Goal: Task Accomplishment & Management: Complete application form

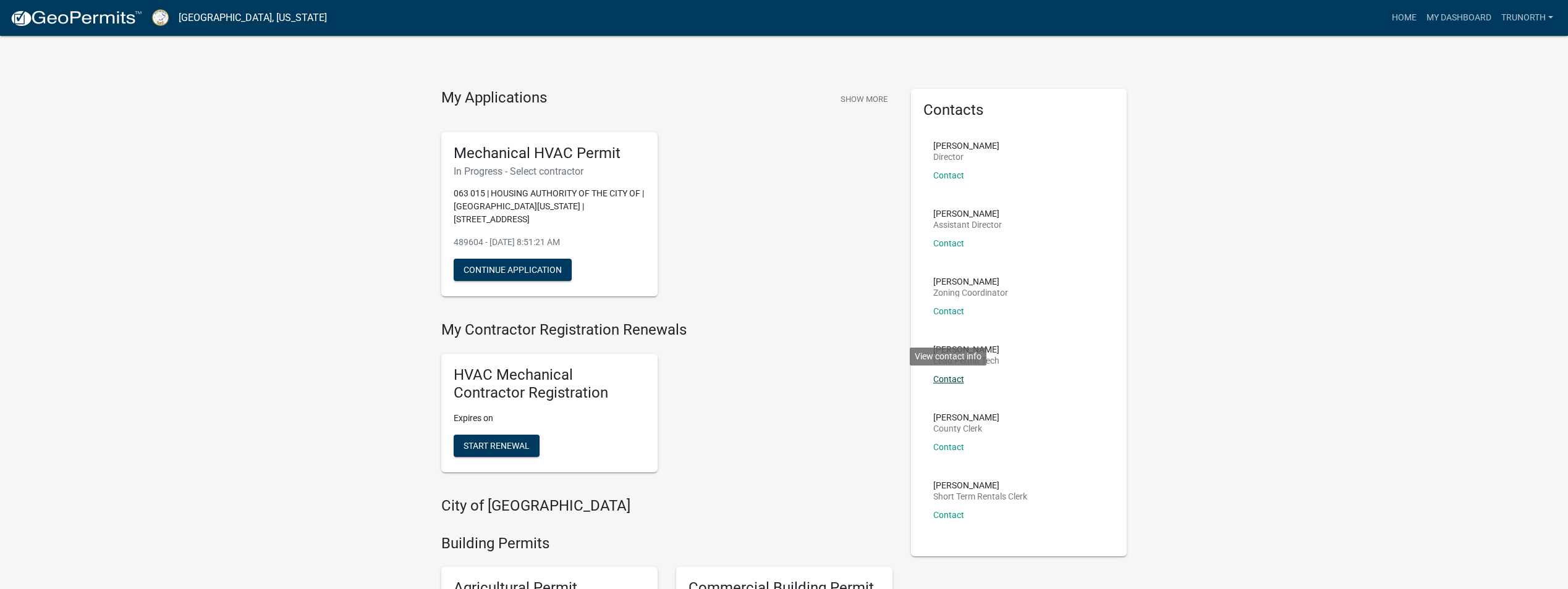
click at [951, 376] on link "Contact" at bounding box center [948, 379] width 31 height 10
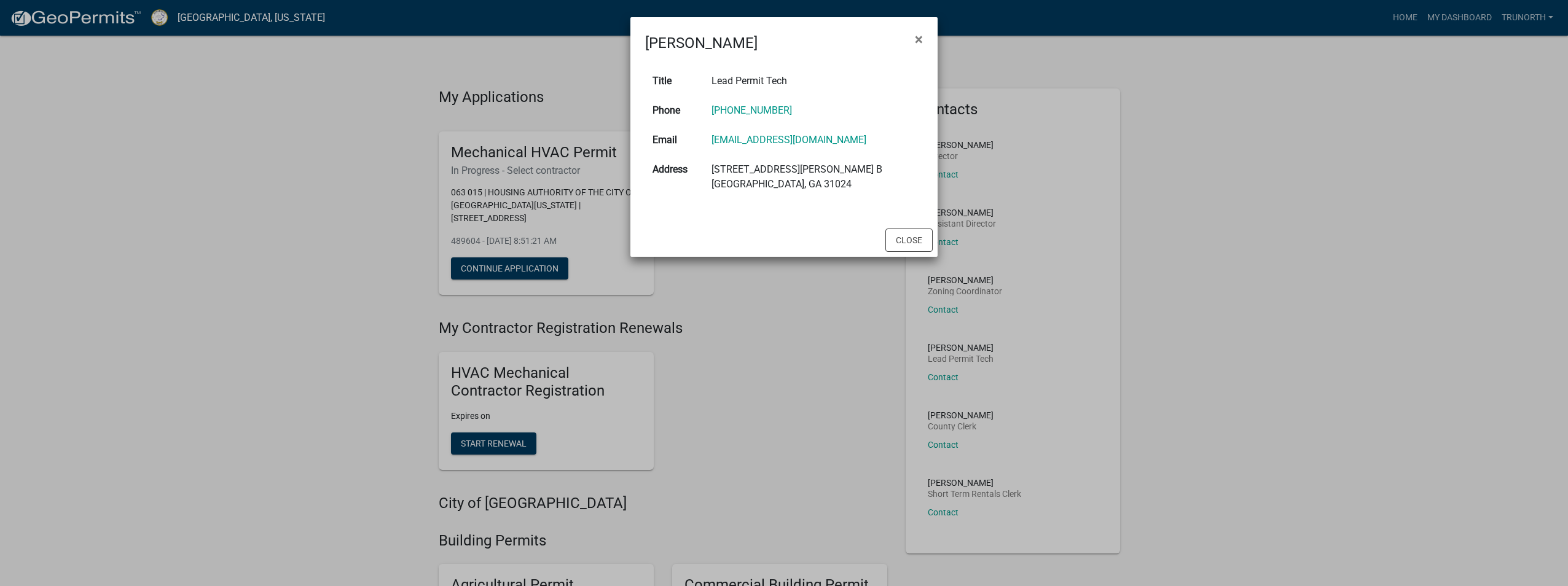
click at [1169, 216] on ngb-modal-window "[PERSON_NAME] × Title Lead Permit Tech Phone [PHONE_NUMBER] Email [EMAIL_ADDRES…" at bounding box center [784, 293] width 1568 height 586
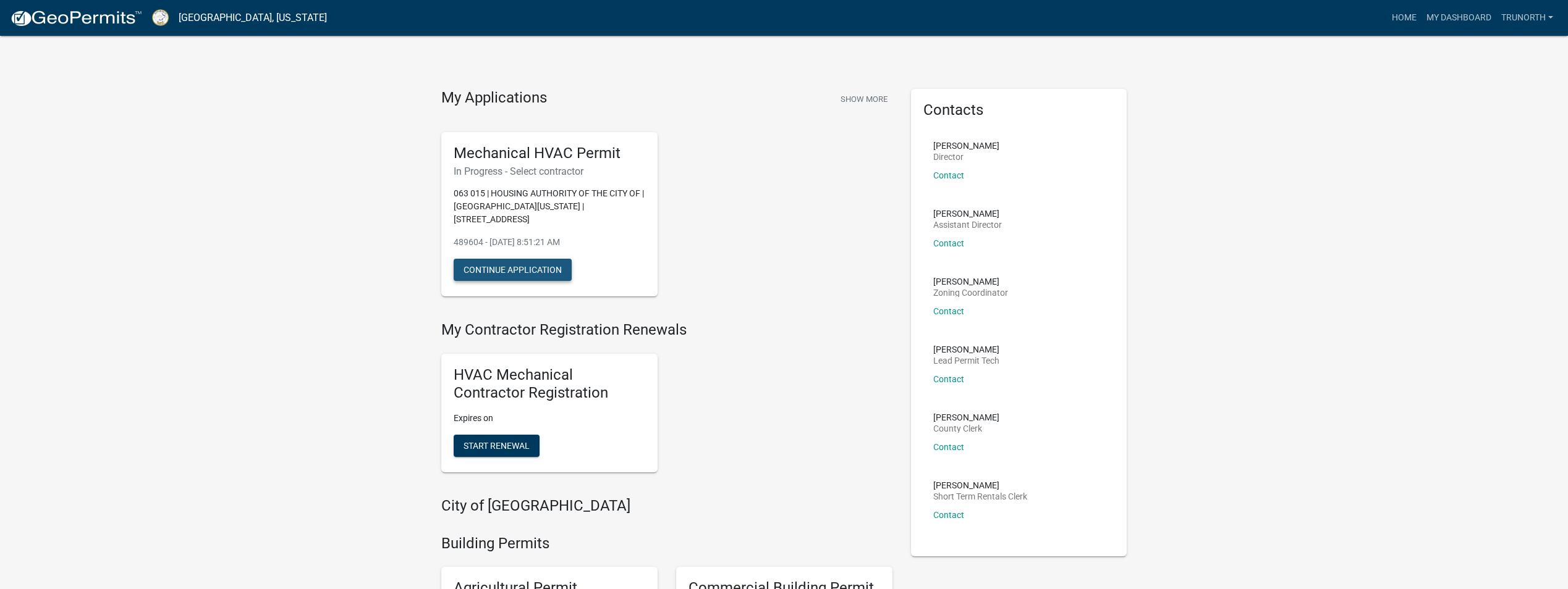
click at [510, 259] on button "Continue Application" at bounding box center [513, 270] width 118 height 22
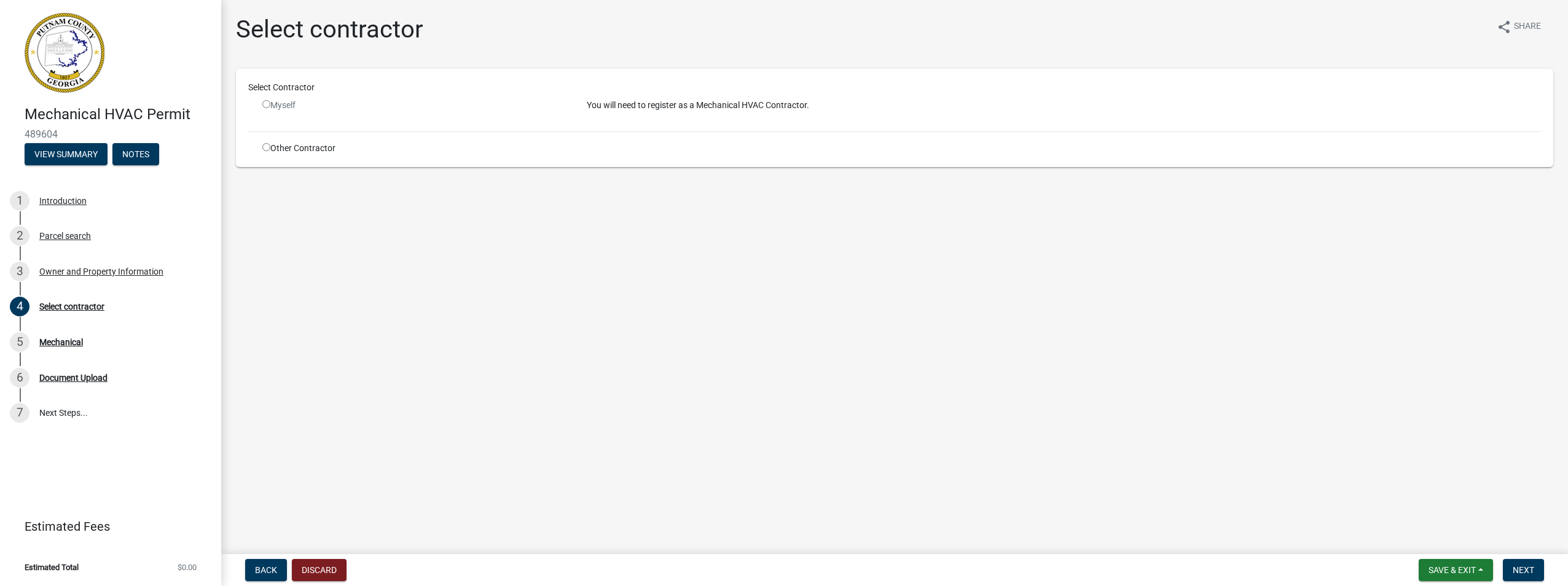
click at [267, 104] on input "radio" at bounding box center [266, 104] width 8 height 8
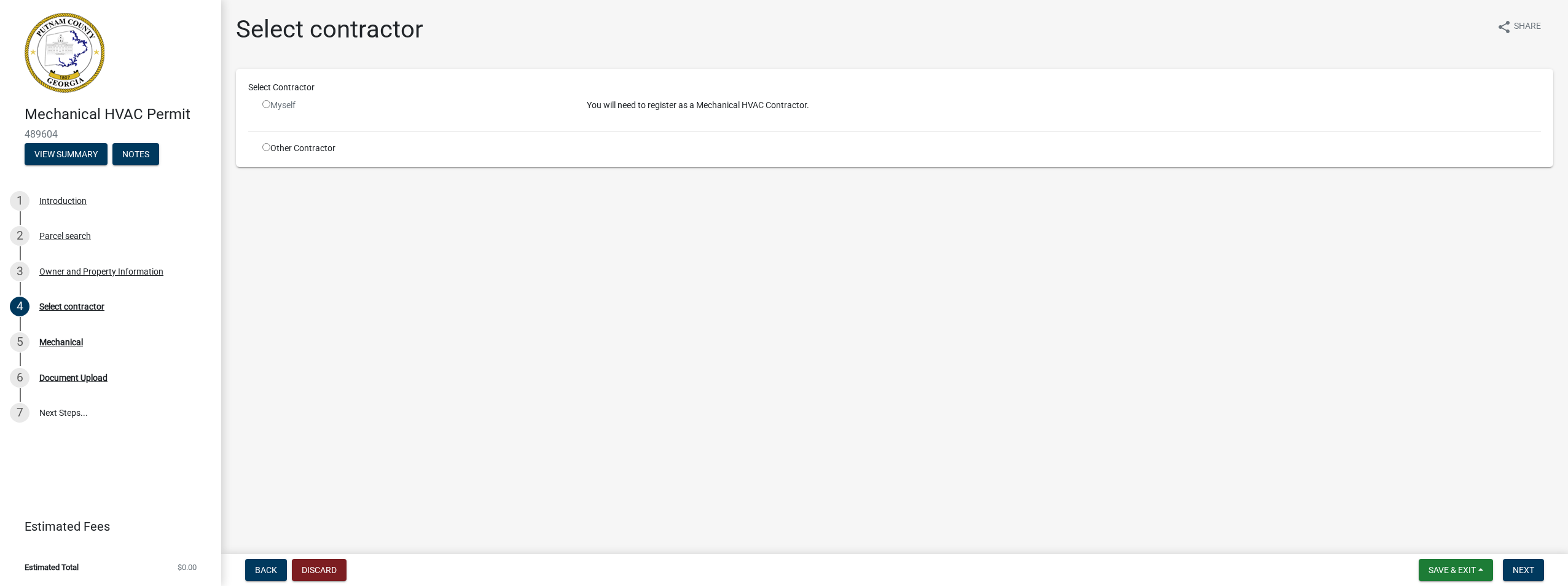
click at [267, 104] on input "radio" at bounding box center [266, 104] width 8 height 8
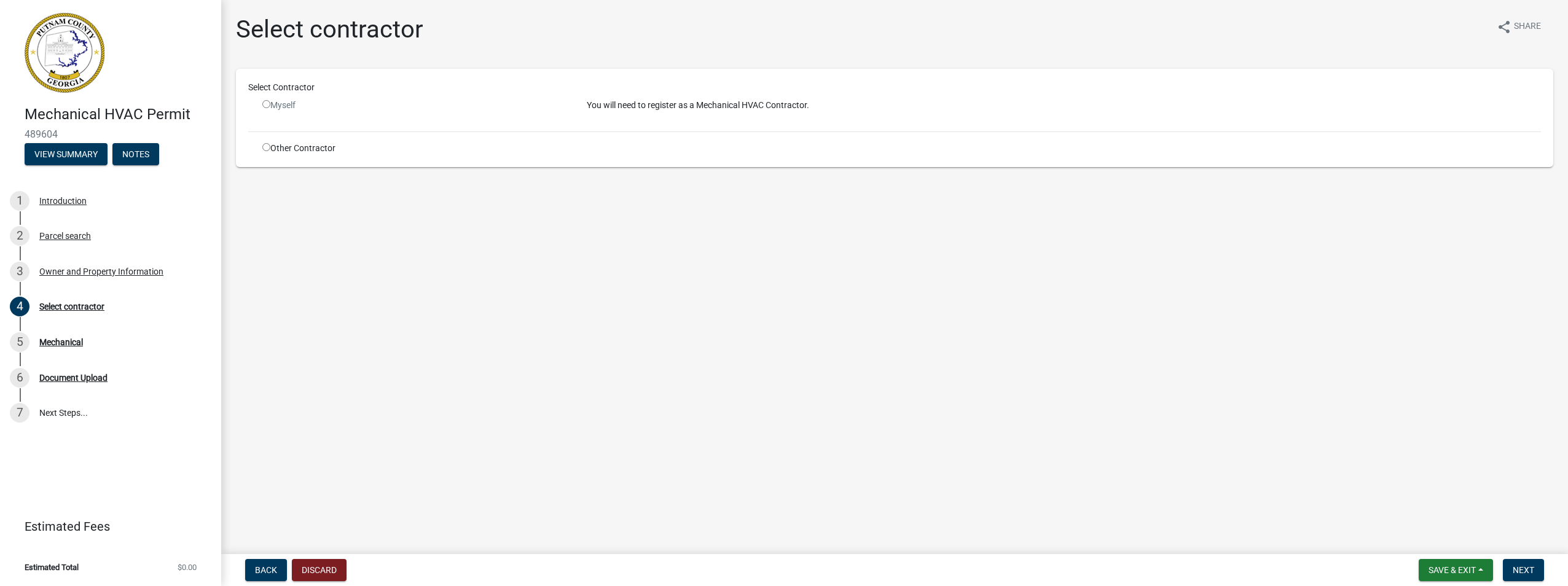
click at [267, 104] on input "radio" at bounding box center [266, 104] width 8 height 8
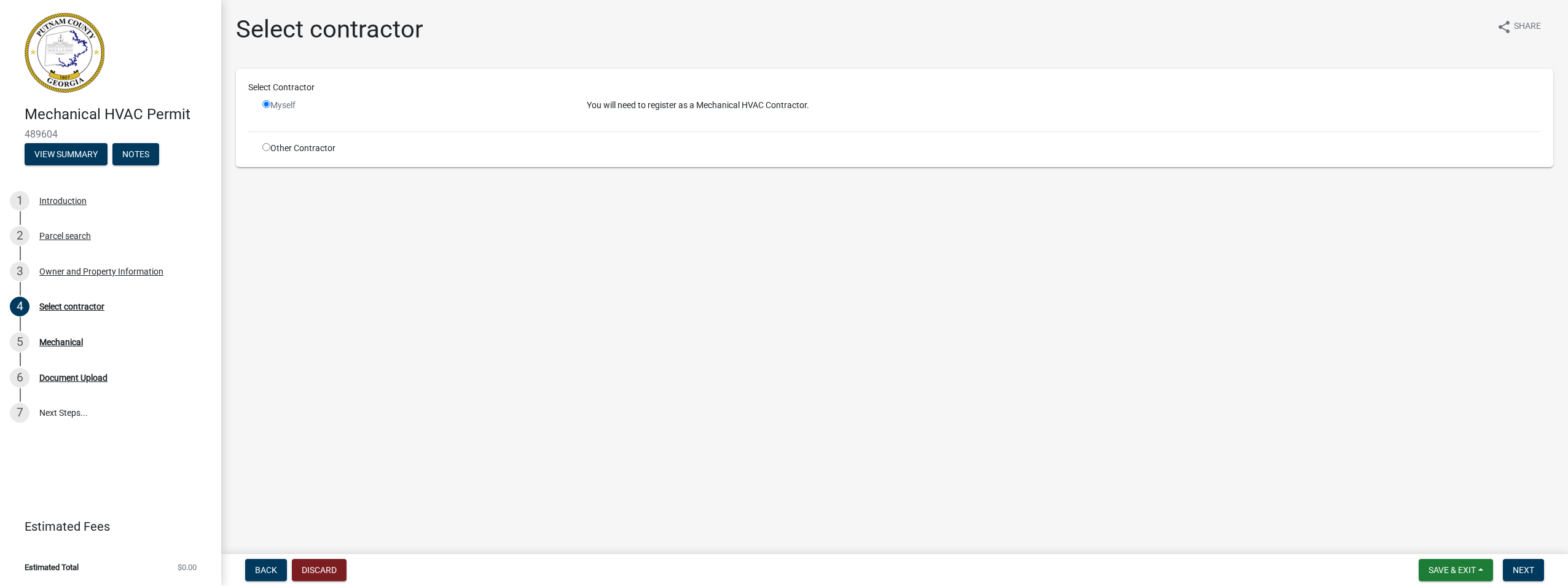
radio input "false"
click at [1524, 569] on span "Next" at bounding box center [1524, 570] width 22 height 10
click at [149, 150] on button "Notes" at bounding box center [136, 154] width 47 height 22
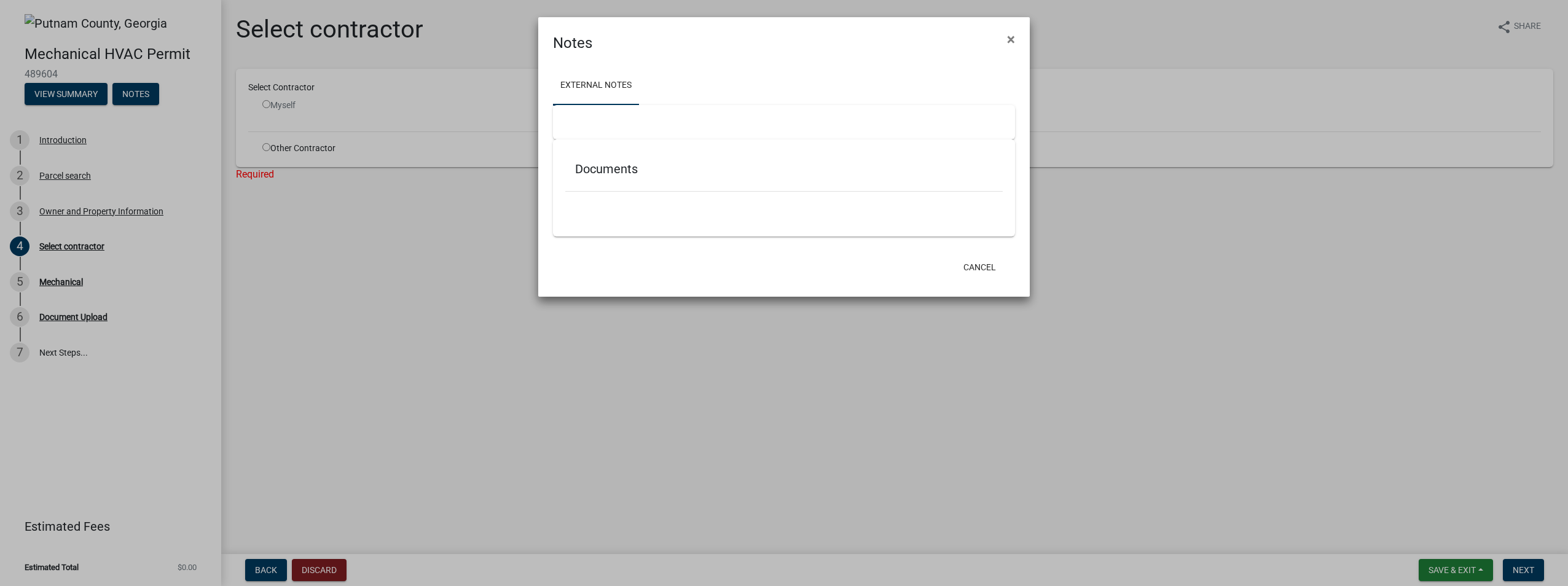
click at [610, 140] on div "Documents" at bounding box center [784, 188] width 462 height 97
click at [1014, 40] on span "×" at bounding box center [1011, 39] width 8 height 17
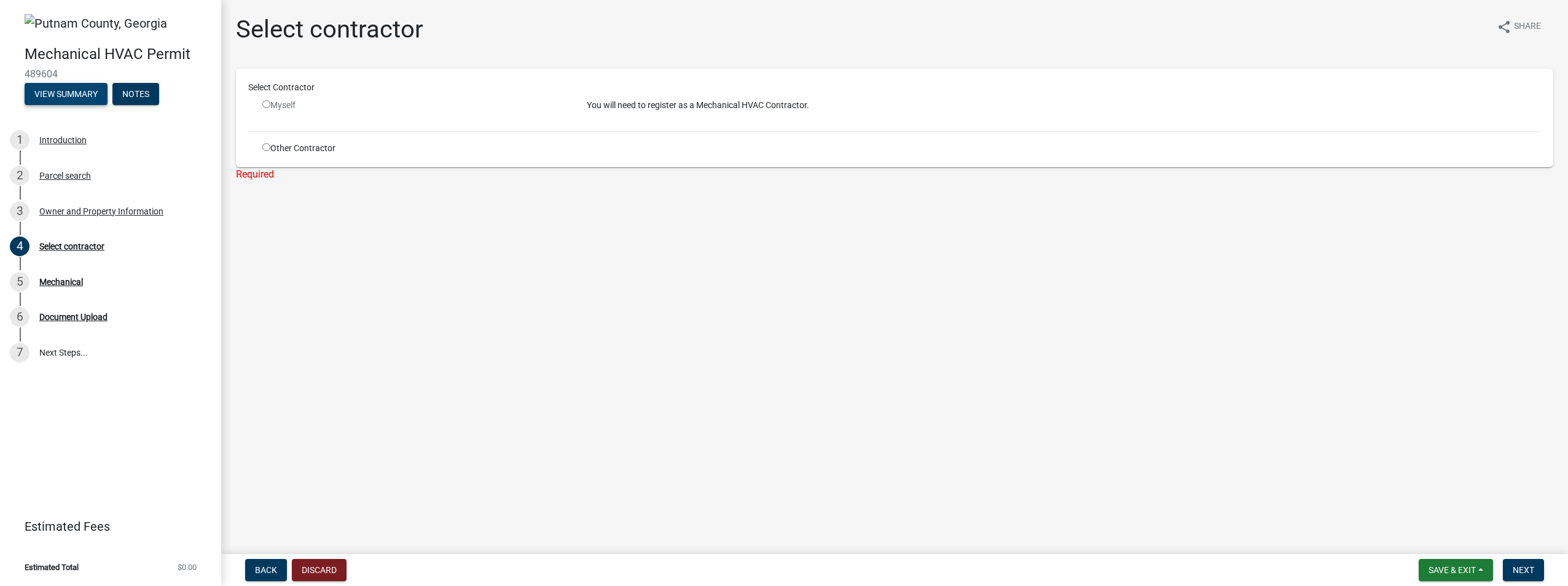
click at [83, 90] on button "View Summary" at bounding box center [66, 93] width 83 height 22
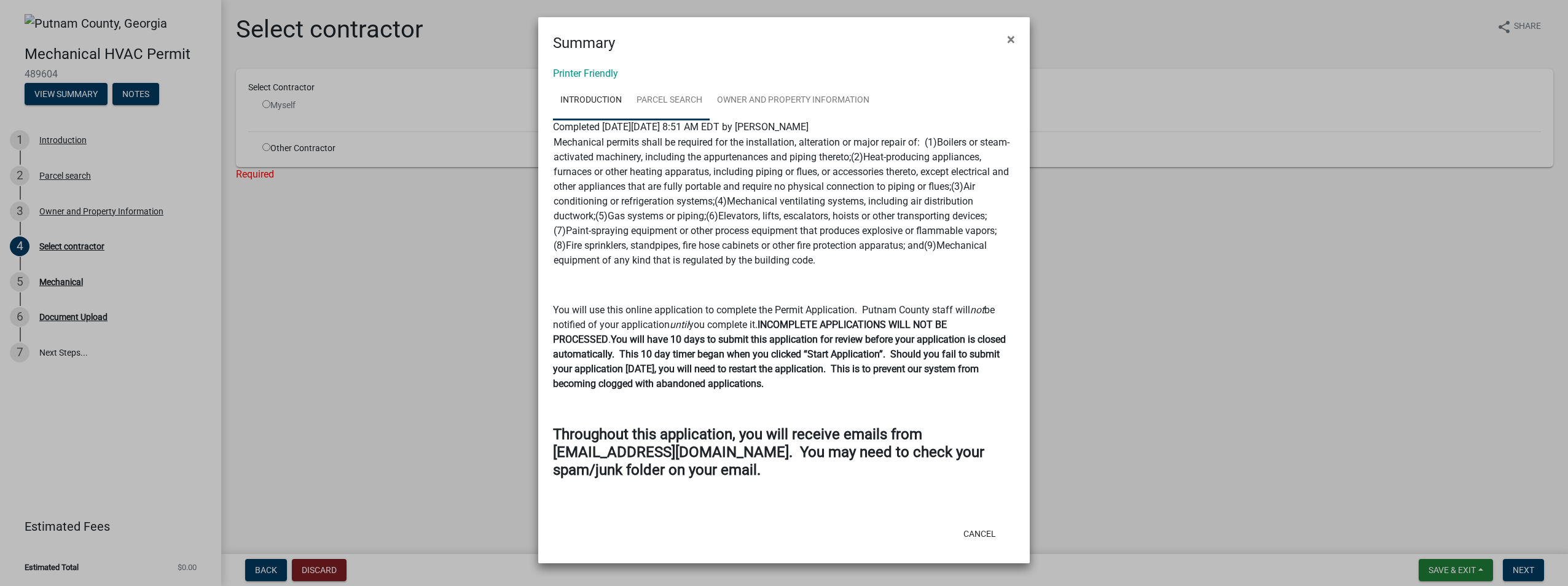
click at [650, 93] on link "Parcel search" at bounding box center [669, 101] width 81 height 39
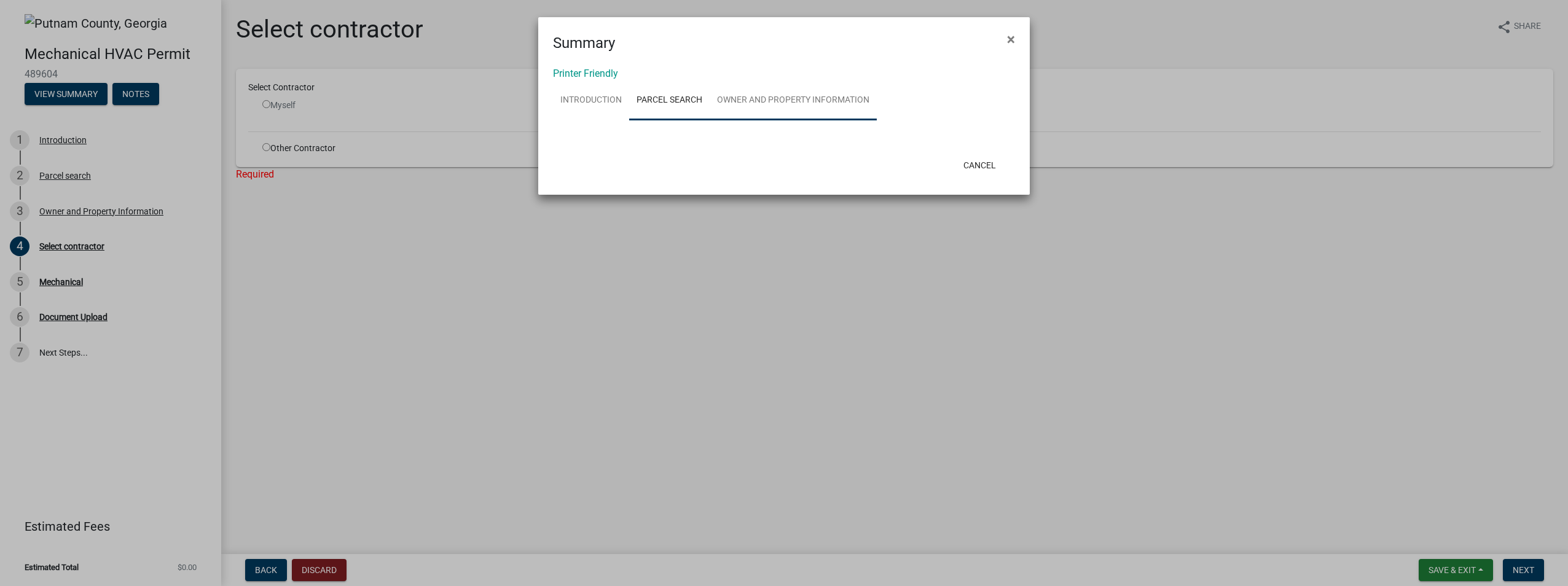
click at [769, 93] on link "Owner and Property Information" at bounding box center [793, 101] width 167 height 39
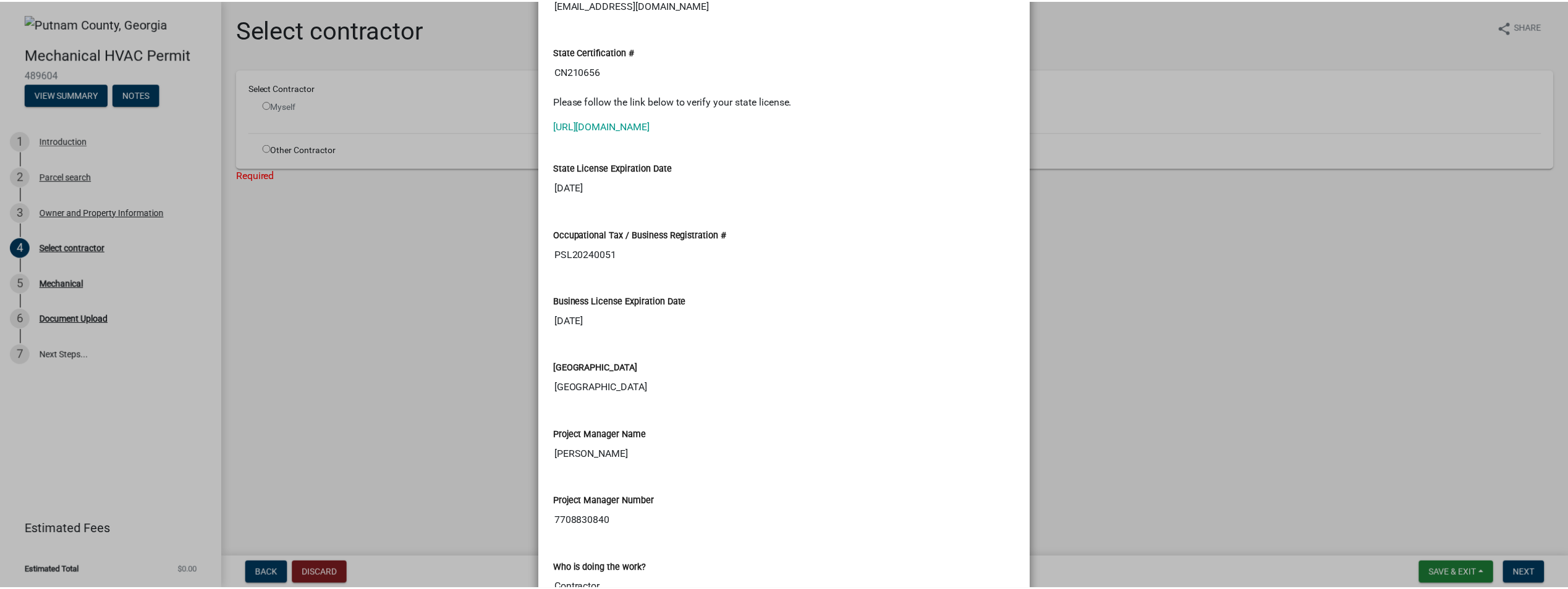
scroll to position [1880, 0]
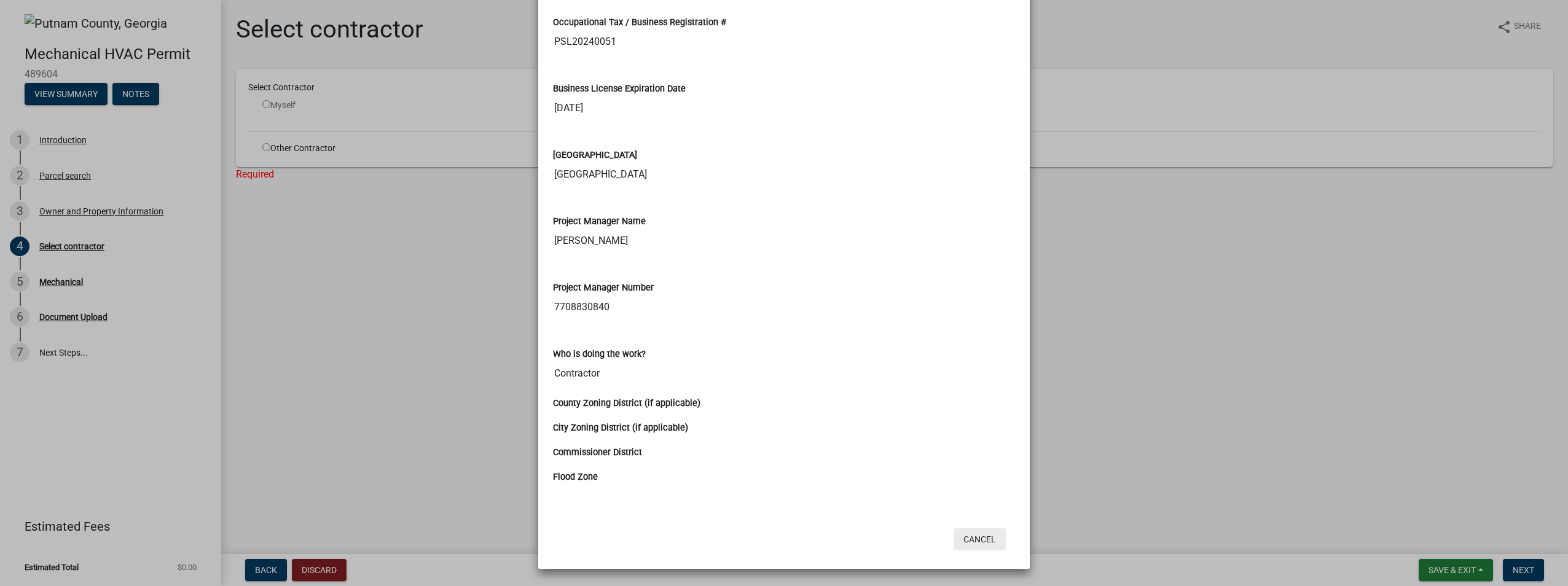
click at [962, 540] on button "Cancel" at bounding box center [979, 539] width 52 height 22
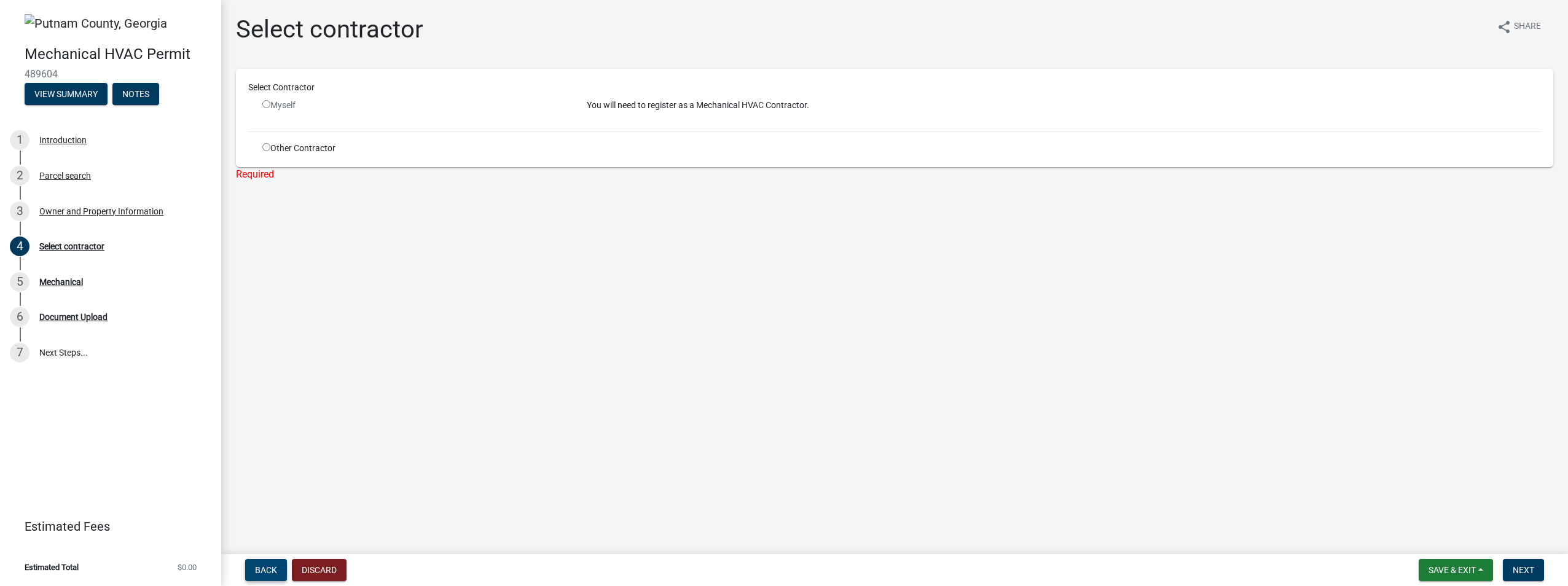
click at [268, 571] on span "Back" at bounding box center [266, 570] width 22 height 10
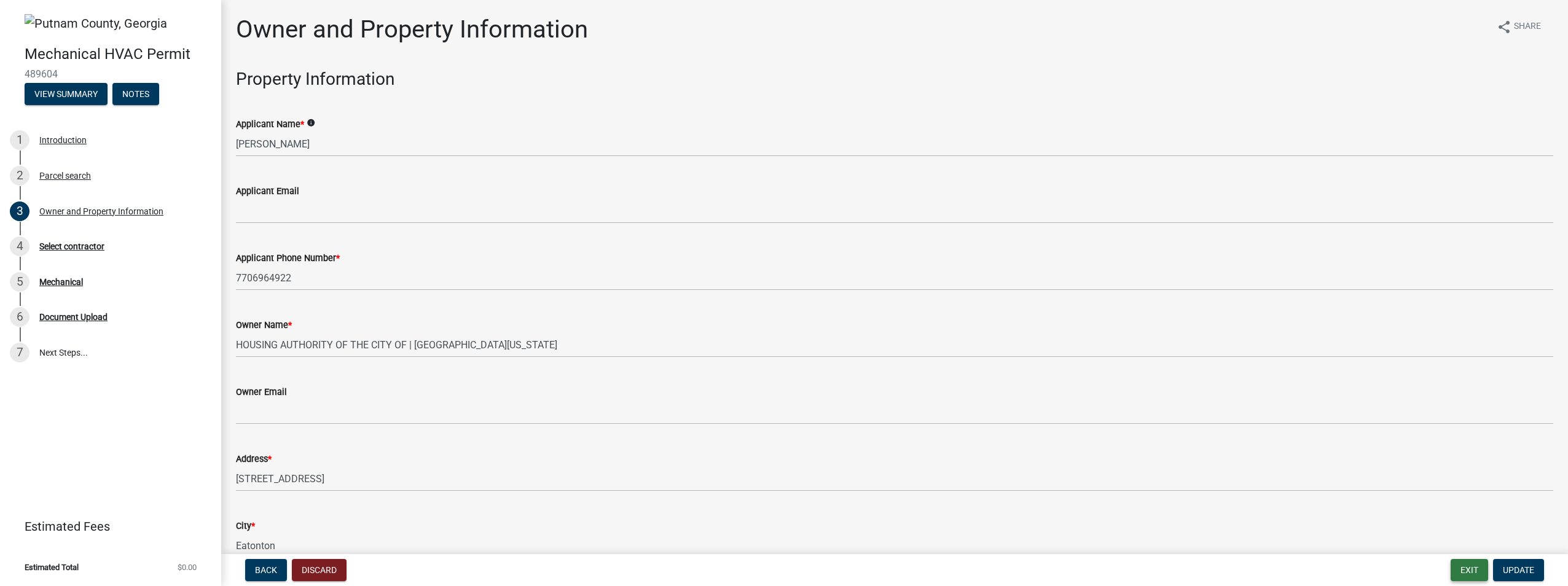
click at [1483, 579] on button "Exit" at bounding box center [1469, 569] width 38 height 22
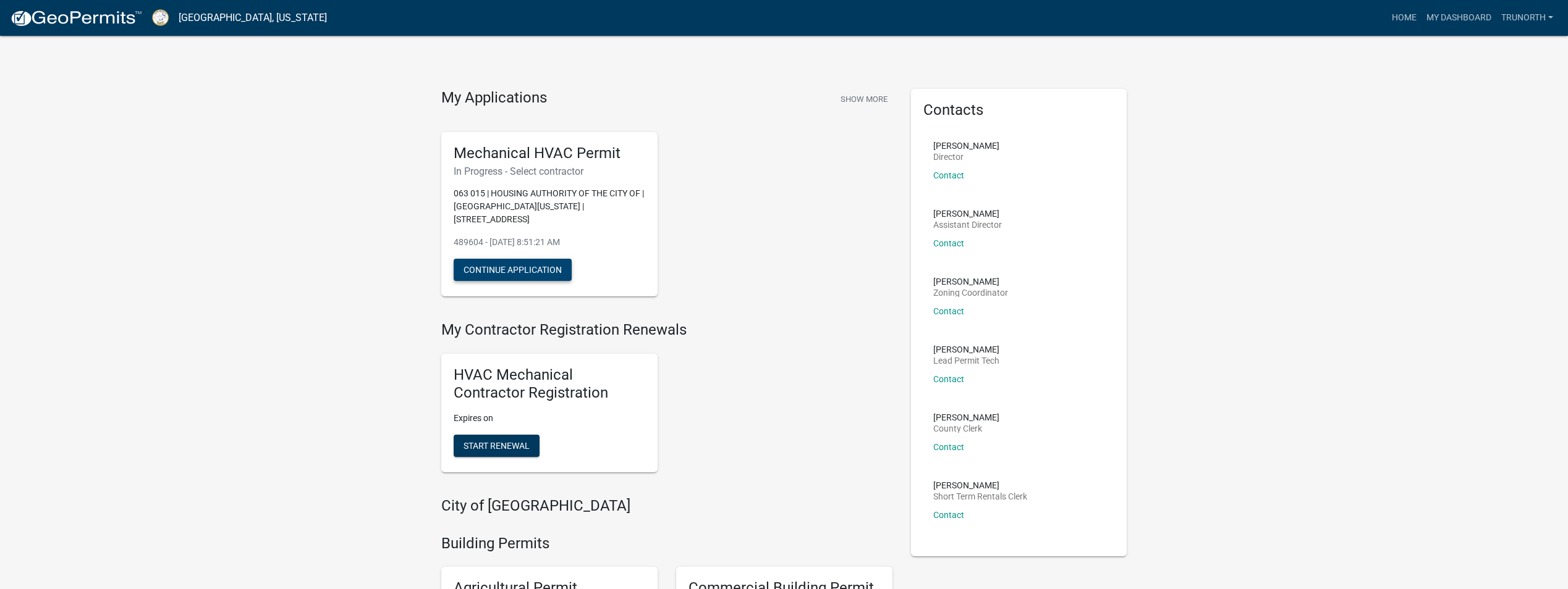
click at [514, 260] on button "Continue Application" at bounding box center [513, 270] width 118 height 22
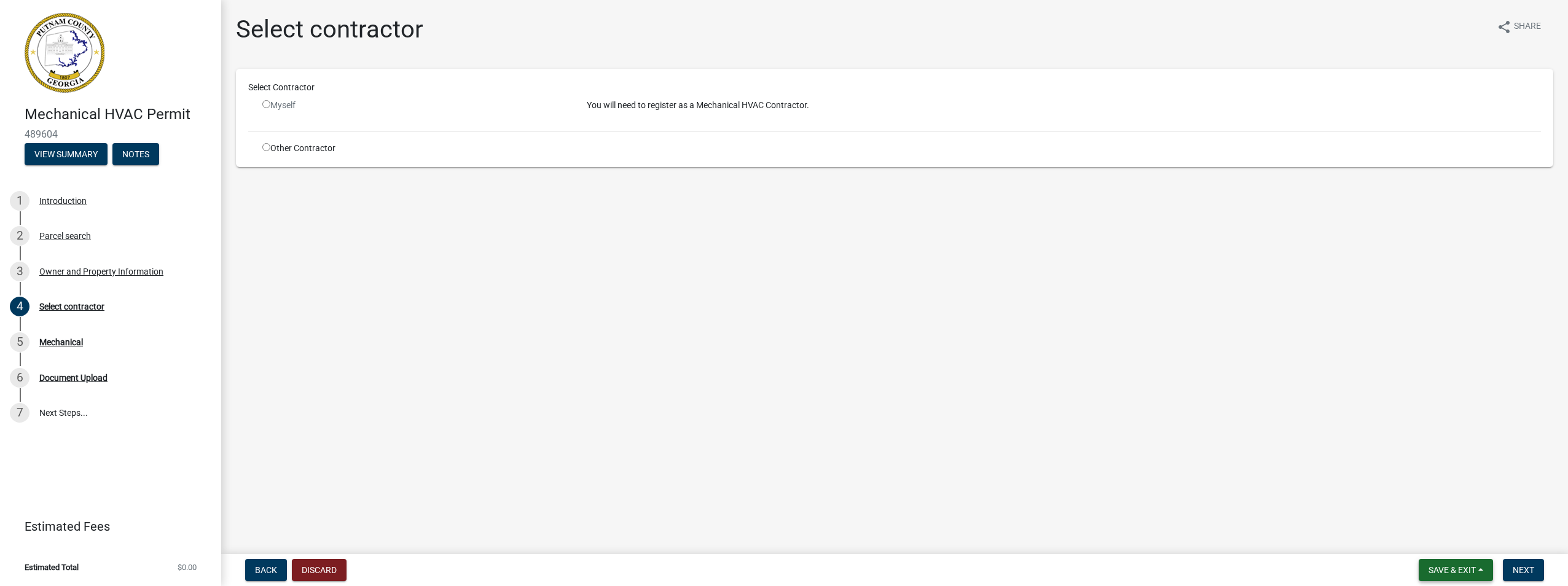
click at [1471, 560] on button "Save & Exit" at bounding box center [1456, 569] width 75 height 22
click at [1452, 535] on button "Save & Exit" at bounding box center [1444, 538] width 99 height 29
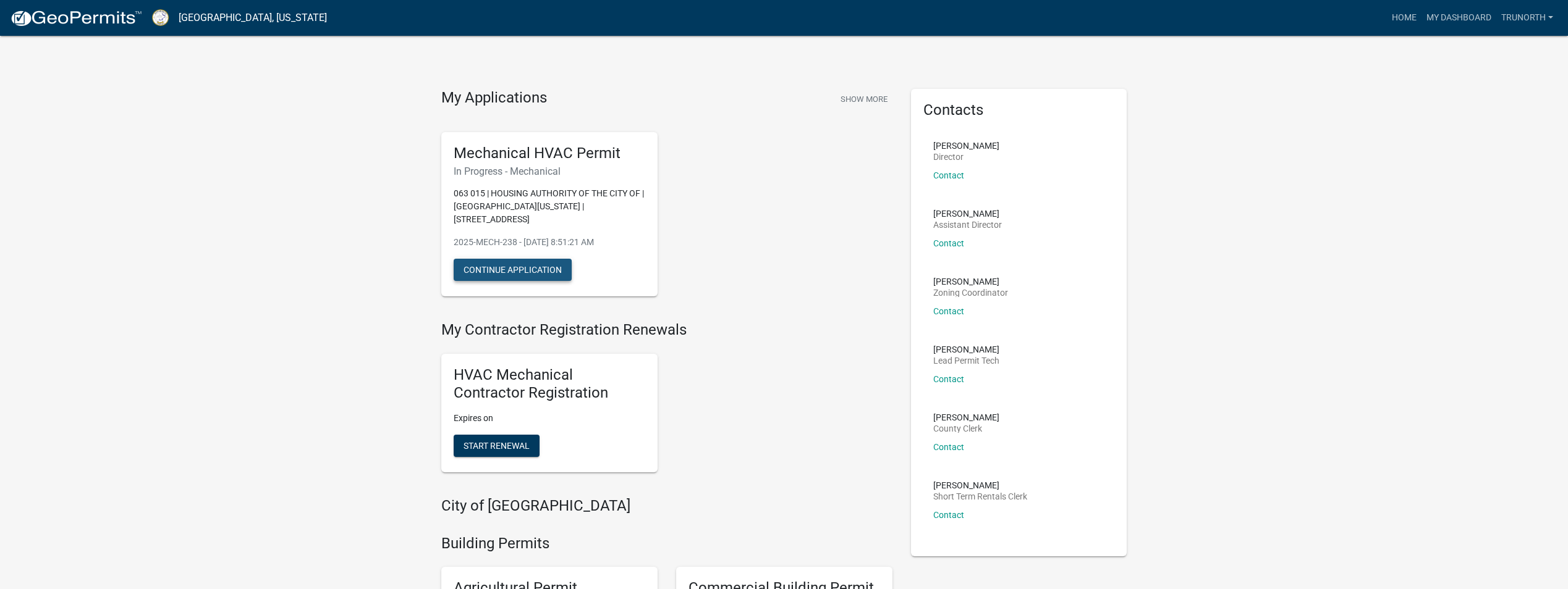
click at [521, 259] on button "Continue Application" at bounding box center [513, 270] width 118 height 22
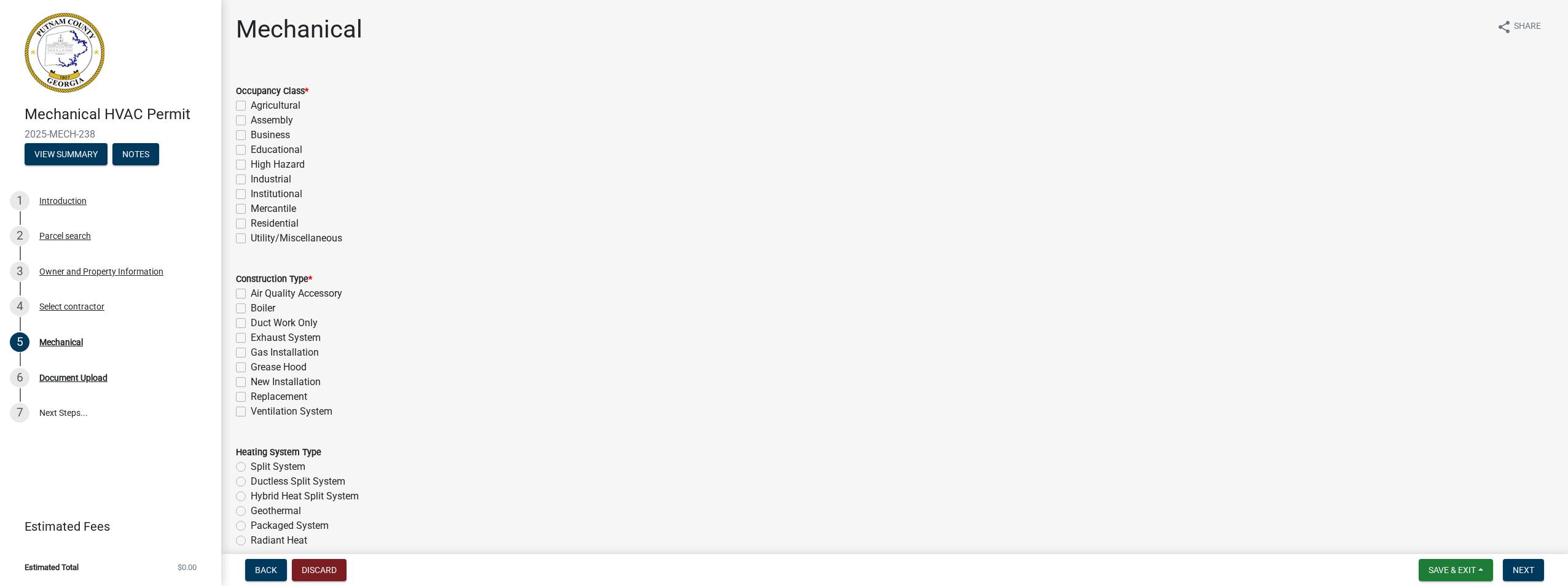
click at [305, 386] on label "New Installation" at bounding box center [285, 383] width 70 height 15
click at [258, 383] on input "New Installation" at bounding box center [255, 379] width 8 height 8
checkbox input "true"
checkbox input "false"
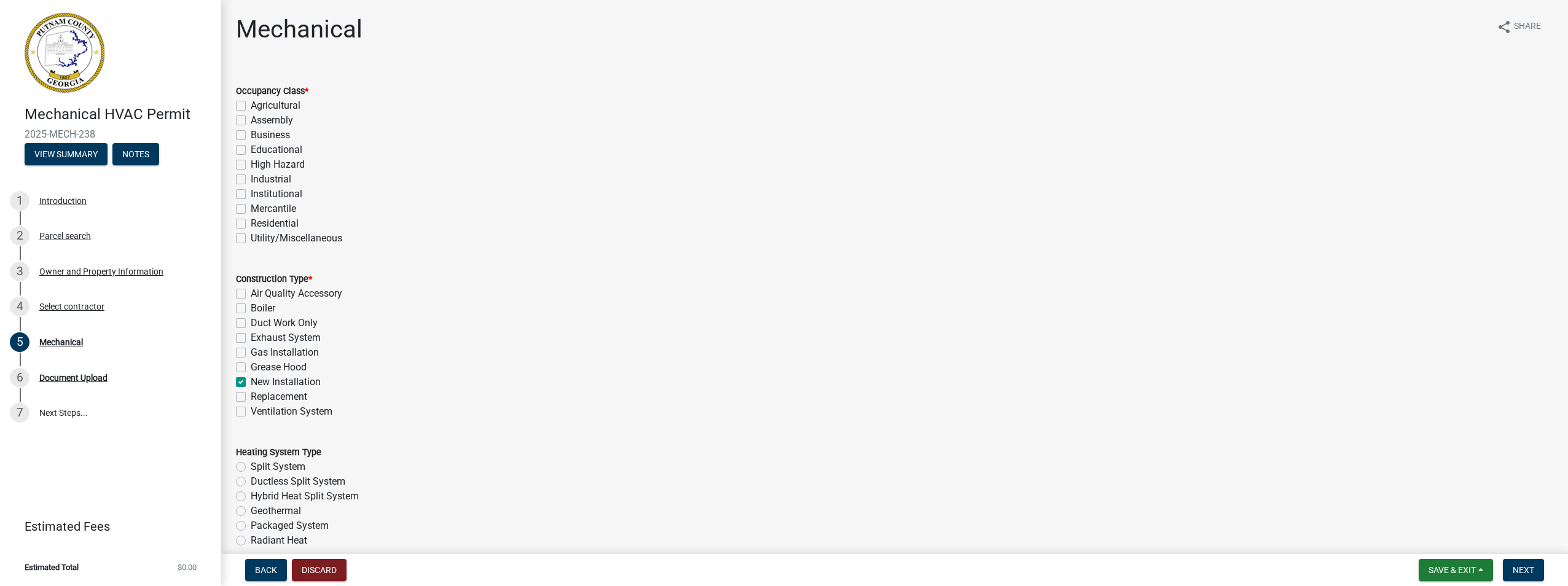
checkbox input "false"
checkbox input "true"
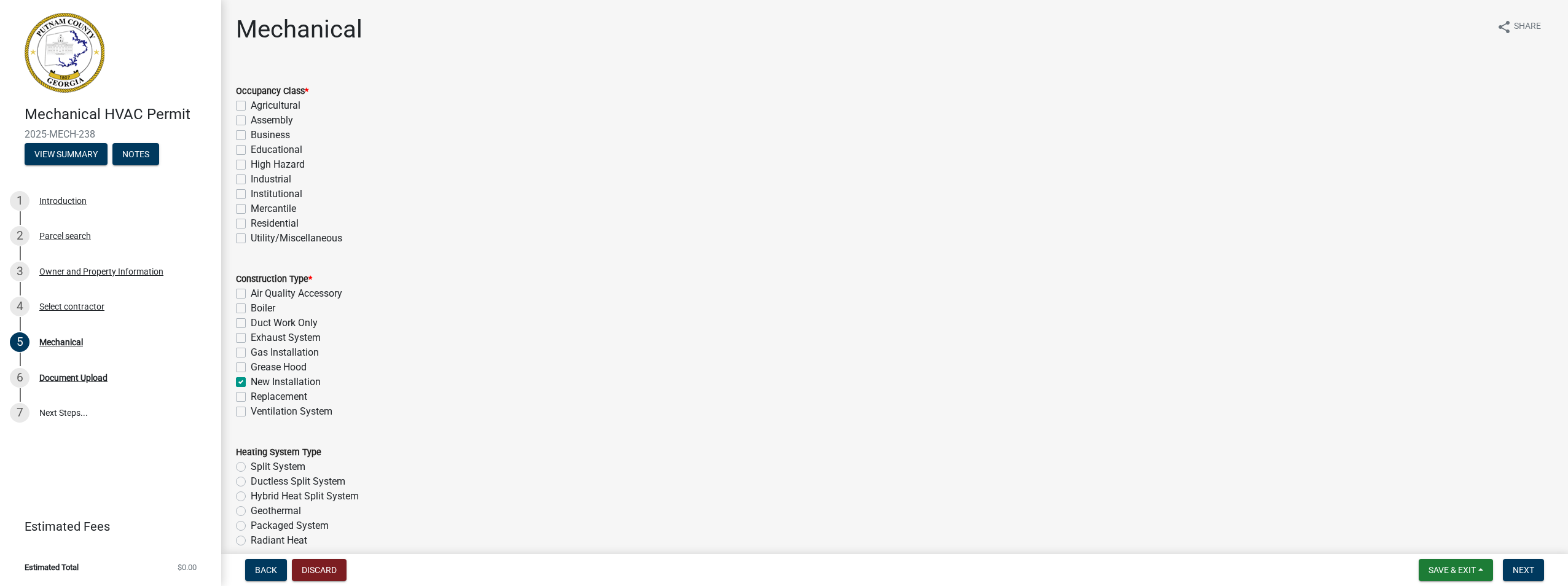
checkbox input "false"
click at [273, 222] on label "Residential" at bounding box center [275, 224] width 48 height 15
click at [258, 222] on input "Residential" at bounding box center [255, 220] width 8 height 8
checkbox input "true"
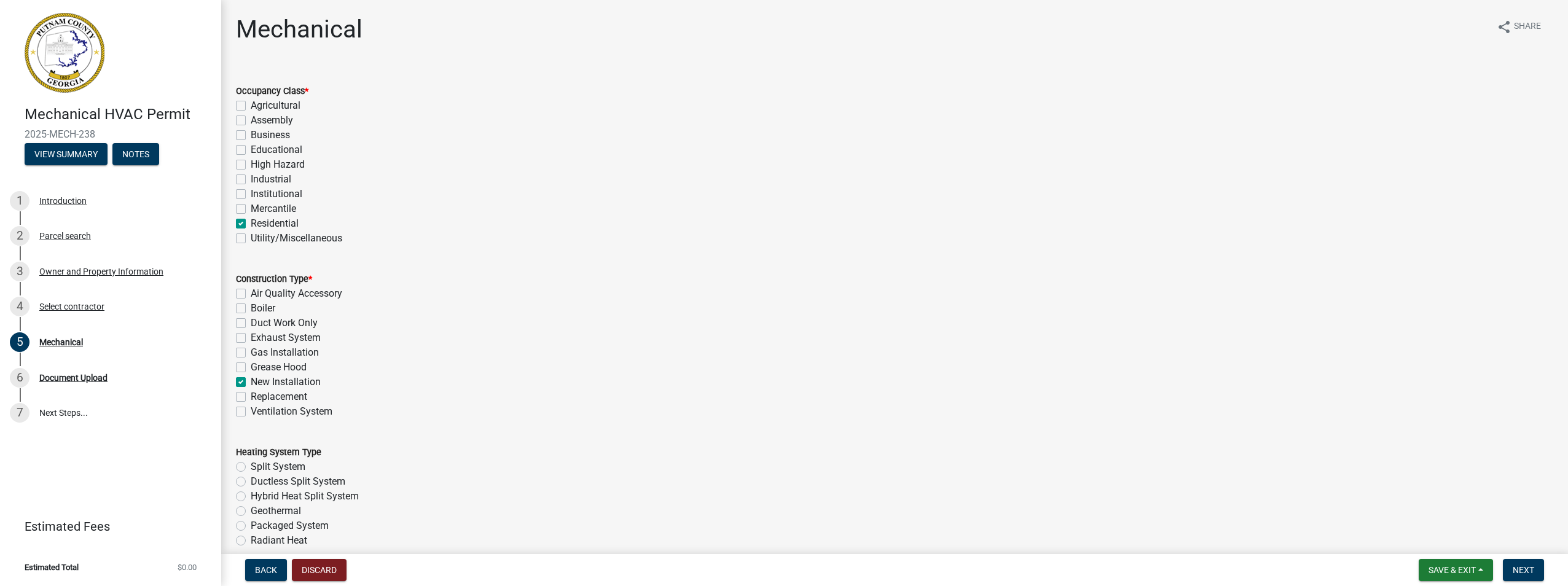
checkbox input "false"
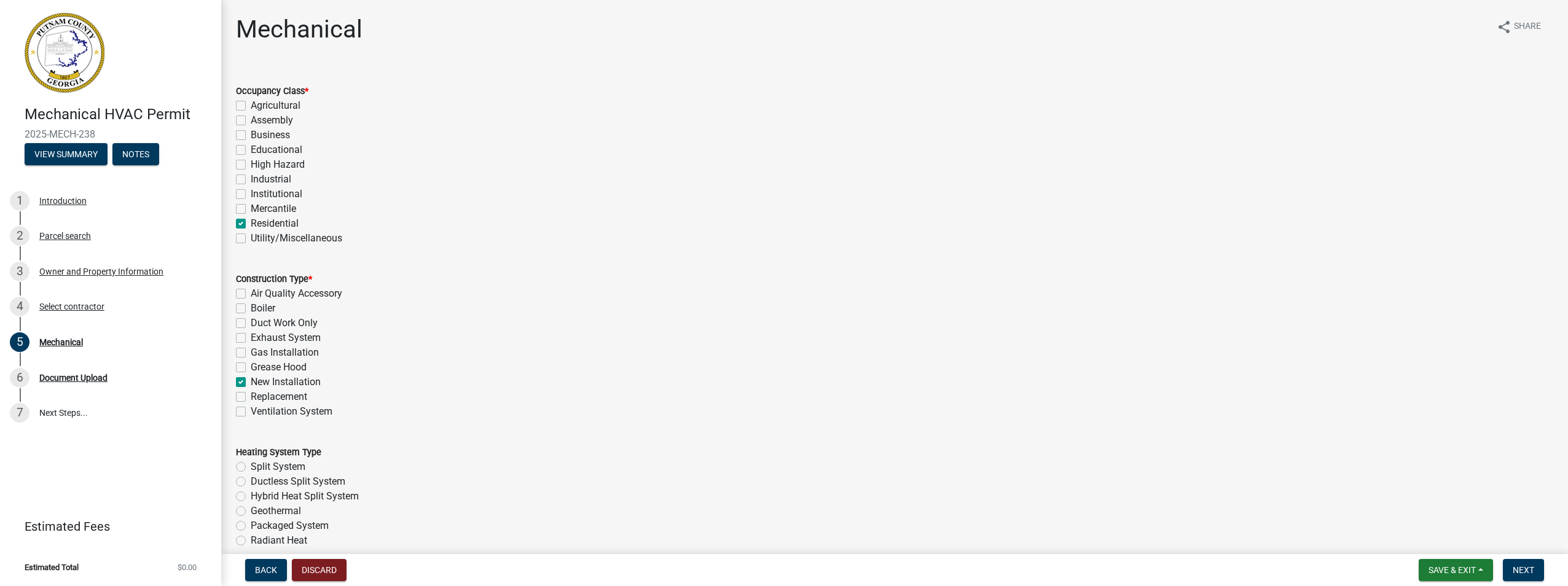
checkbox input "false"
checkbox input "true"
checkbox input "false"
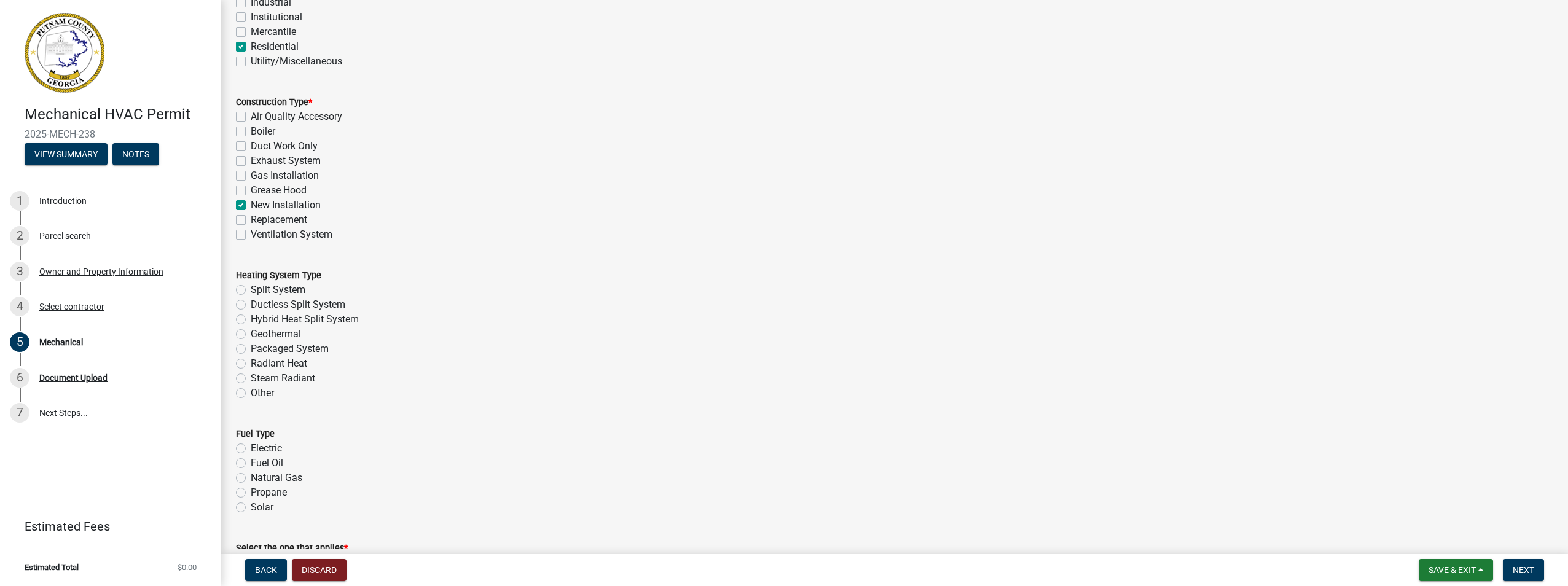
scroll to position [185, 0]
click at [281, 283] on label "Split System" at bounding box center [278, 283] width 55 height 15
click at [258, 283] on input "Split System" at bounding box center [255, 279] width 8 height 8
radio input "true"
click at [279, 299] on label "Ductless Split System" at bounding box center [298, 298] width 95 height 15
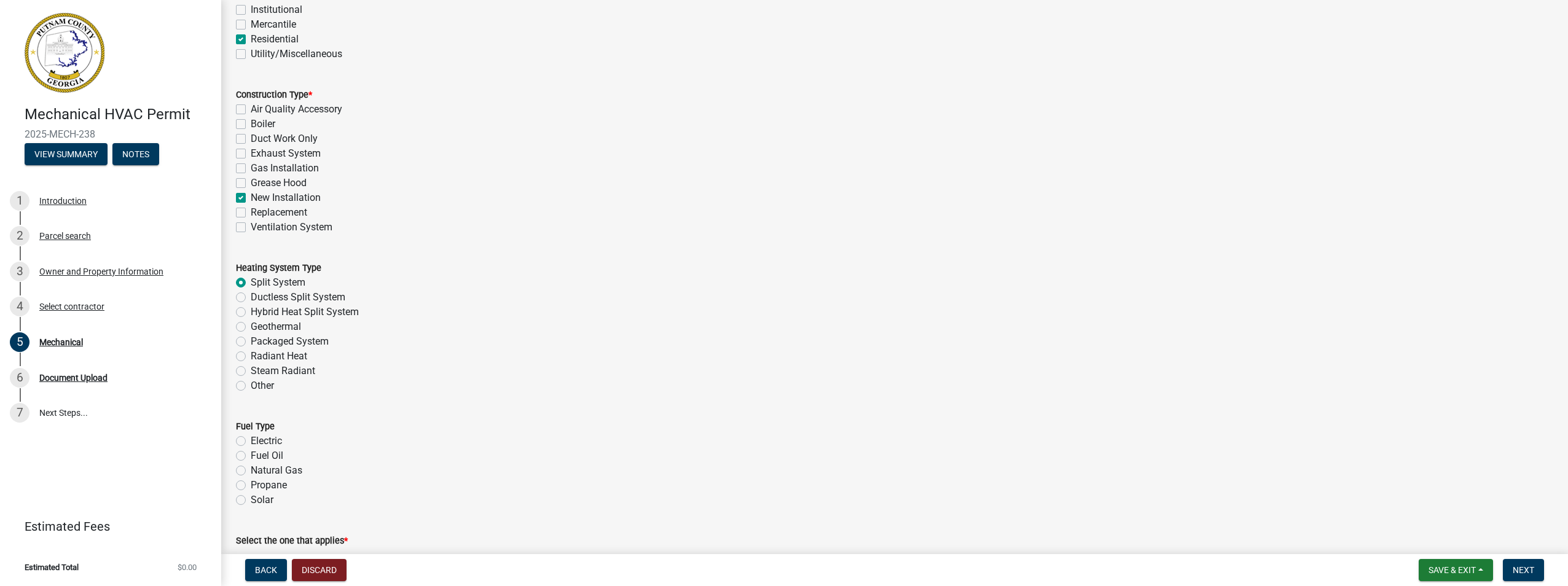
click at [258, 298] on input "Ductless Split System" at bounding box center [255, 294] width 8 height 8
radio input "true"
click at [299, 285] on label "Split System" at bounding box center [278, 283] width 55 height 15
click at [258, 283] on input "Split System" at bounding box center [255, 279] width 8 height 8
radio input "true"
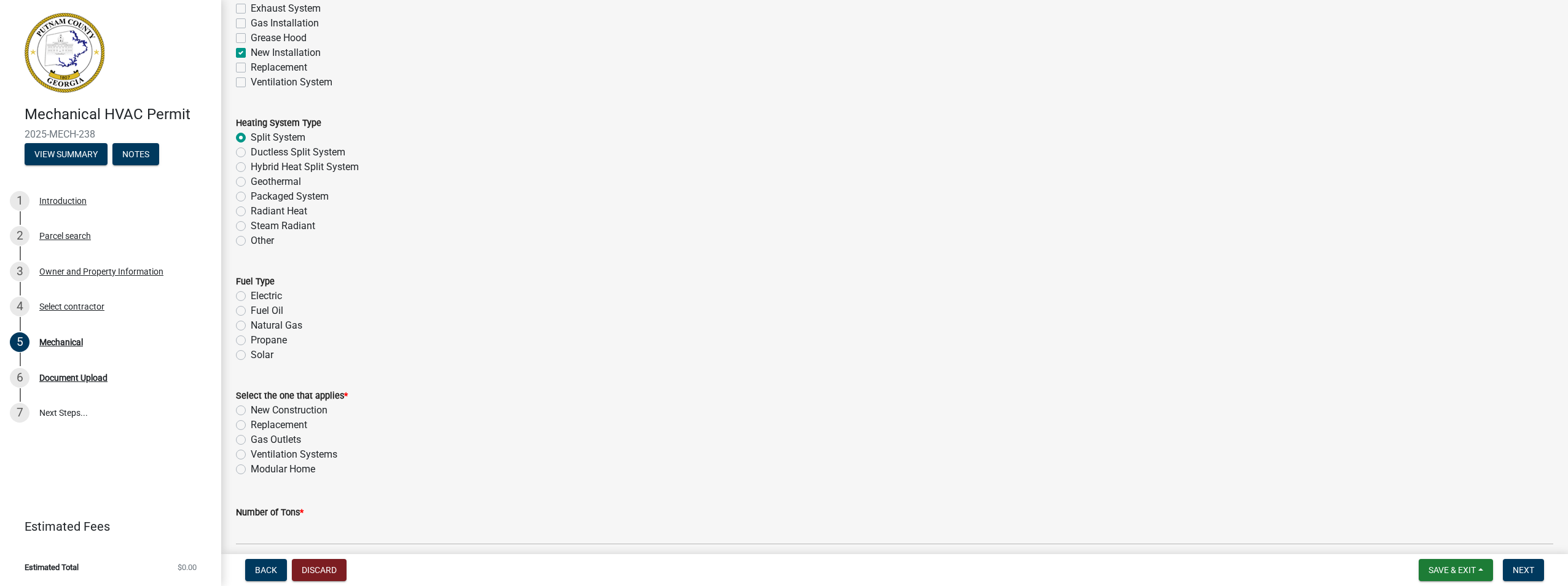
scroll to position [369, 0]
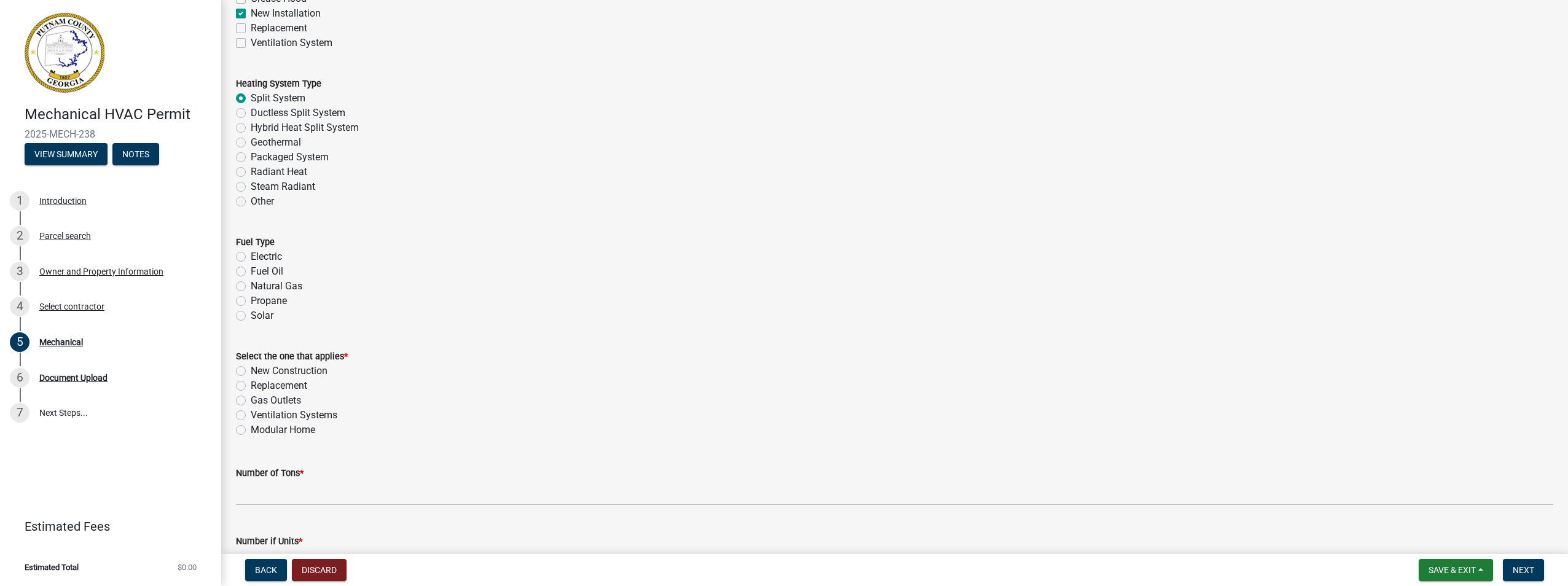
click at [276, 257] on label "Electric" at bounding box center [267, 257] width 32 height 15
click at [258, 257] on input "Electric" at bounding box center [255, 253] width 8 height 8
radio input "true"
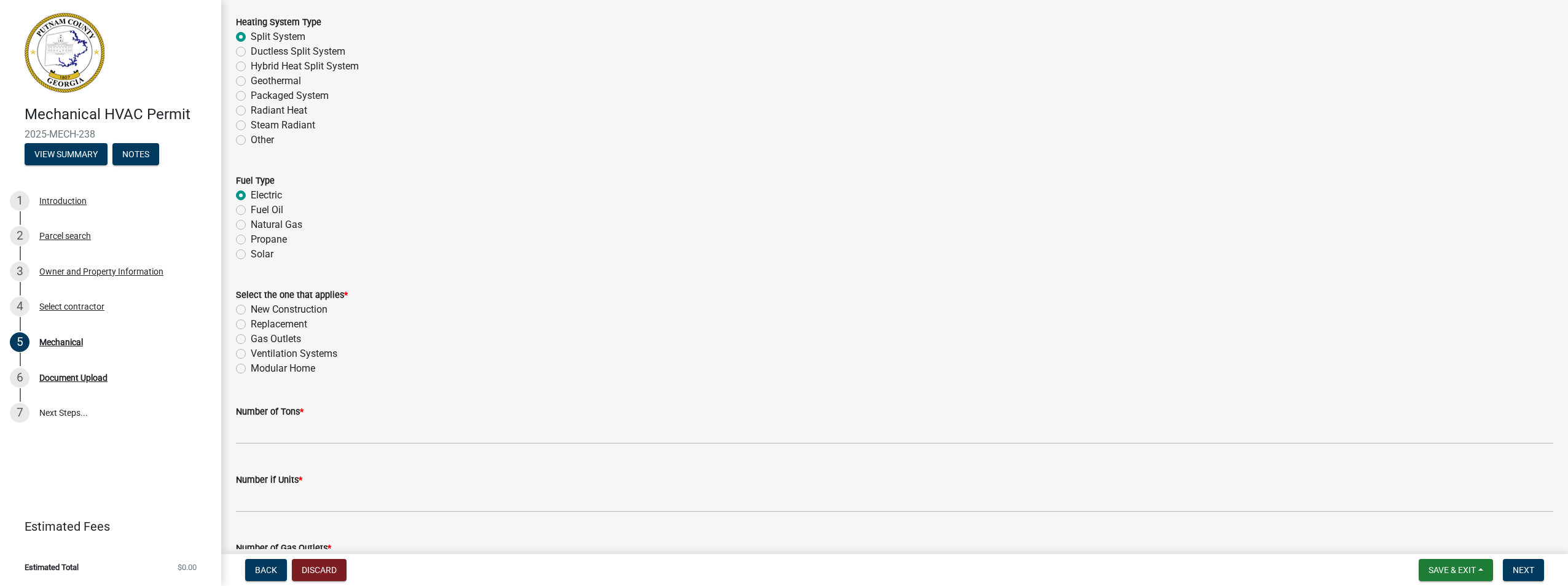
click at [321, 305] on label "New Construction" at bounding box center [289, 310] width 77 height 15
click at [258, 305] on input "New Construction" at bounding box center [255, 306] width 8 height 8
radio input "true"
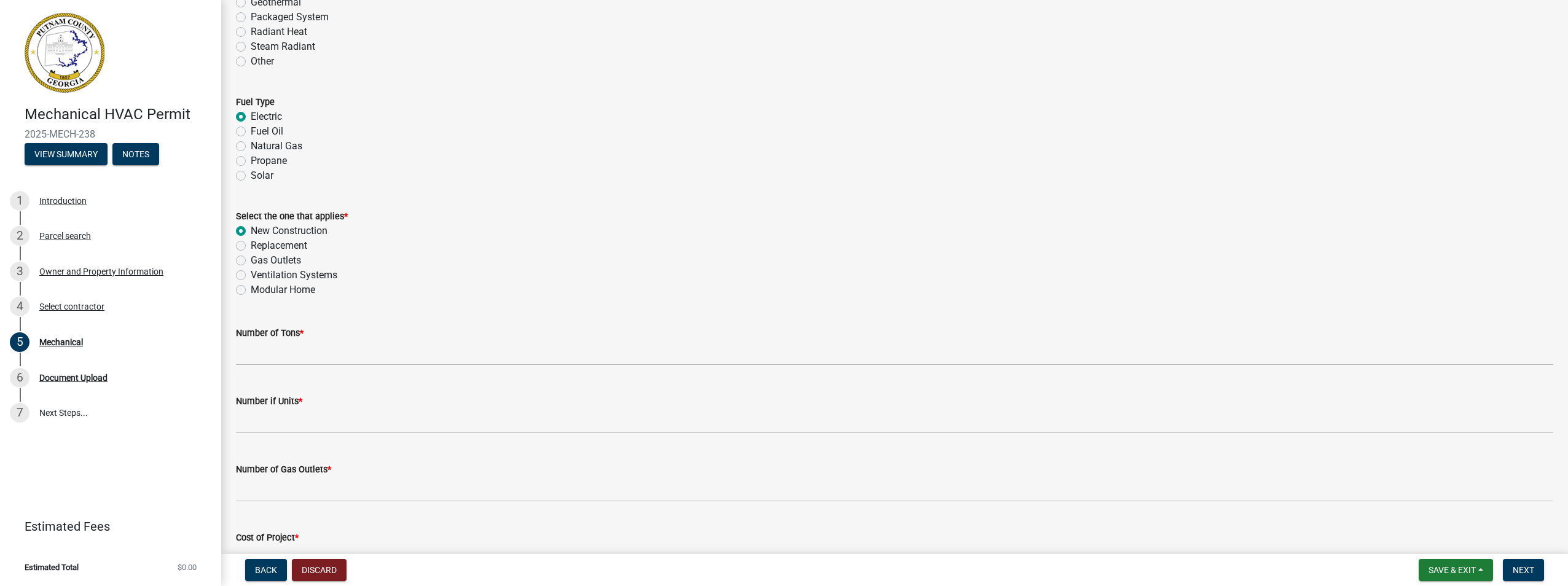
scroll to position [615, 0]
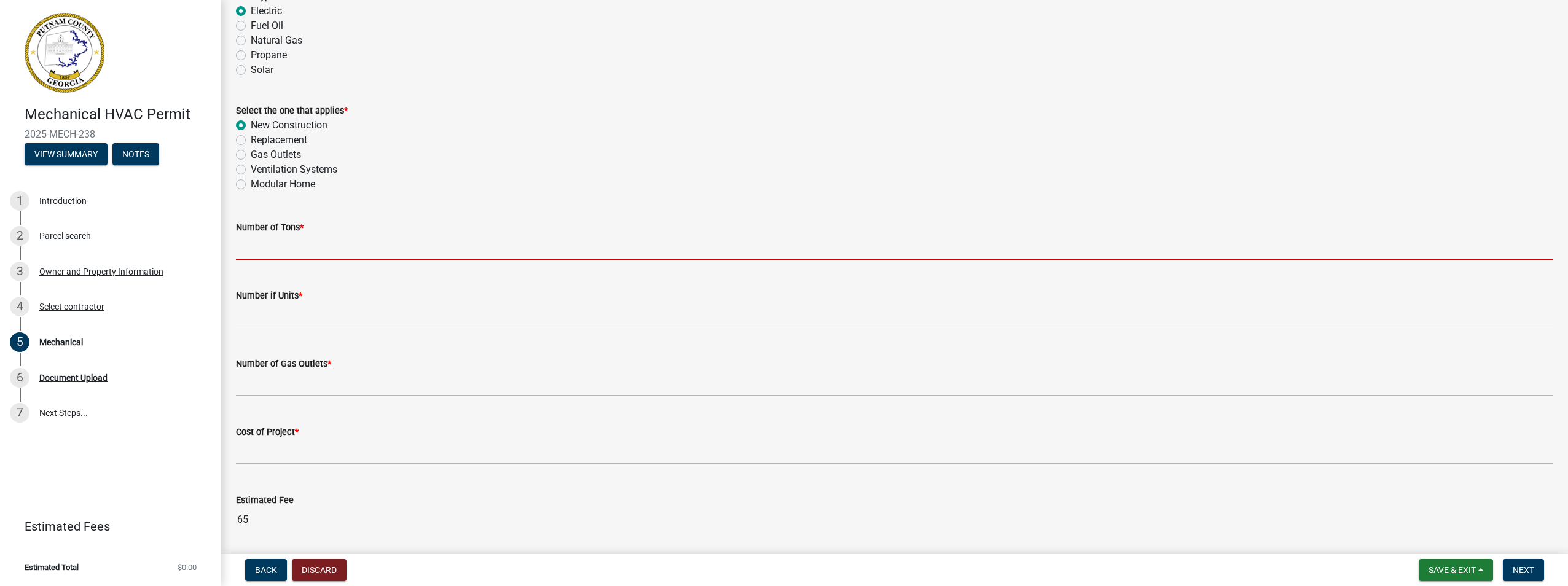
click at [279, 245] on input "text" at bounding box center [894, 247] width 1317 height 25
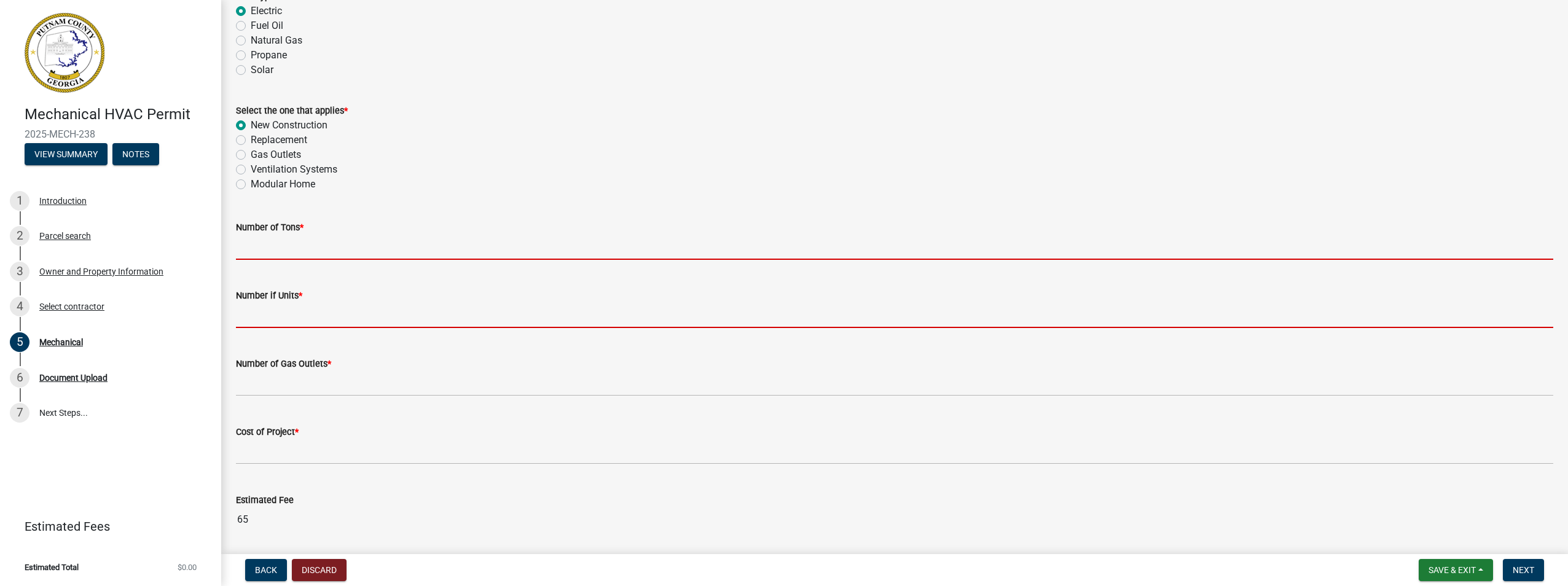
click at [324, 316] on form "Number if Units *" at bounding box center [894, 308] width 1317 height 40
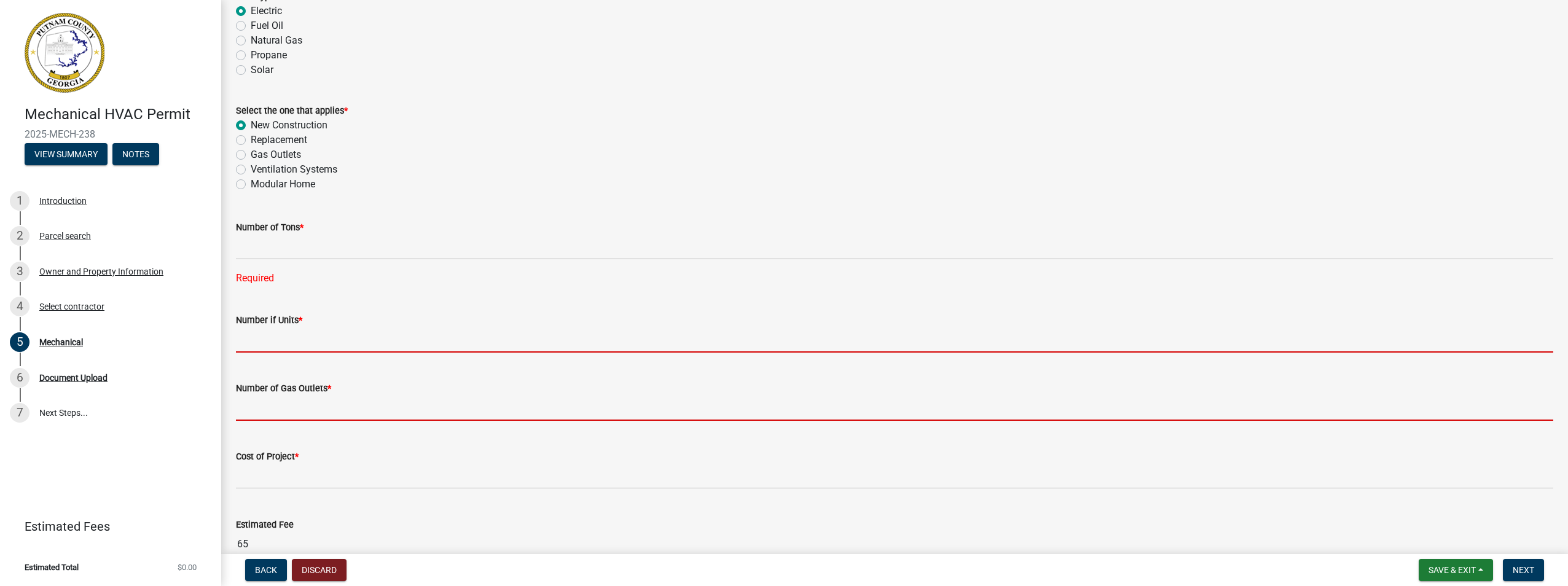
click at [327, 405] on form "Number of Gas Outlets *" at bounding box center [894, 401] width 1317 height 40
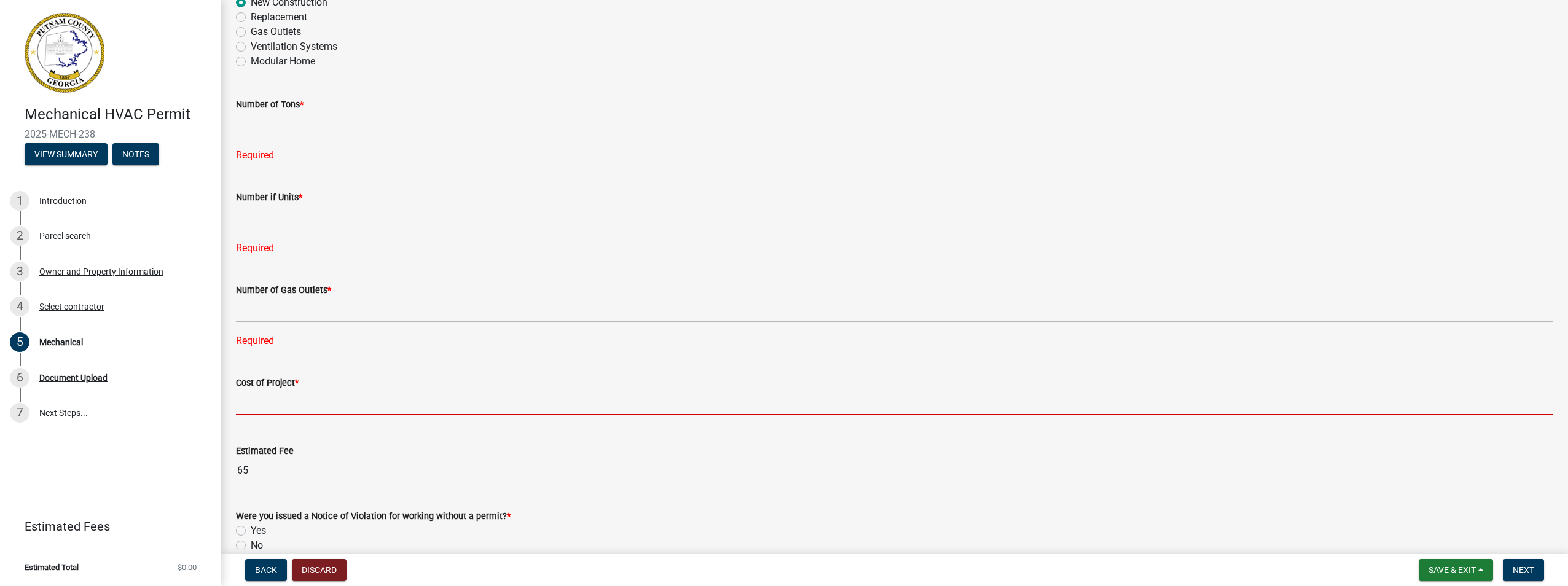
click at [323, 375] on div "Cost of Project *" at bounding box center [894, 387] width 1317 height 57
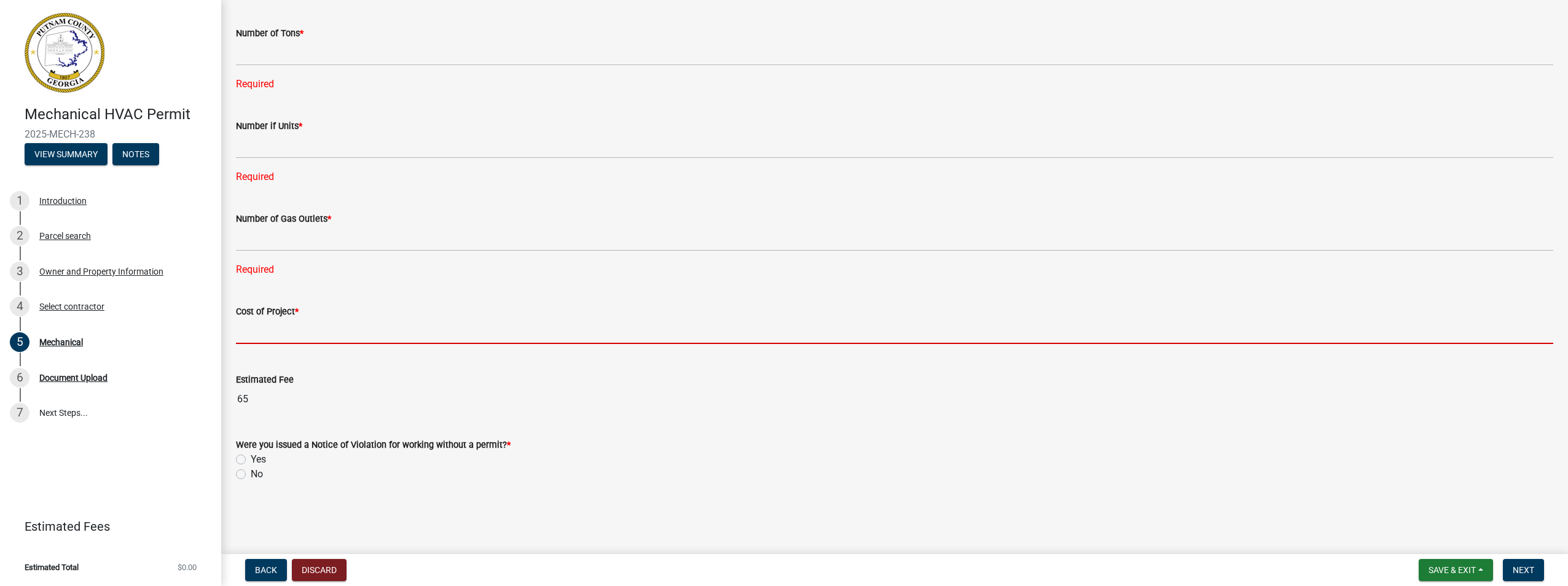
scroll to position [810, 0]
click at [342, 401] on div "Estimated Fee 65" at bounding box center [894, 382] width 1317 height 56
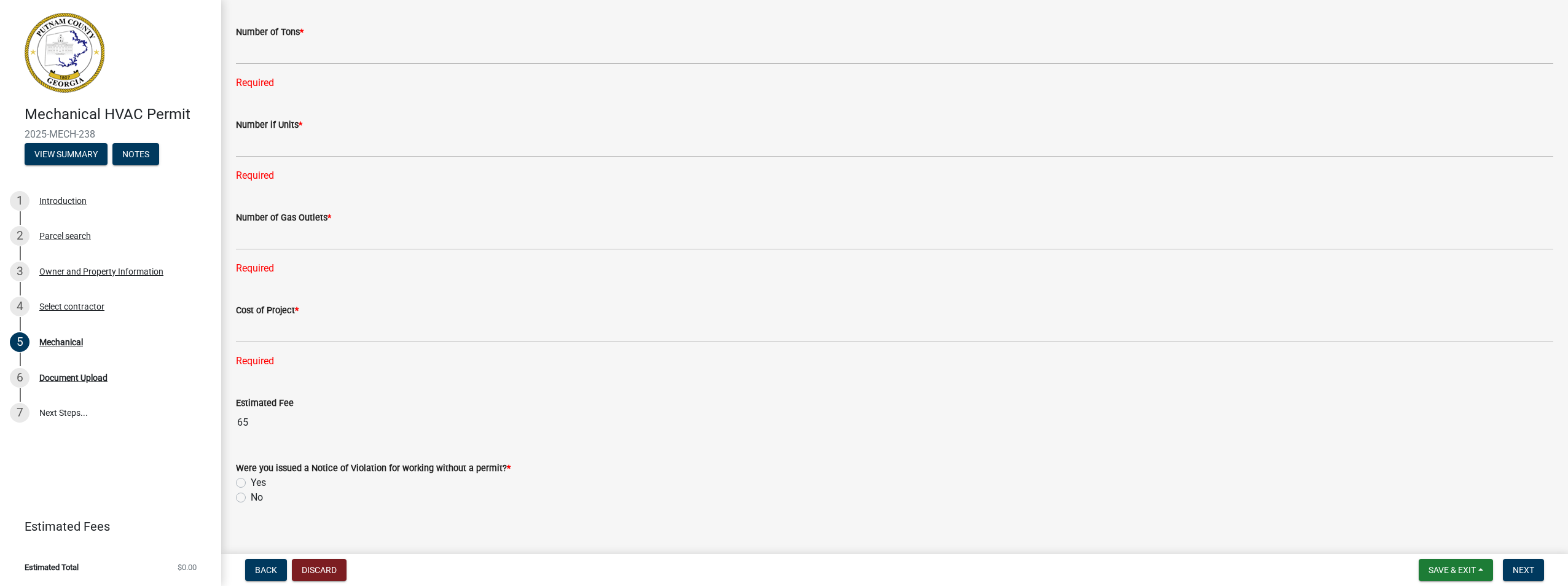
scroll to position [835, 0]
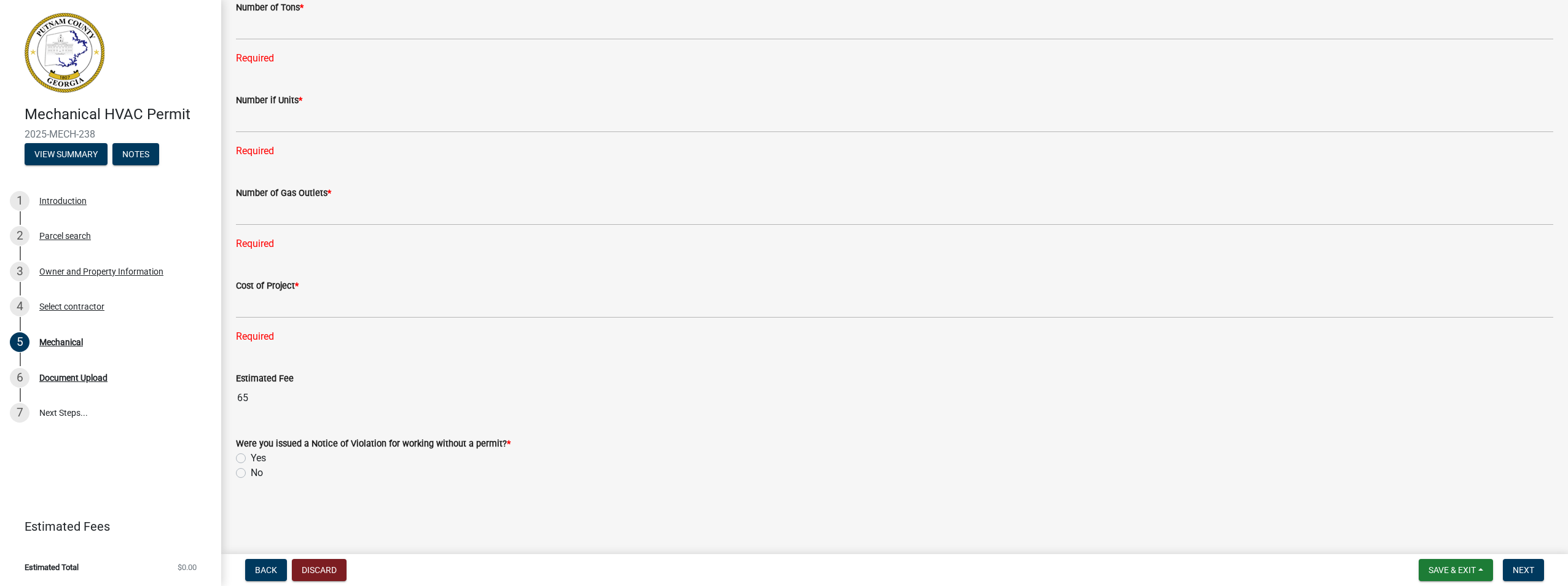
click at [173, 475] on div "Mechanical HVAC Permit 2025-MECH-238 View Summary Notes 1 Introduction 2 Parcel…" at bounding box center [111, 293] width 221 height 586
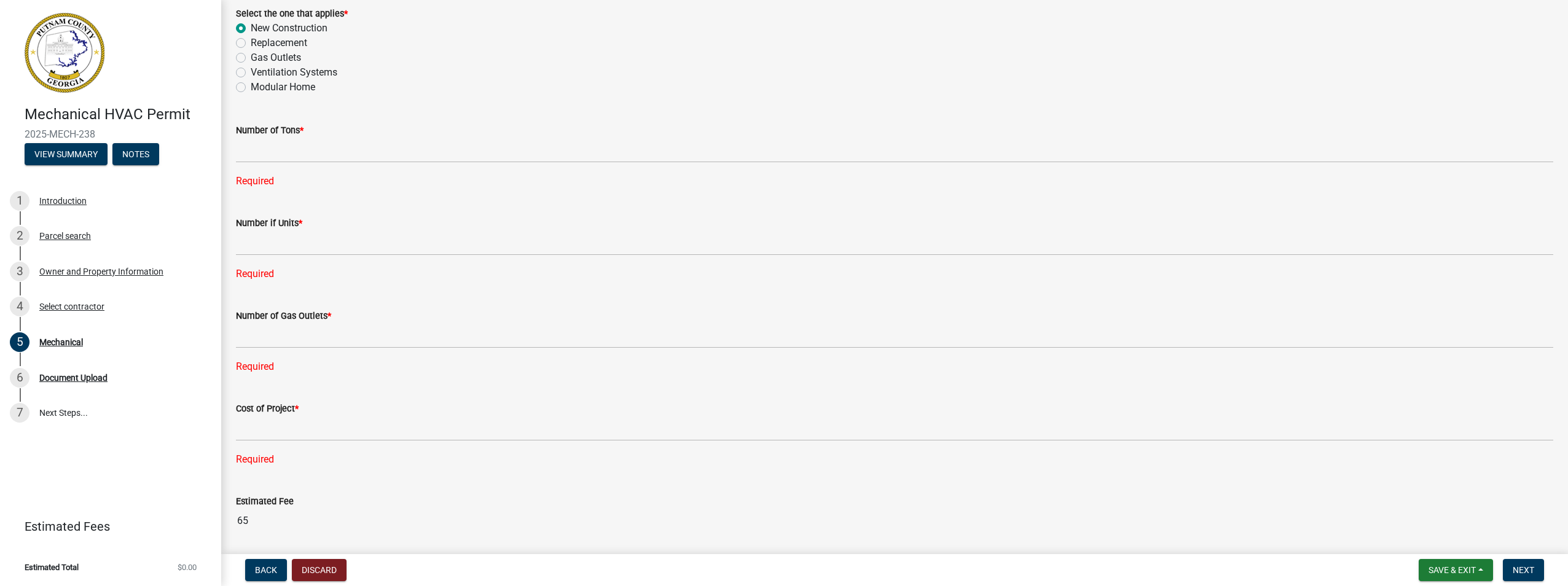
scroll to position [773, 0]
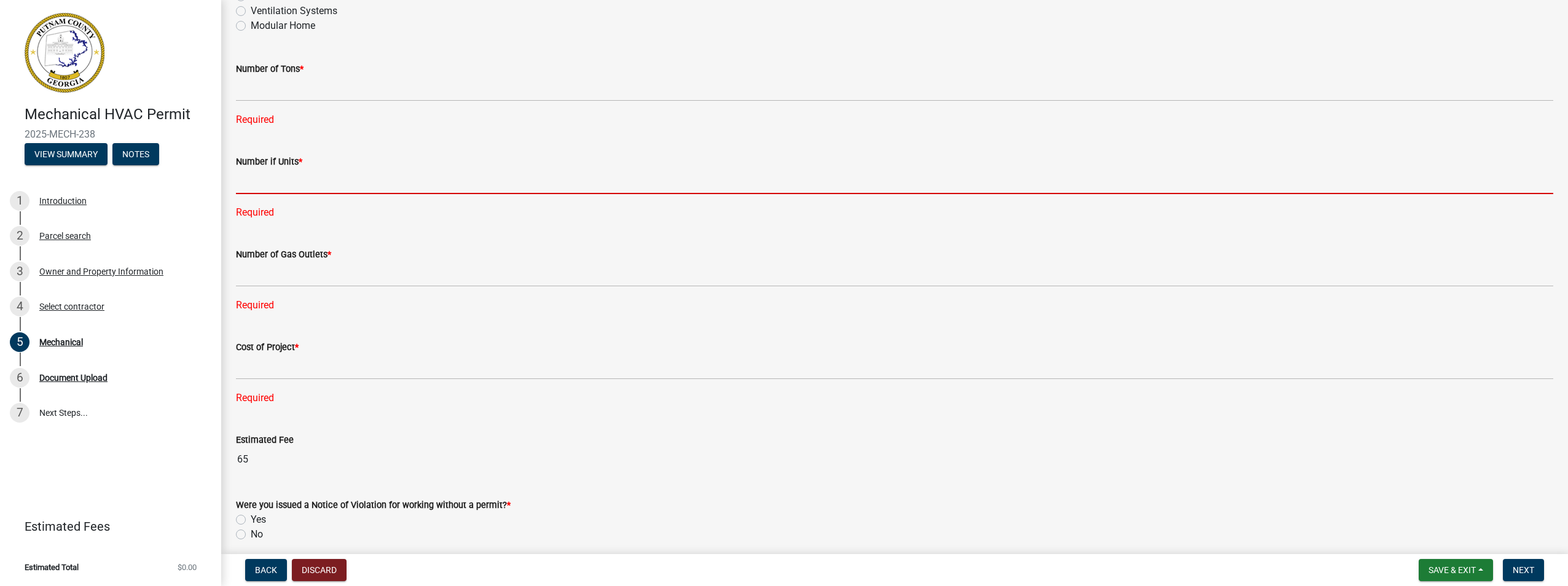
click at [288, 174] on input "text" at bounding box center [894, 181] width 1317 height 25
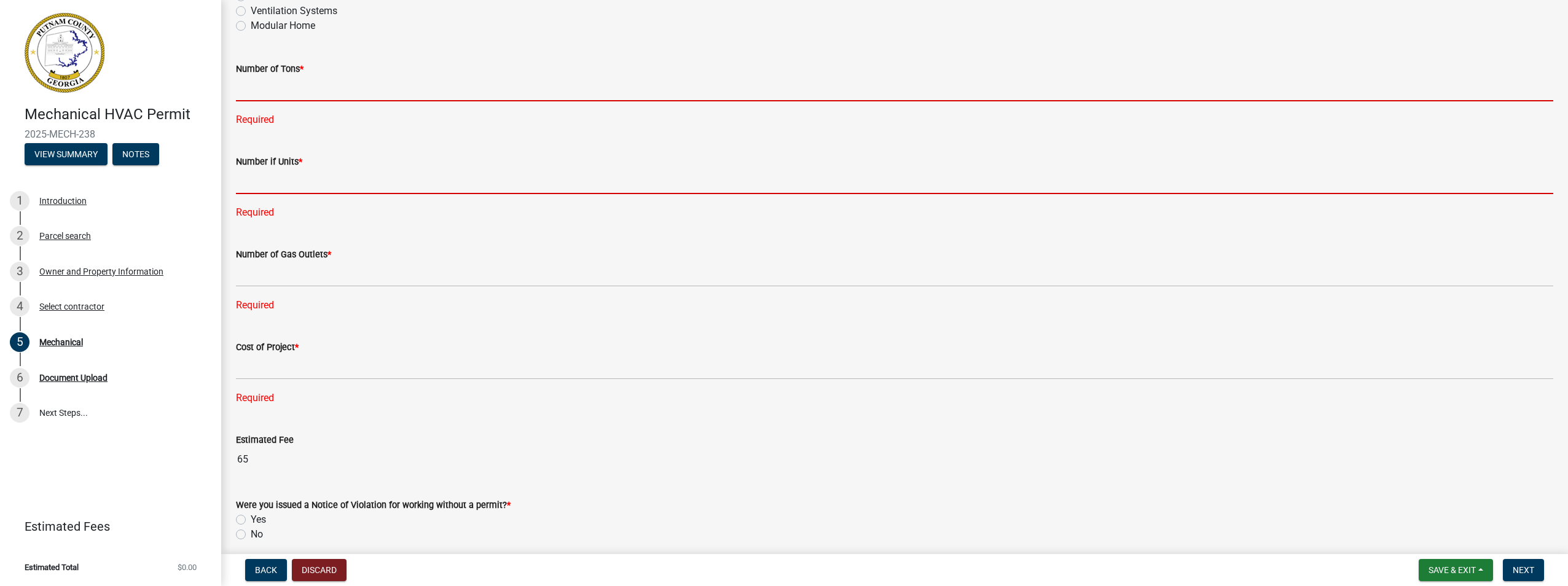
click at [290, 93] on input "text" at bounding box center [894, 88] width 1317 height 25
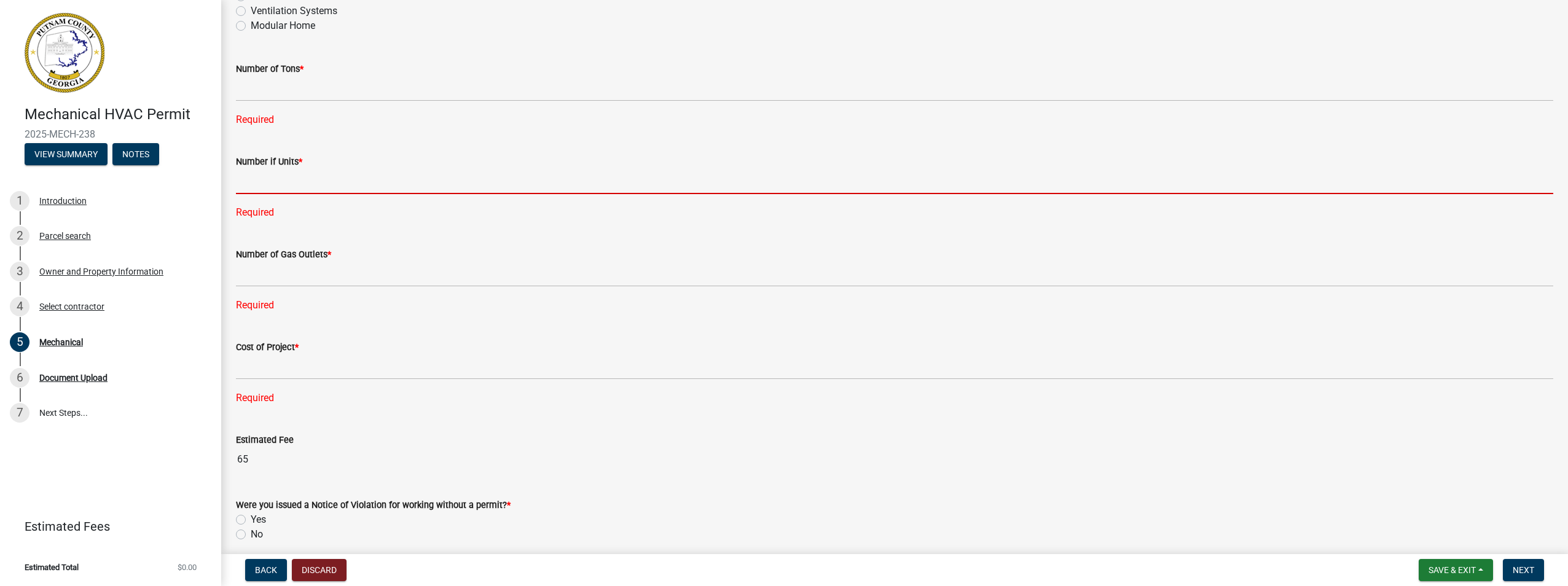
click at [310, 188] on input "text" at bounding box center [894, 181] width 1317 height 25
type input "60"
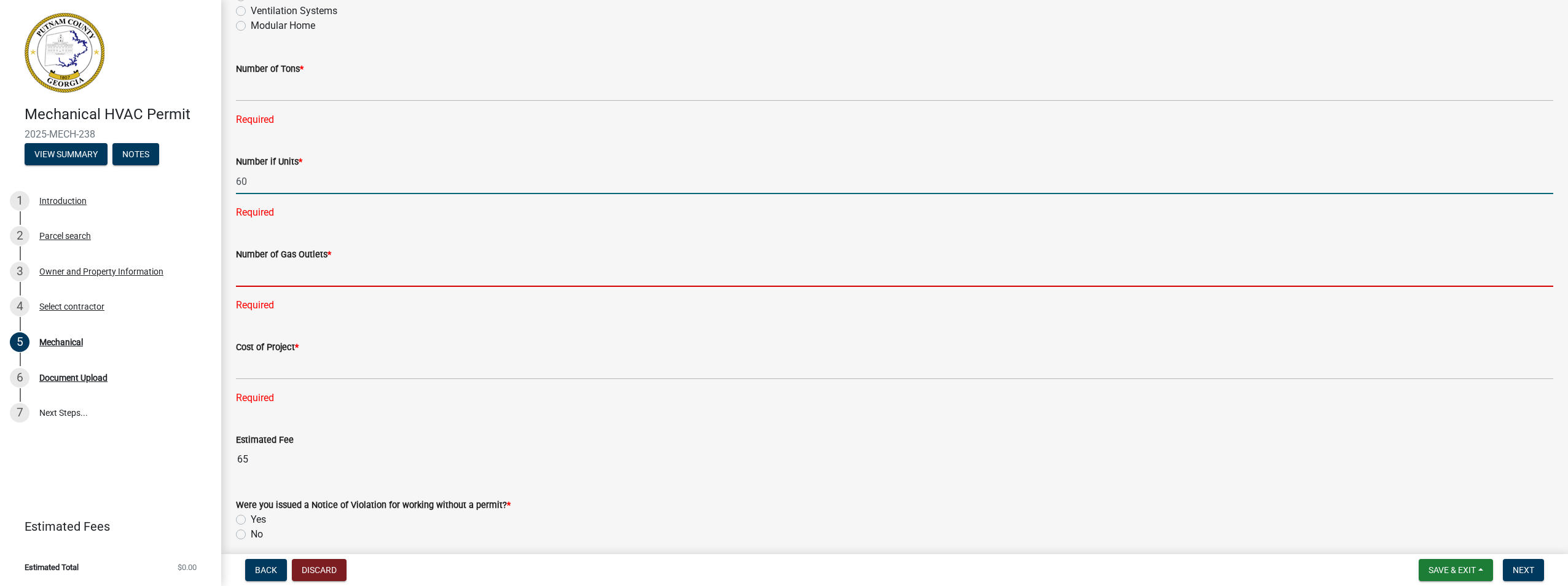
click at [335, 276] on div "Number of Gas Outlets * Required" at bounding box center [894, 271] width 1317 height 83
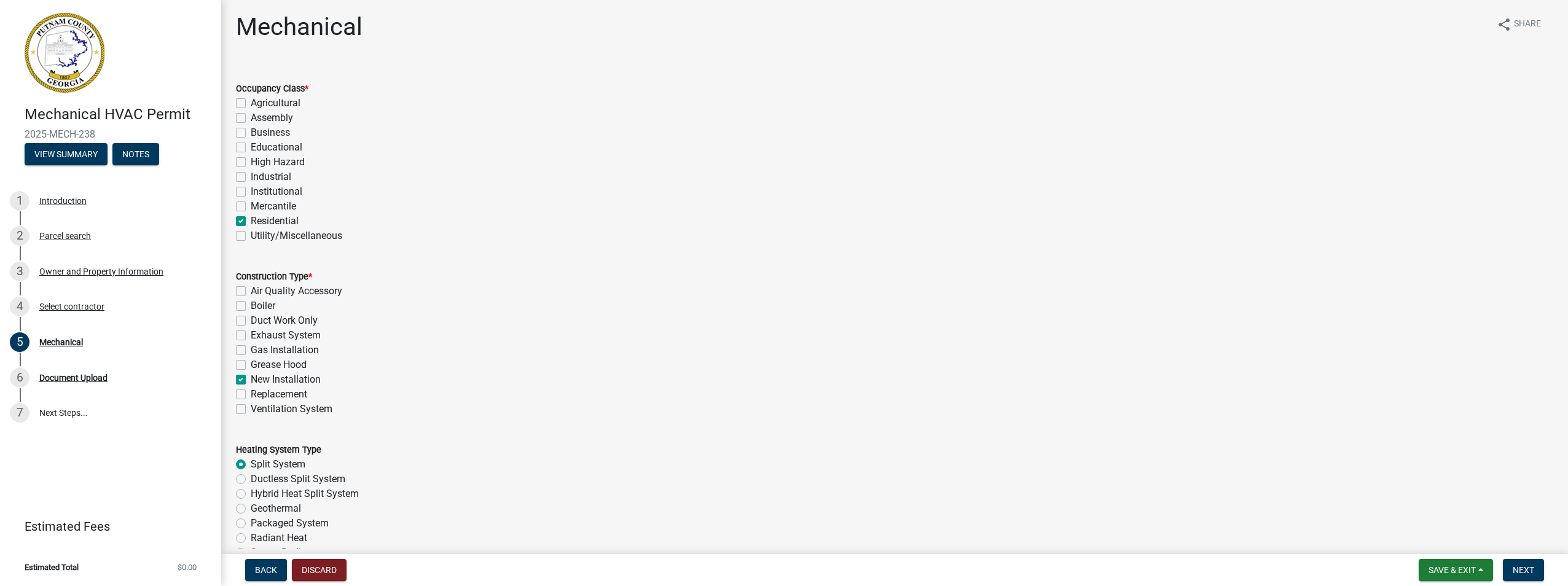
scroll to position [0, 0]
type input "0"
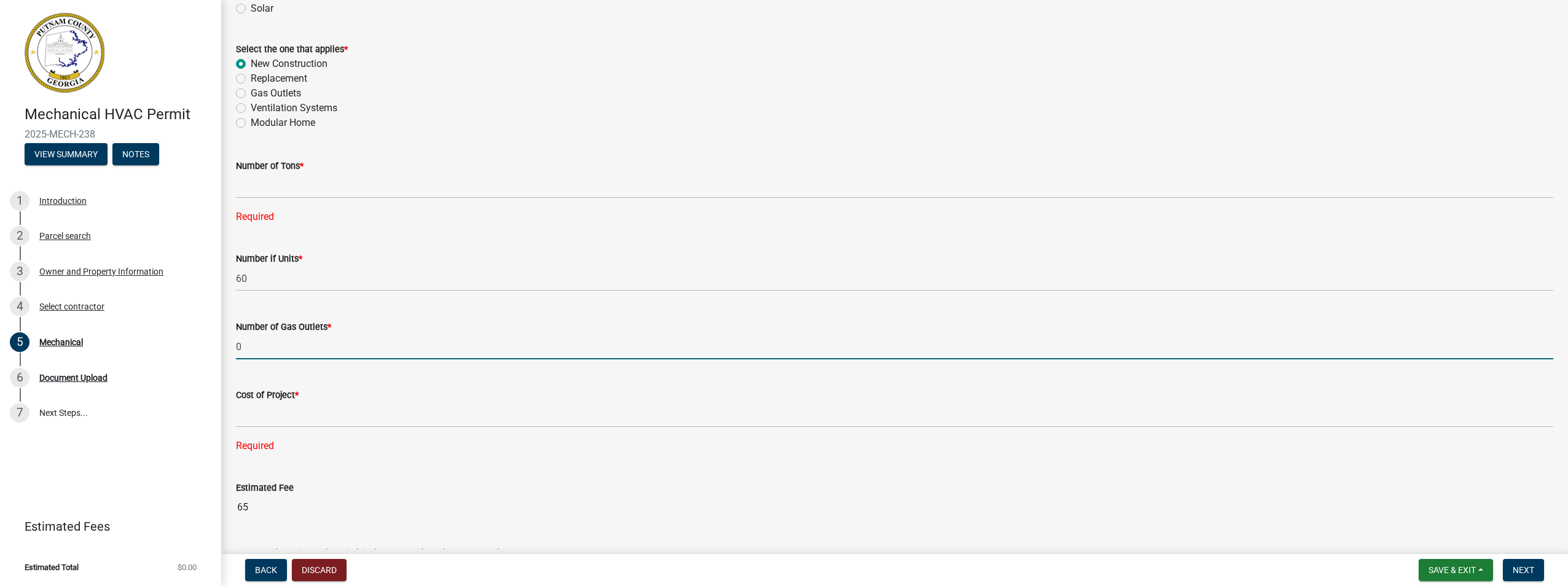
scroll to position [662, 0]
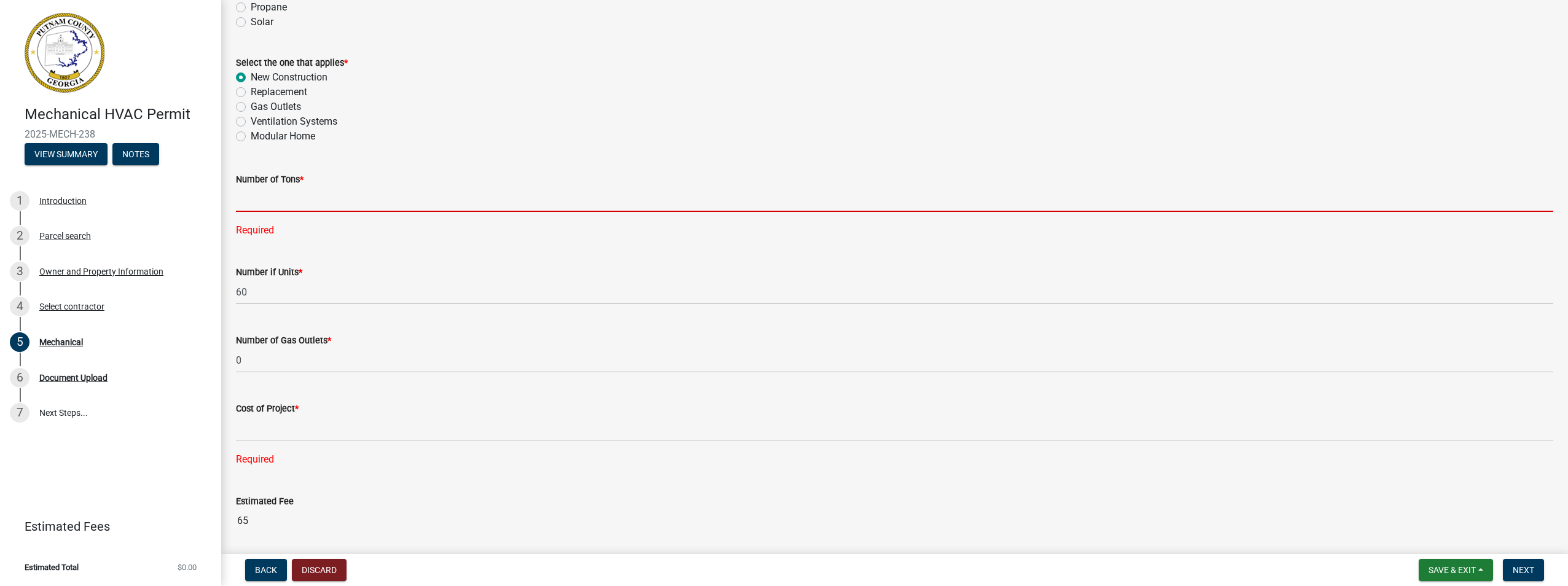
click at [299, 196] on input "text" at bounding box center [894, 199] width 1317 height 25
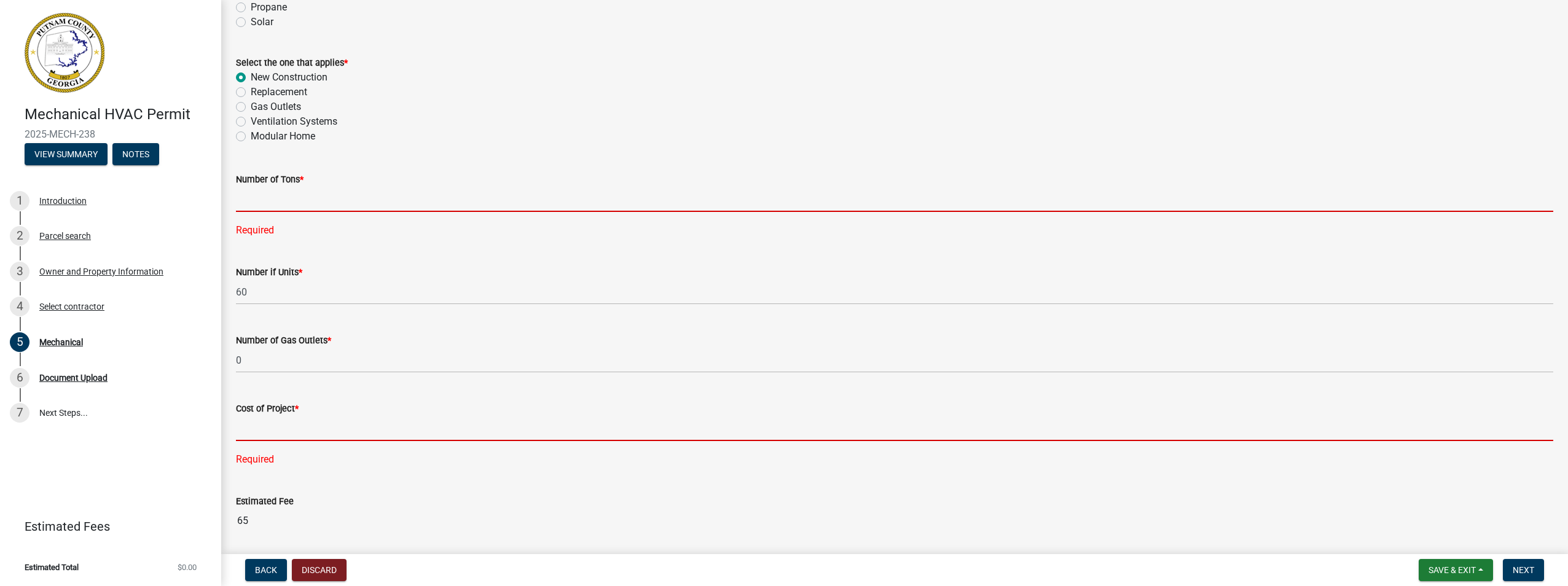
click at [306, 431] on input "text" at bounding box center [894, 428] width 1317 height 25
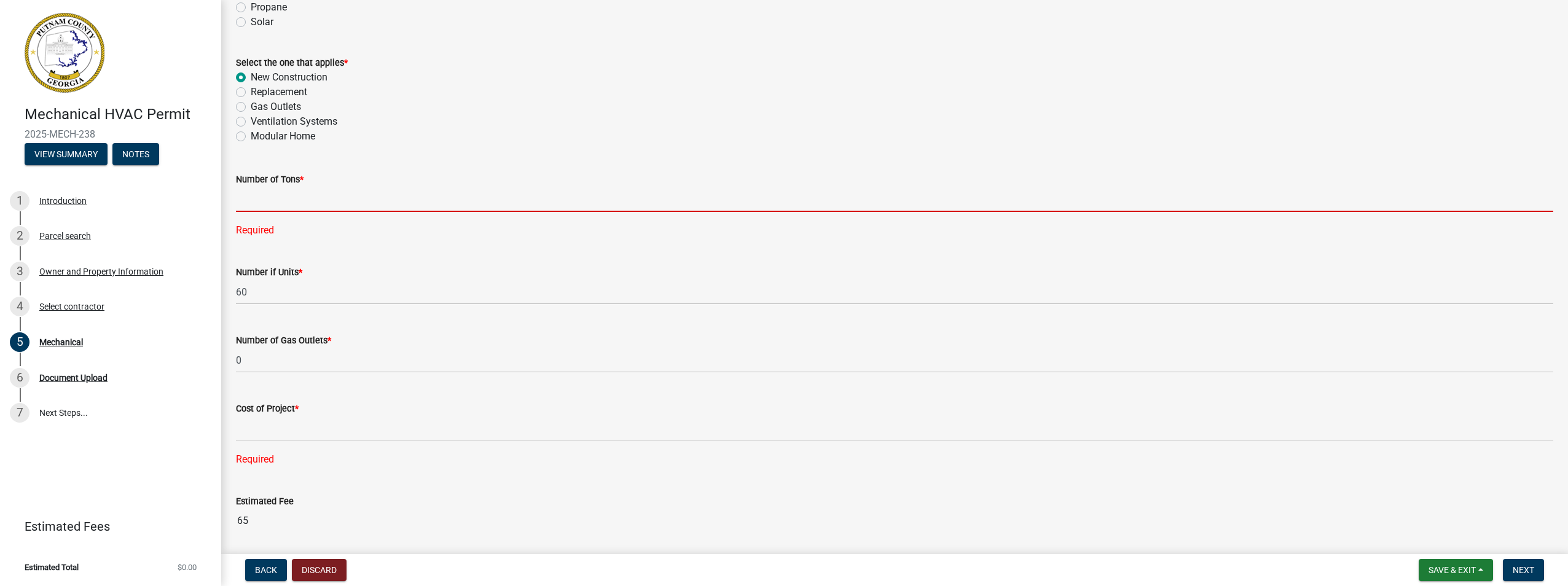
click at [267, 203] on input "text" at bounding box center [894, 199] width 1317 height 25
type input "108"
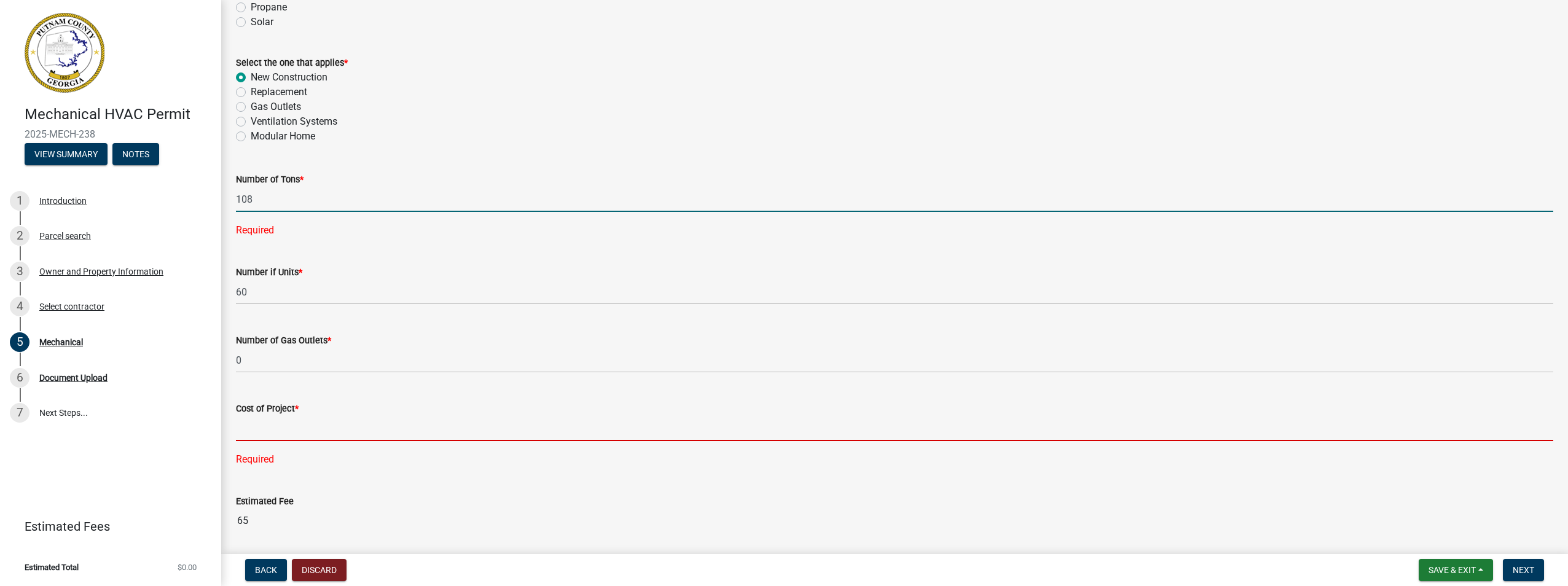
click at [308, 430] on div "Cost of Project * Required" at bounding box center [894, 426] width 1317 height 83
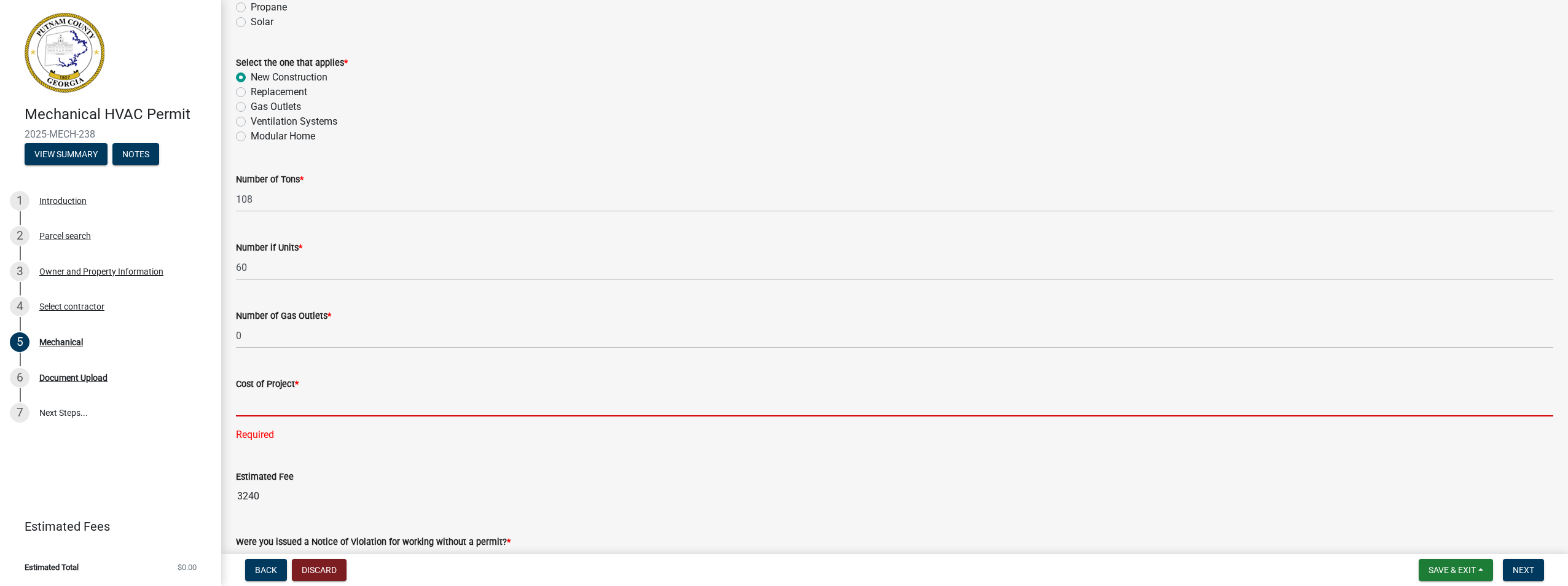
paste input "626,400.00"
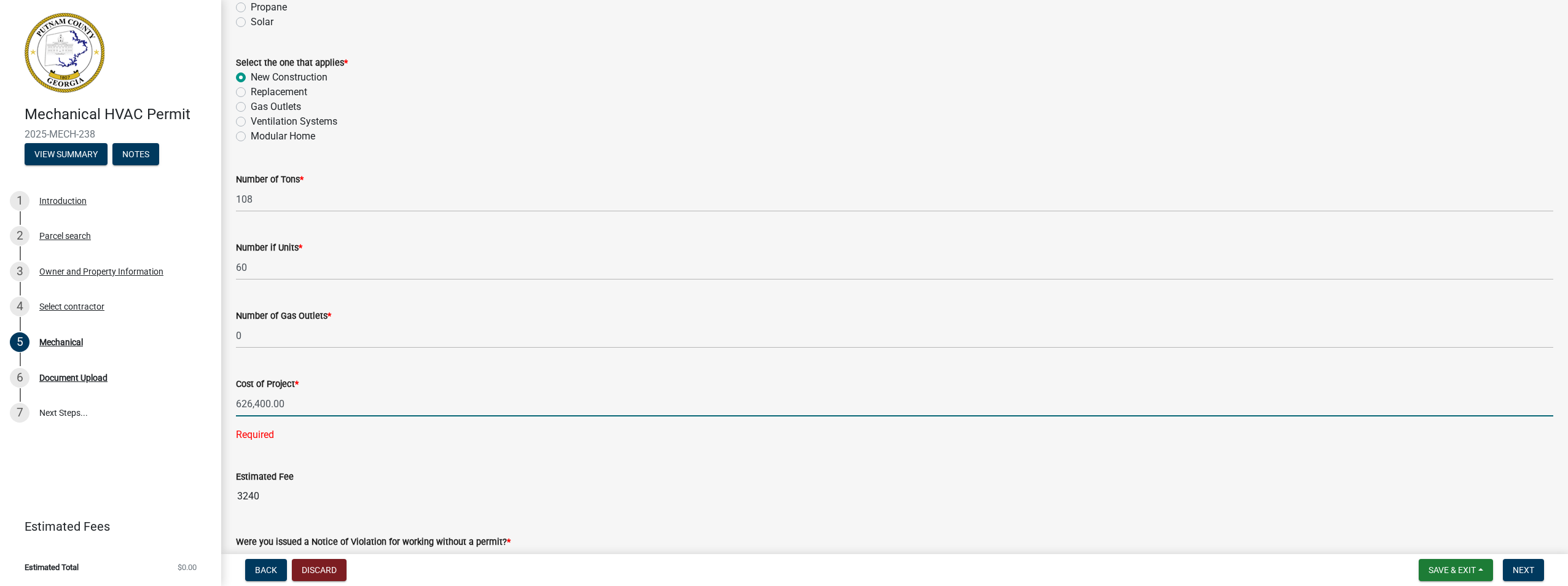
type input "626400"
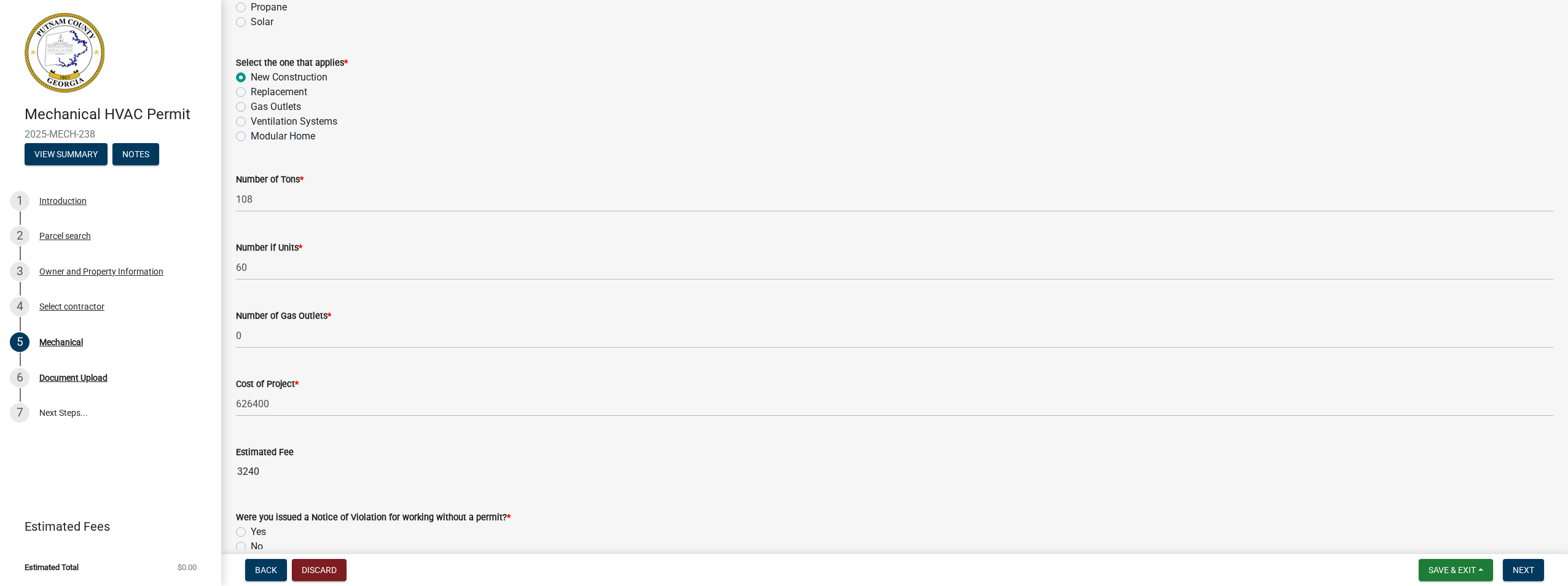
click at [453, 469] on div "Estimated Fee 3240" at bounding box center [894, 456] width 1317 height 56
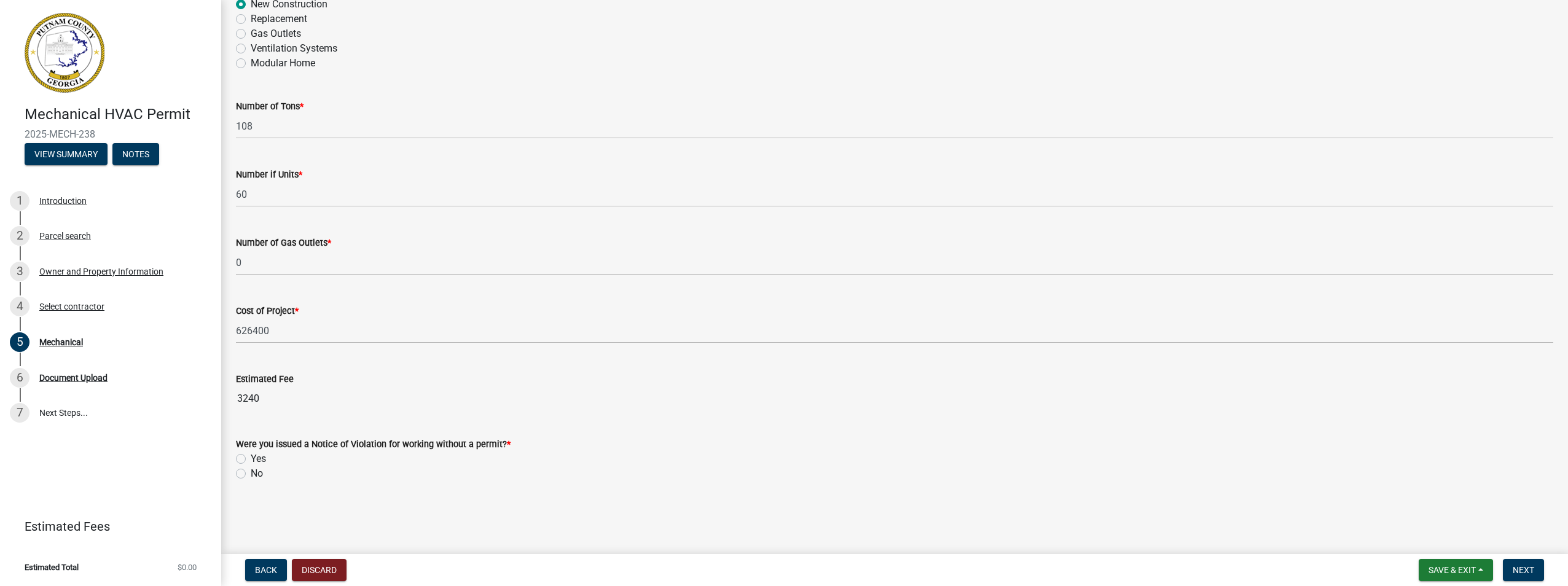
scroll to position [736, 0]
click at [262, 472] on label "No" at bounding box center [257, 473] width 12 height 15
click at [258, 472] on input "No" at bounding box center [255, 469] width 8 height 8
radio input "true"
click at [1521, 572] on span "Next" at bounding box center [1524, 570] width 22 height 10
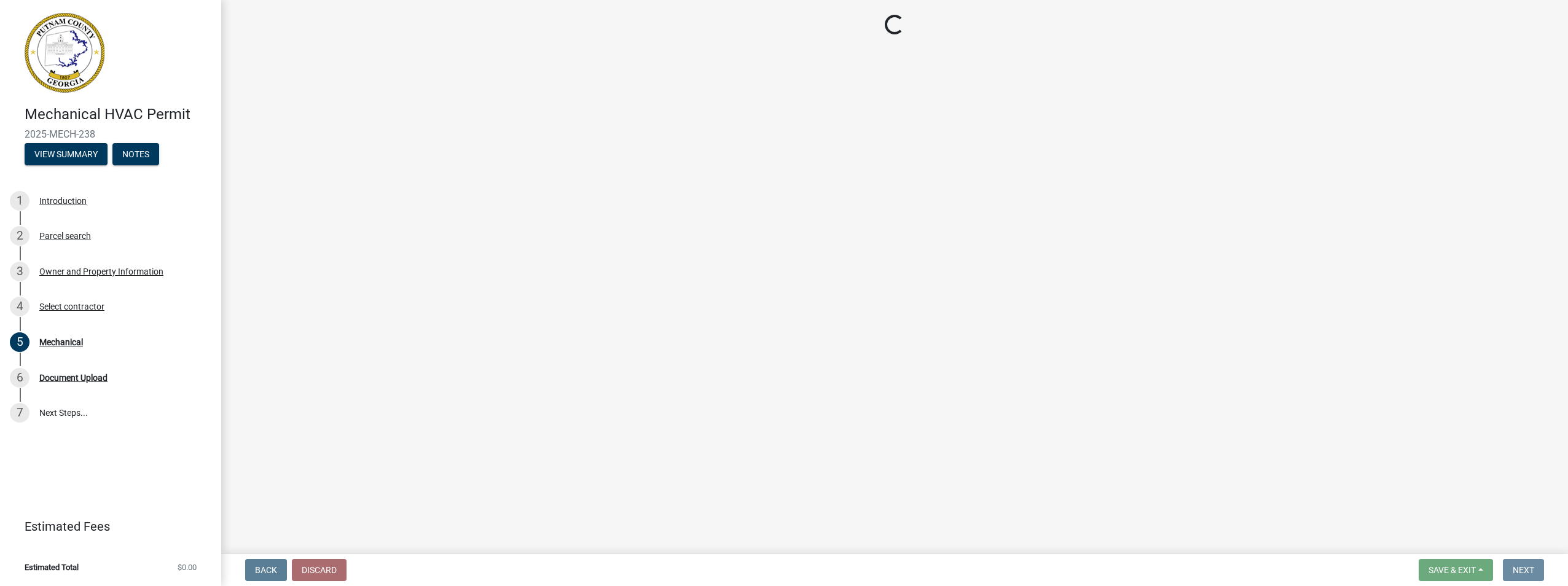
scroll to position [0, 0]
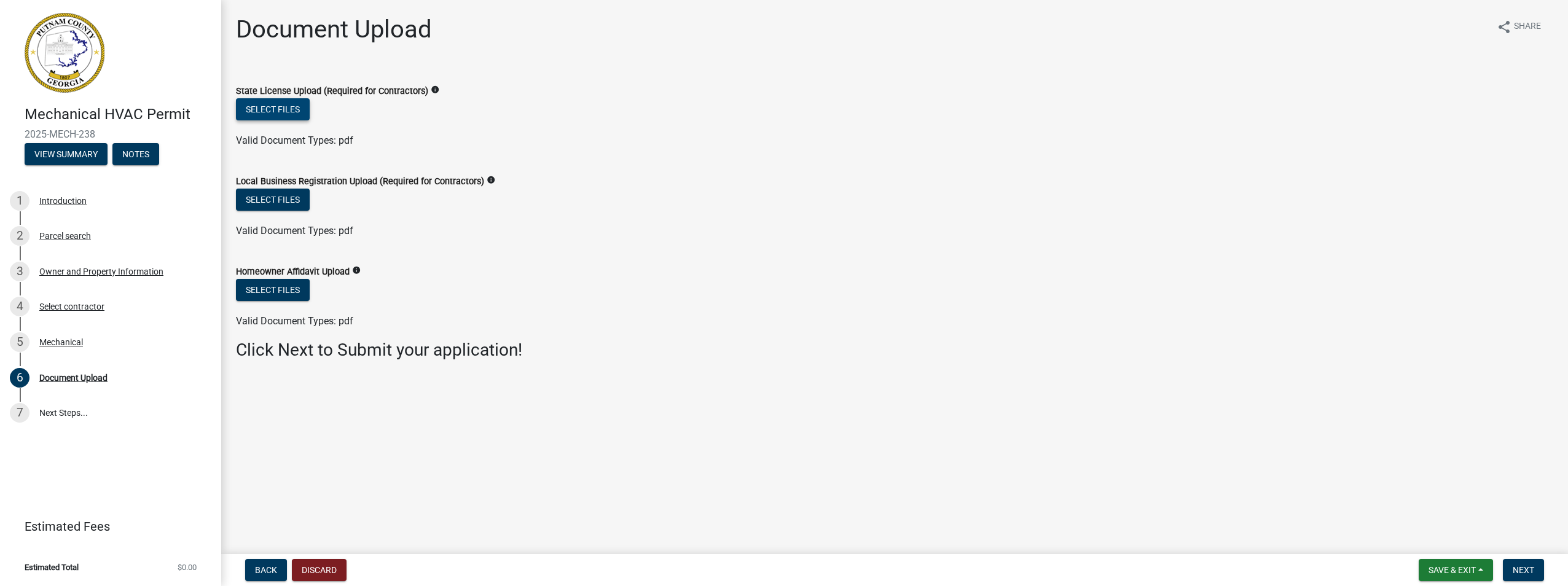
click at [296, 108] on button "Select files" at bounding box center [273, 109] width 74 height 22
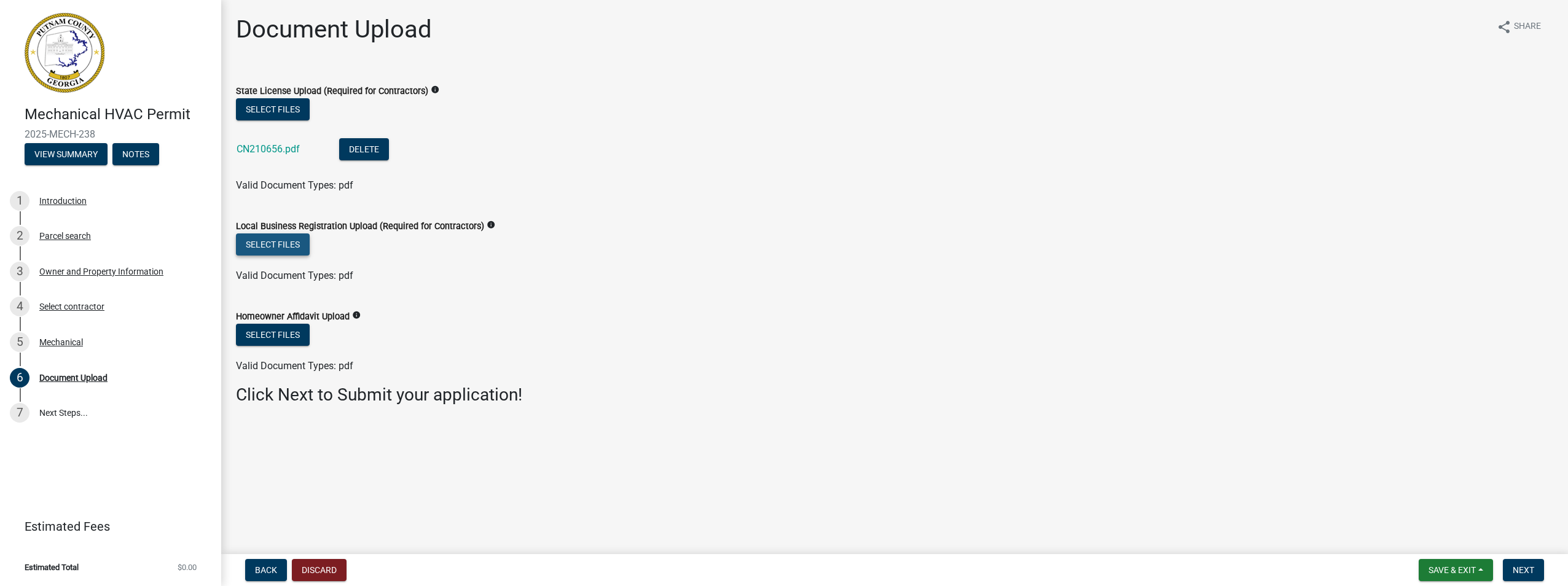
click at [267, 243] on button "Select files" at bounding box center [273, 244] width 74 height 22
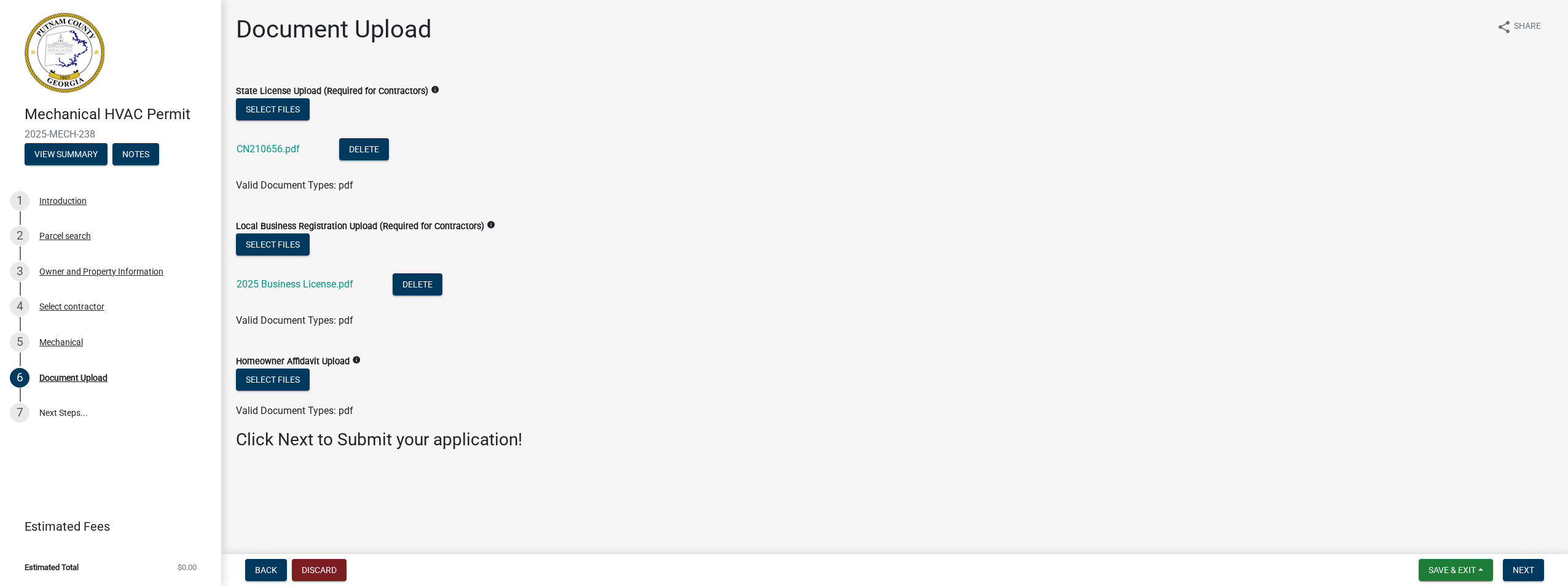
click at [355, 359] on icon "info" at bounding box center [355, 359] width 8 height 8
click at [811, 328] on div "Valid Document Types: pdf" at bounding box center [895, 321] width 1336 height 15
click at [285, 105] on button "Select files" at bounding box center [273, 109] width 74 height 22
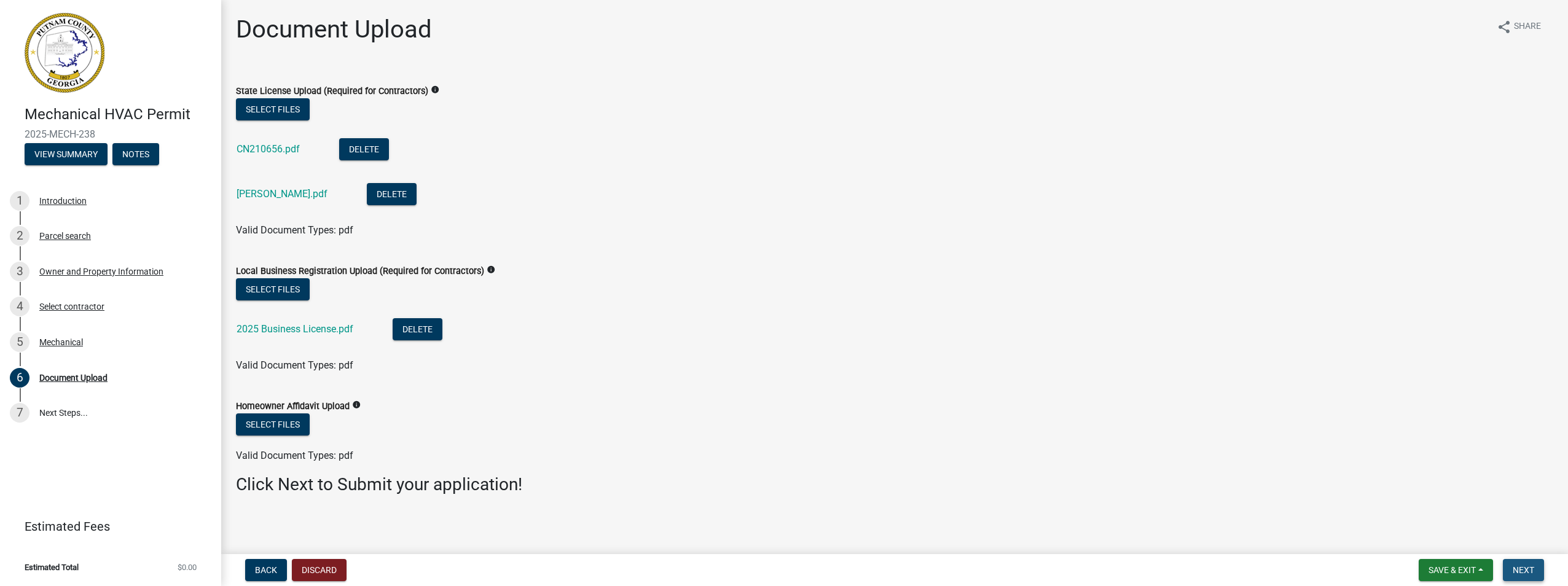
click at [1531, 575] on span "Next" at bounding box center [1524, 570] width 22 height 10
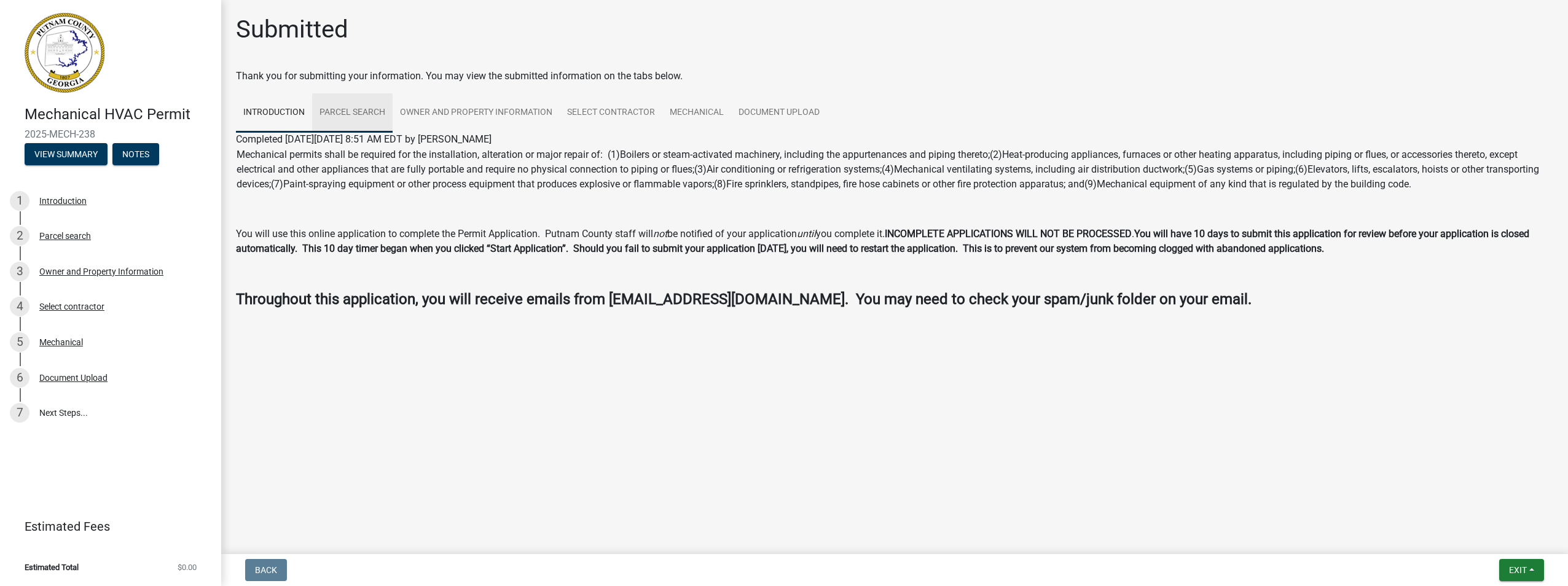
click at [363, 114] on link "Parcel search" at bounding box center [352, 113] width 81 height 39
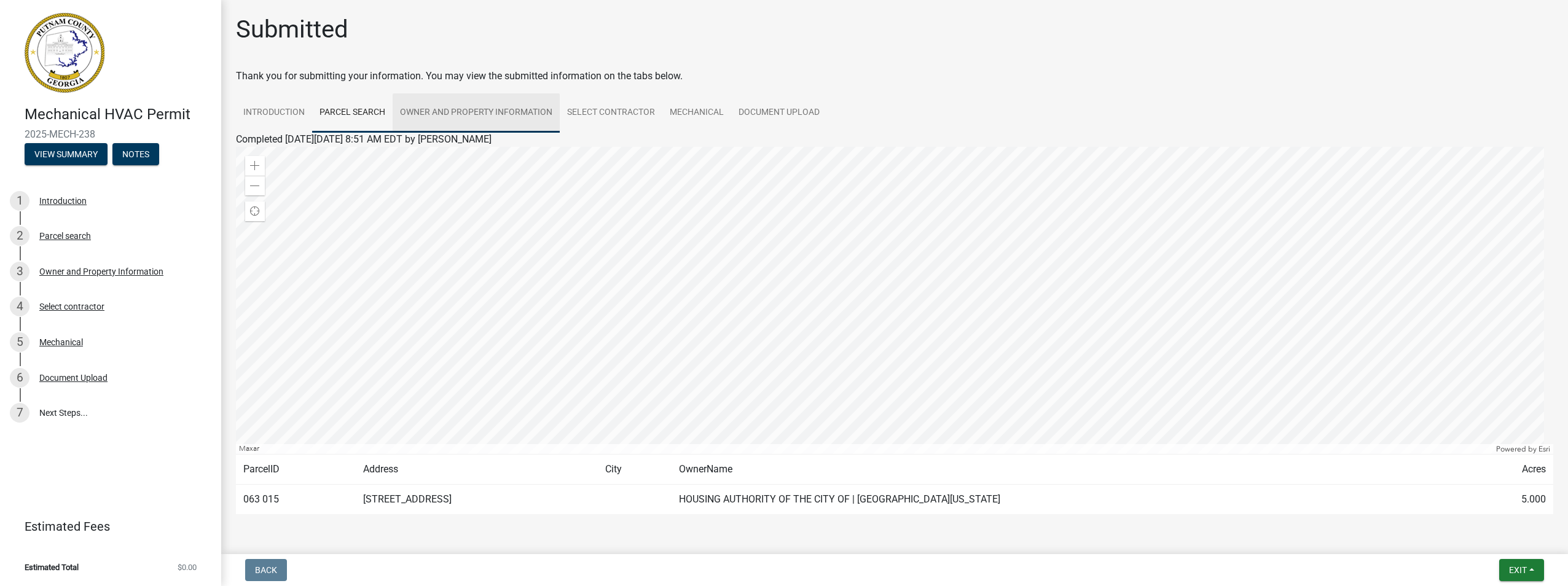
click at [526, 112] on link "Owner and Property Information" at bounding box center [476, 113] width 167 height 39
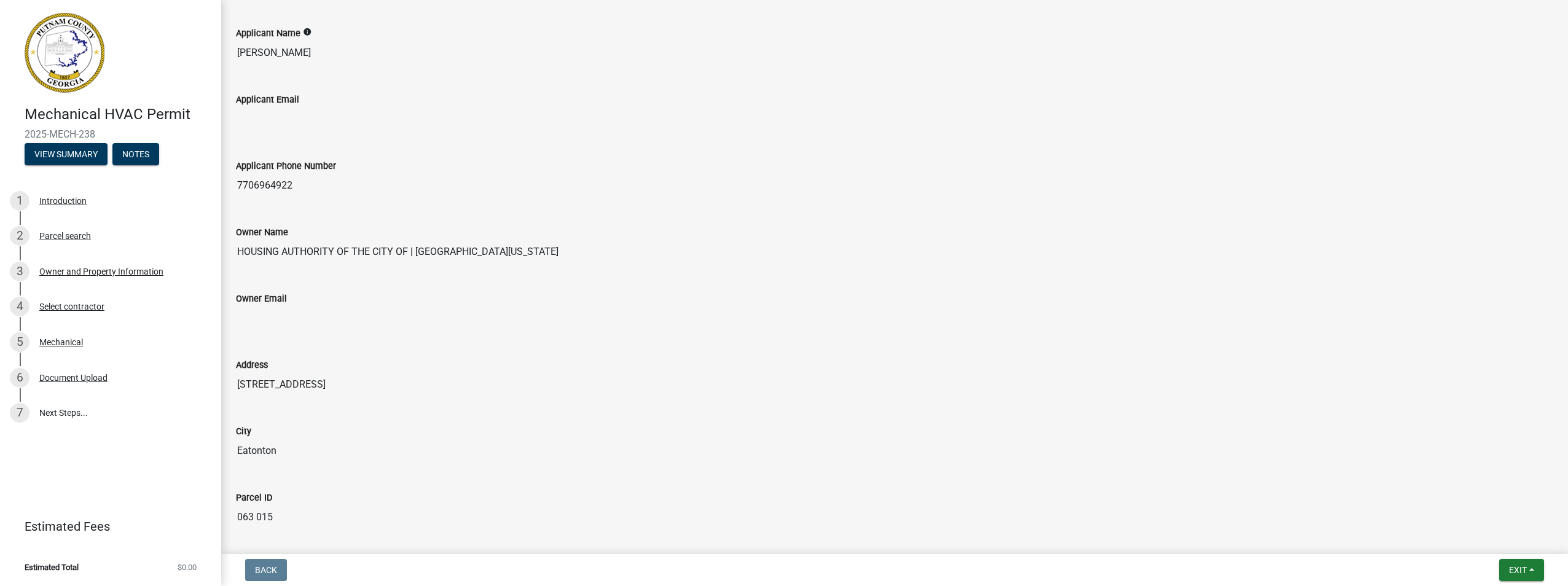
scroll to position [62, 0]
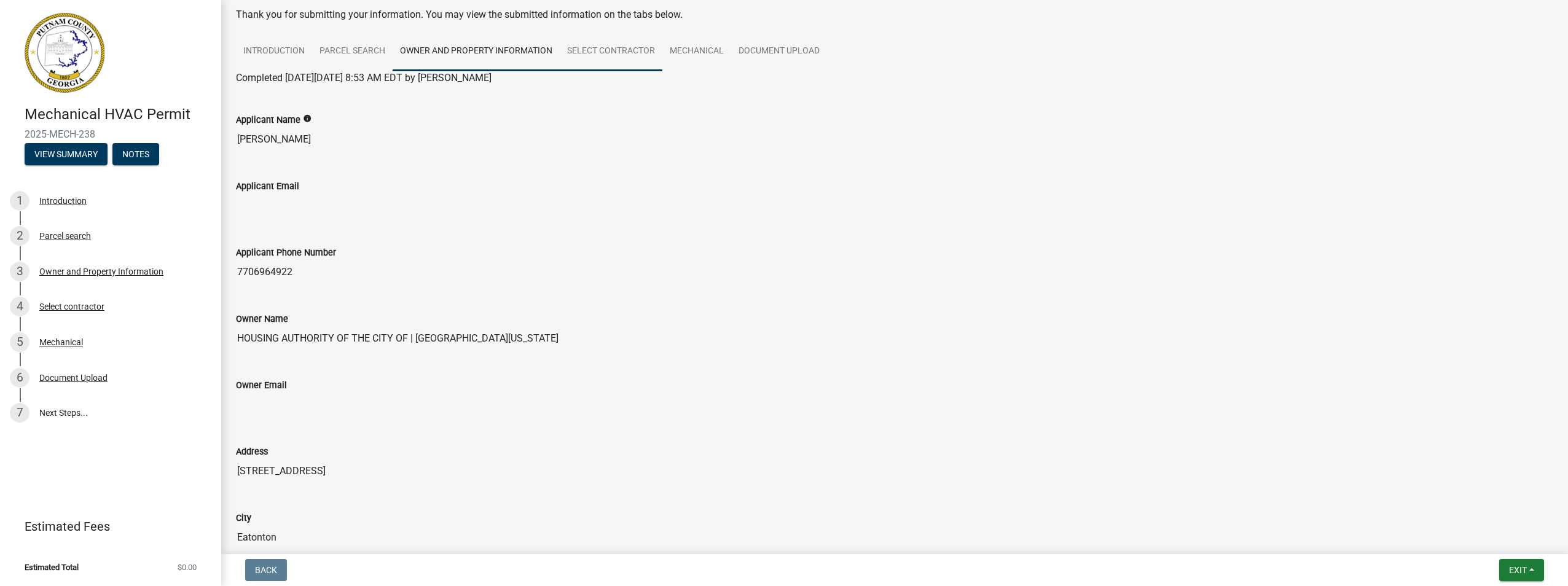
click at [602, 55] on link "Select contractor" at bounding box center [611, 51] width 102 height 39
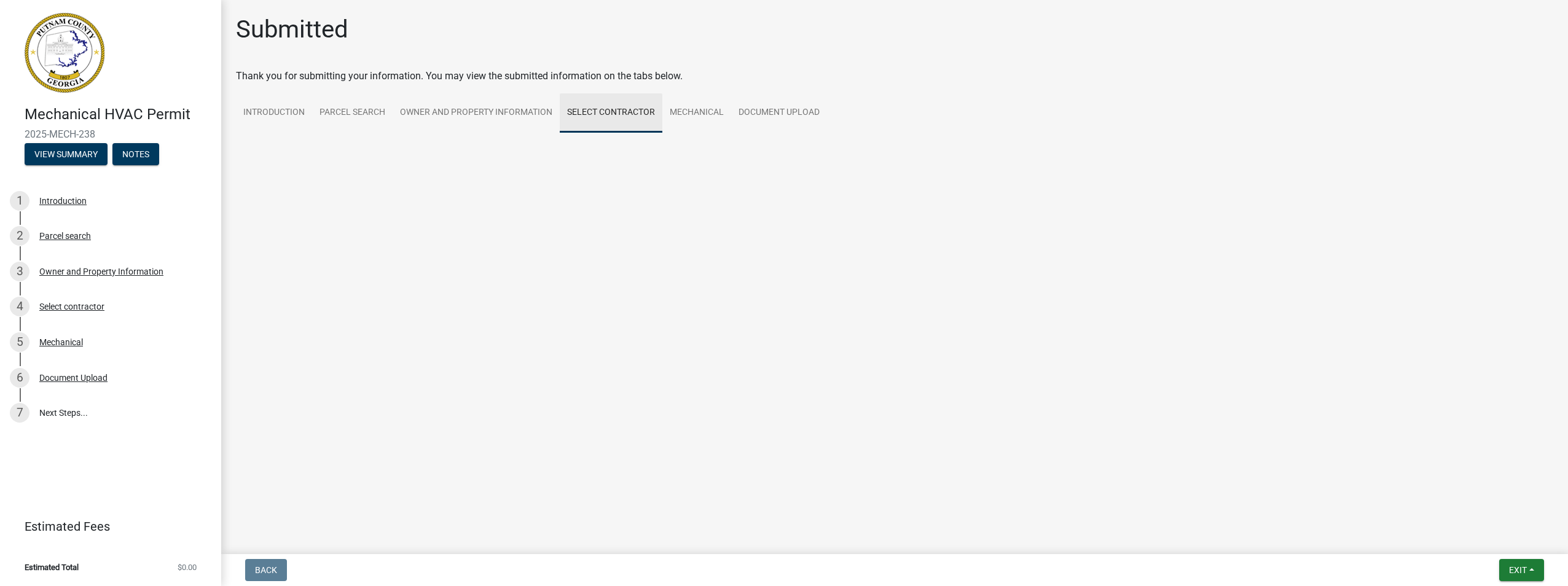
scroll to position [0, 0]
click at [694, 102] on link "Mechanical" at bounding box center [696, 113] width 69 height 39
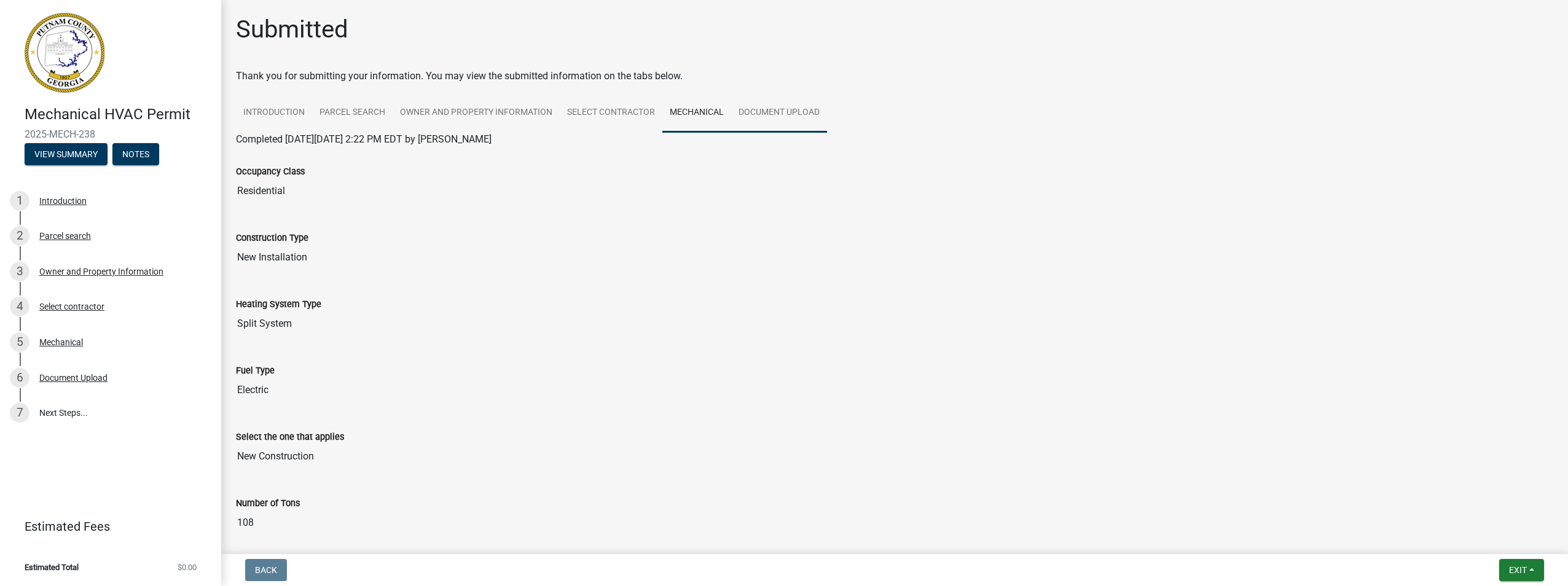
click at [770, 115] on link "Document Upload" at bounding box center [779, 113] width 96 height 39
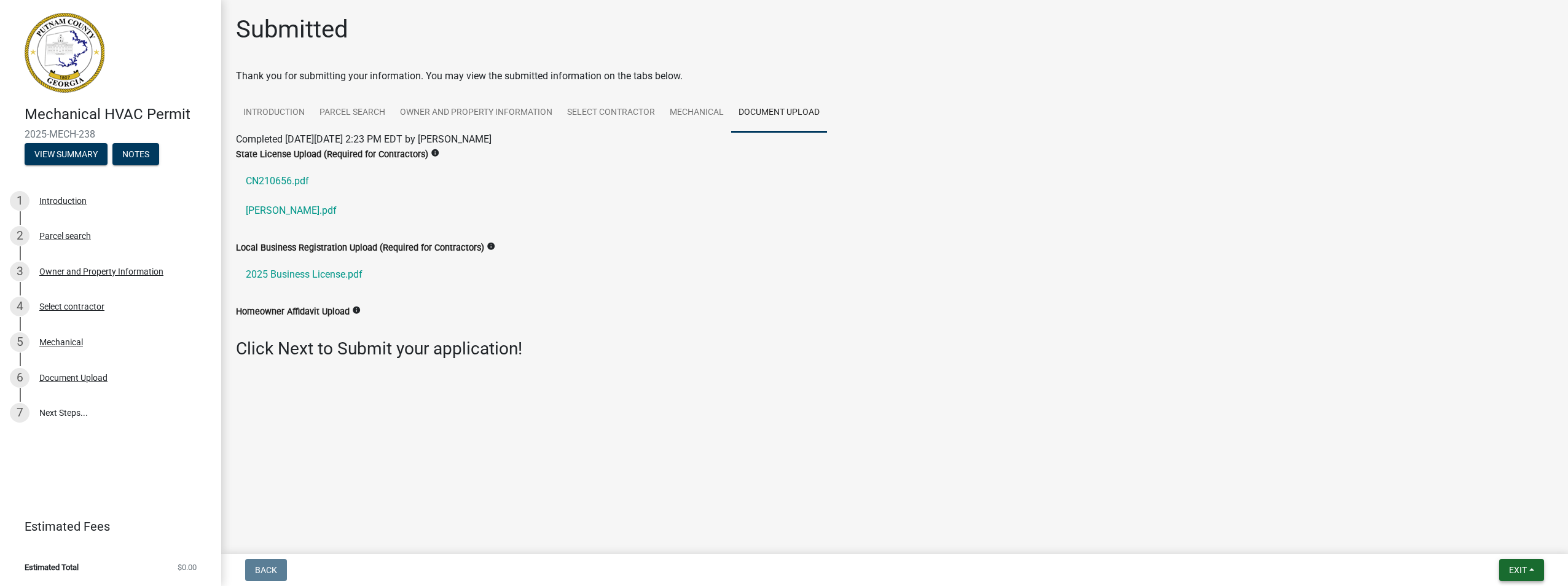
click at [1510, 569] on span "Exit" at bounding box center [1518, 570] width 18 height 10
click at [1493, 539] on button "Save & Exit" at bounding box center [1495, 538] width 99 height 29
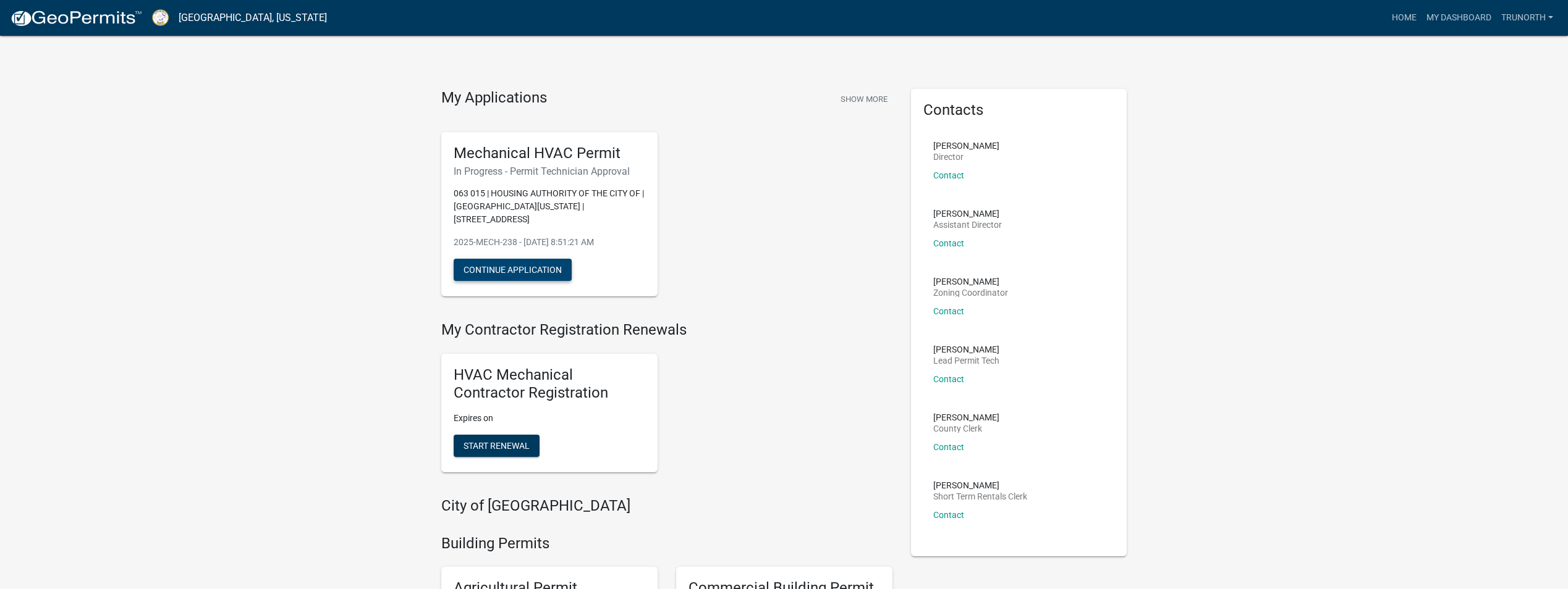
click at [541, 259] on button "Continue Application" at bounding box center [513, 270] width 118 height 22
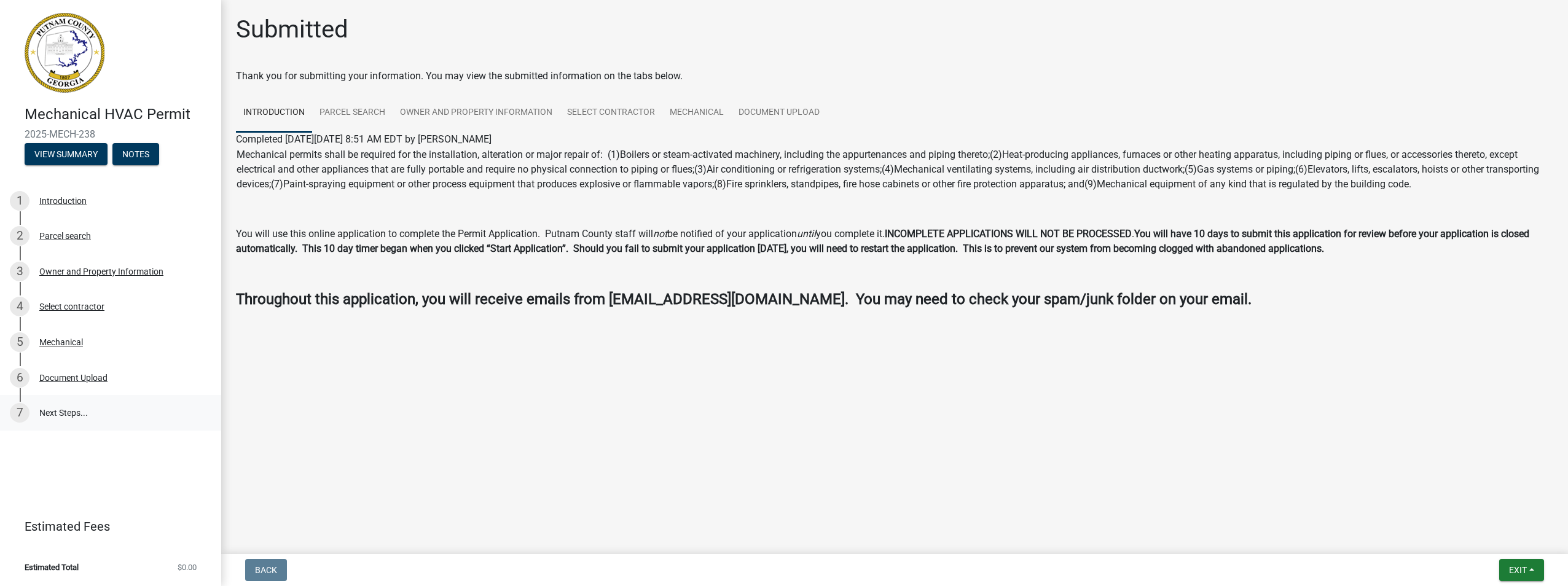
click at [77, 417] on link "7 Next Steps..." at bounding box center [111, 413] width 221 height 35
click at [67, 405] on link "7 Next Steps..." at bounding box center [111, 413] width 221 height 35
click at [117, 380] on div "6 Document Upload" at bounding box center [105, 378] width 192 height 20
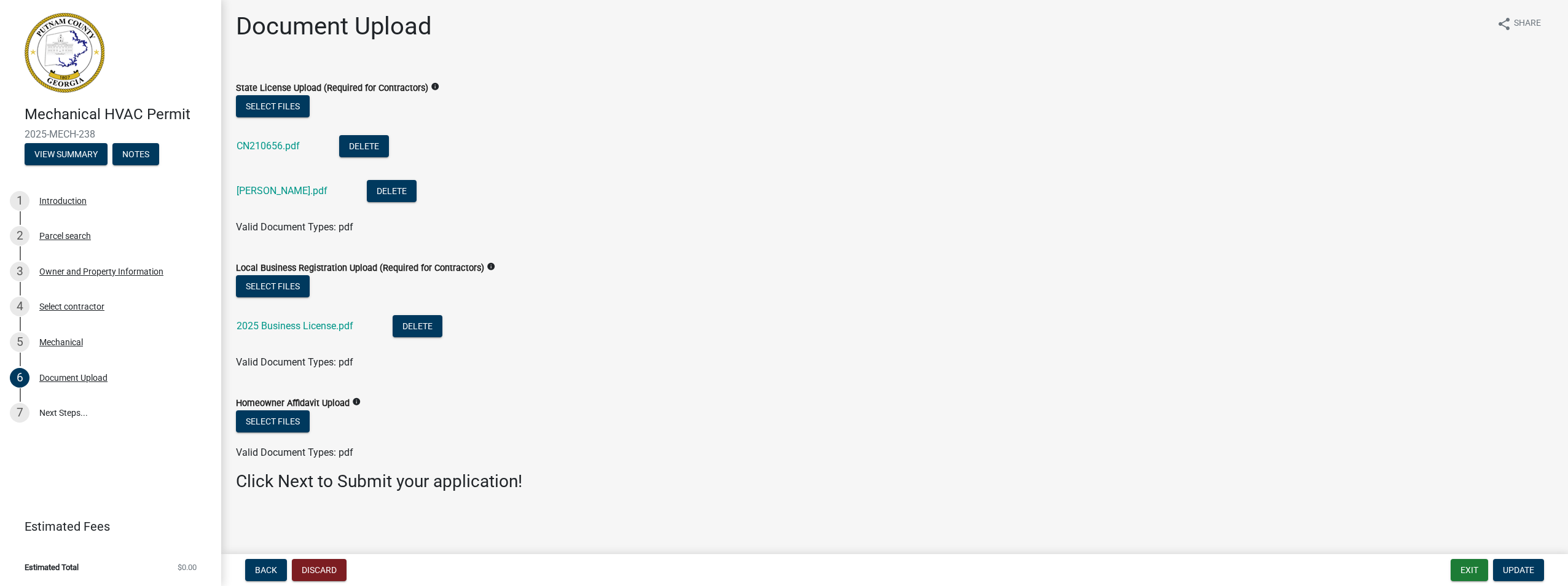
scroll to position [4, 0]
click at [1530, 569] on span "Update" at bounding box center [1519, 570] width 32 height 10
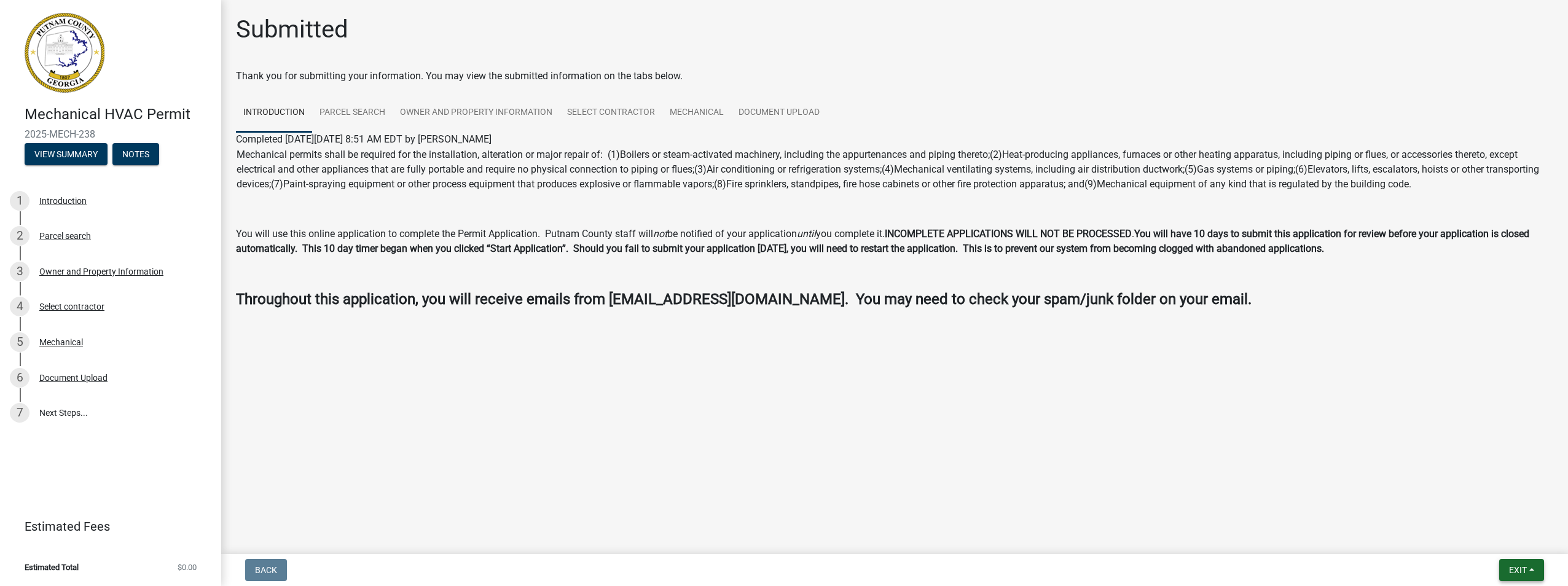
click at [1528, 572] on button "Exit" at bounding box center [1522, 569] width 45 height 22
click at [1490, 539] on button "Save & Exit" at bounding box center [1495, 538] width 99 height 29
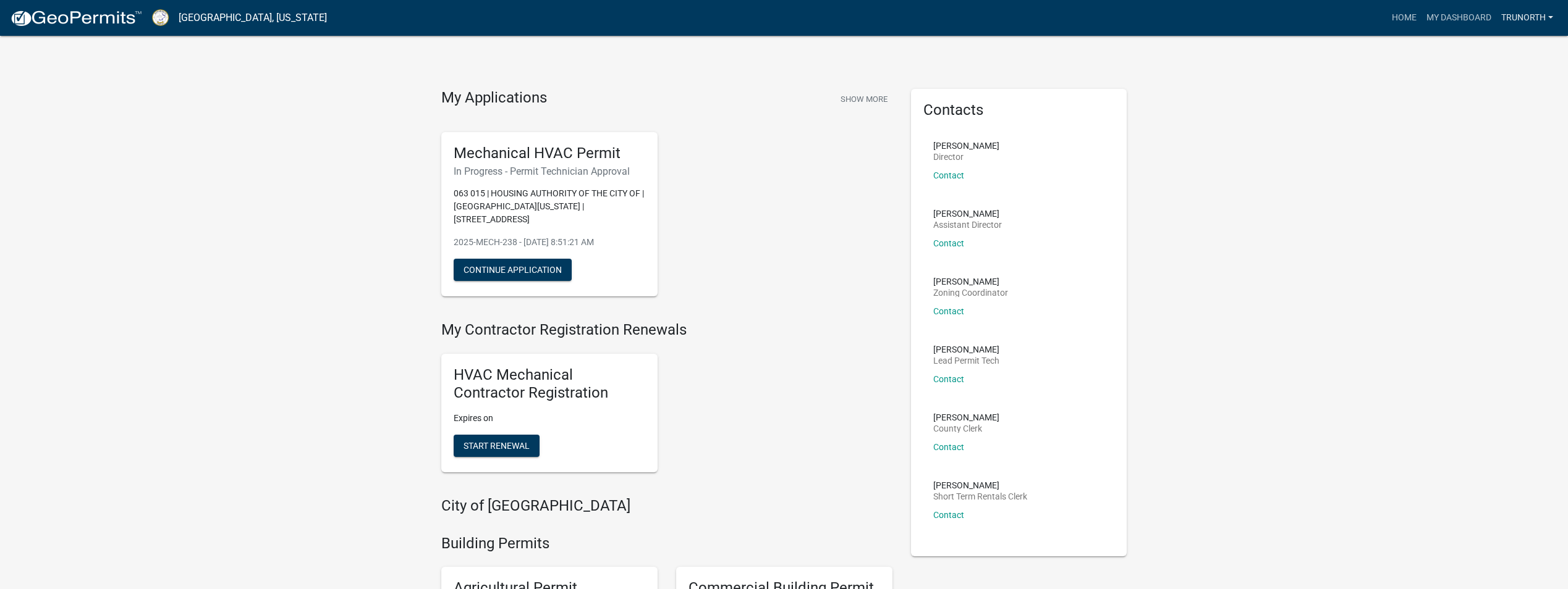
click at [1515, 26] on link "TruNorth" at bounding box center [1527, 17] width 62 height 23
click at [1504, 45] on link "Account" at bounding box center [1505, 50] width 106 height 30
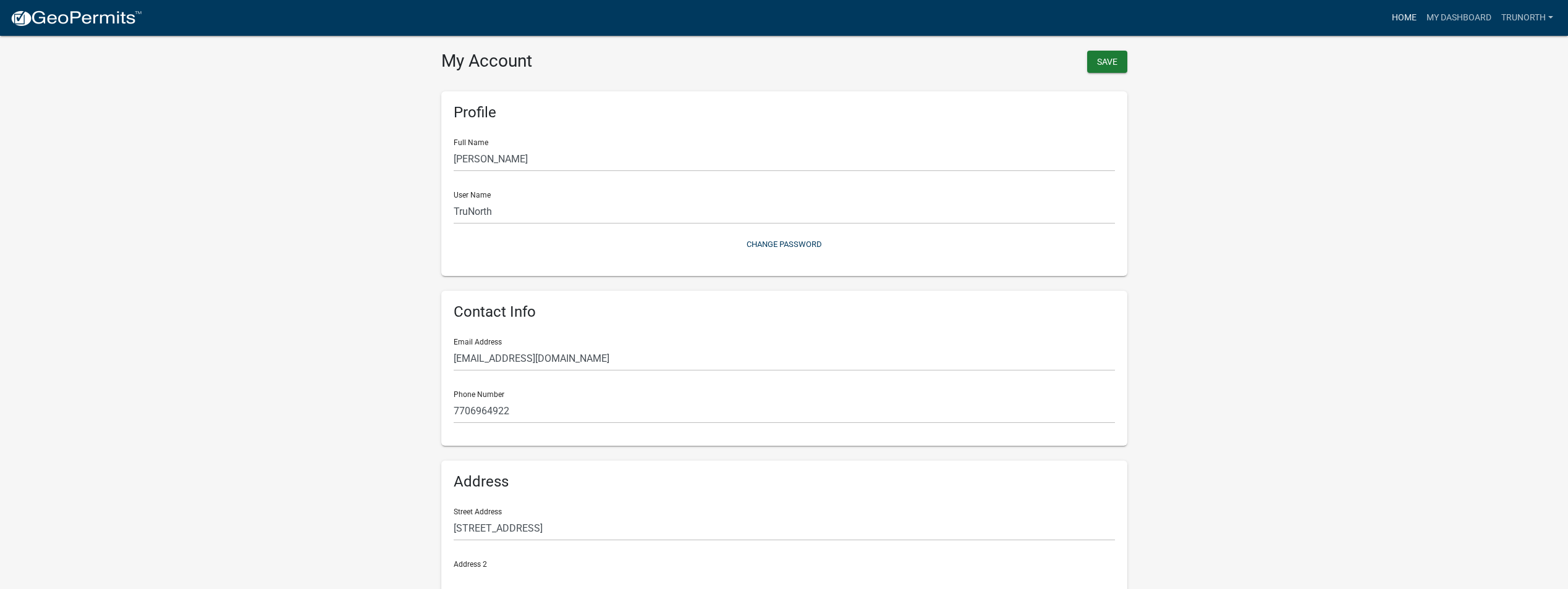
click at [1407, 14] on link "Home" at bounding box center [1404, 17] width 35 height 23
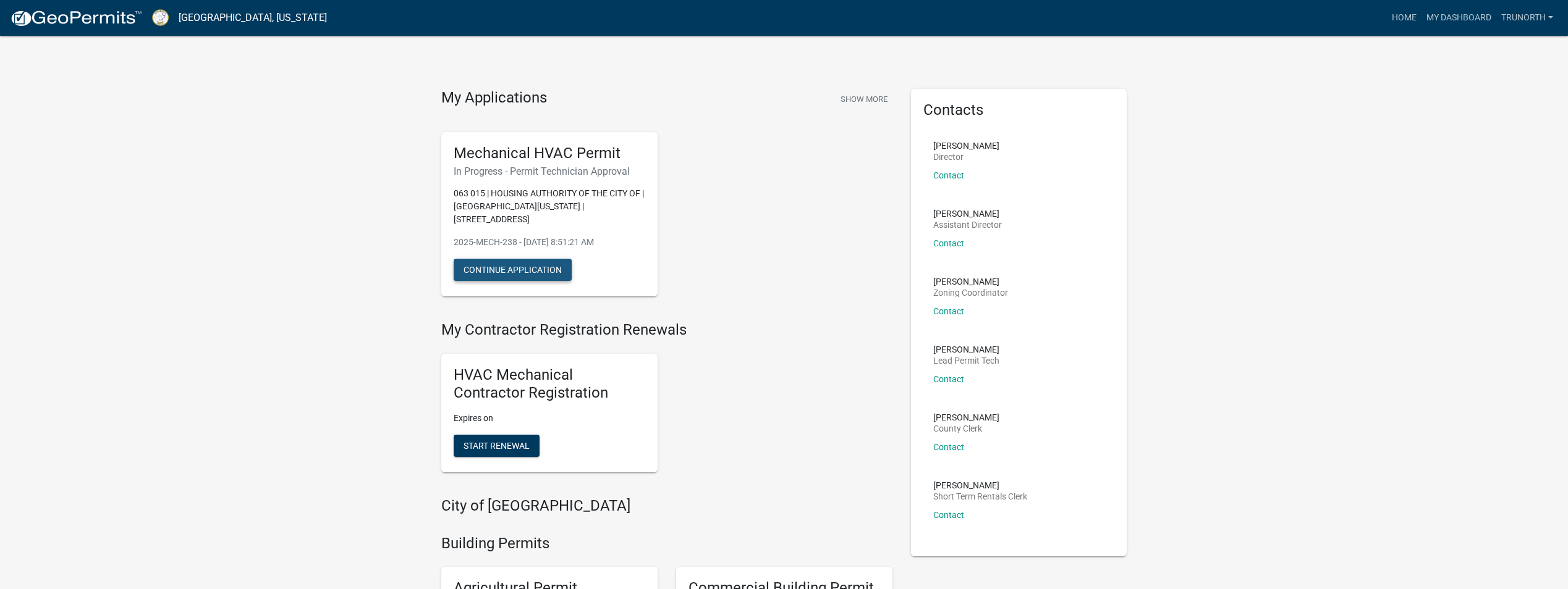
click at [553, 259] on button "Continue Application" at bounding box center [513, 270] width 118 height 22
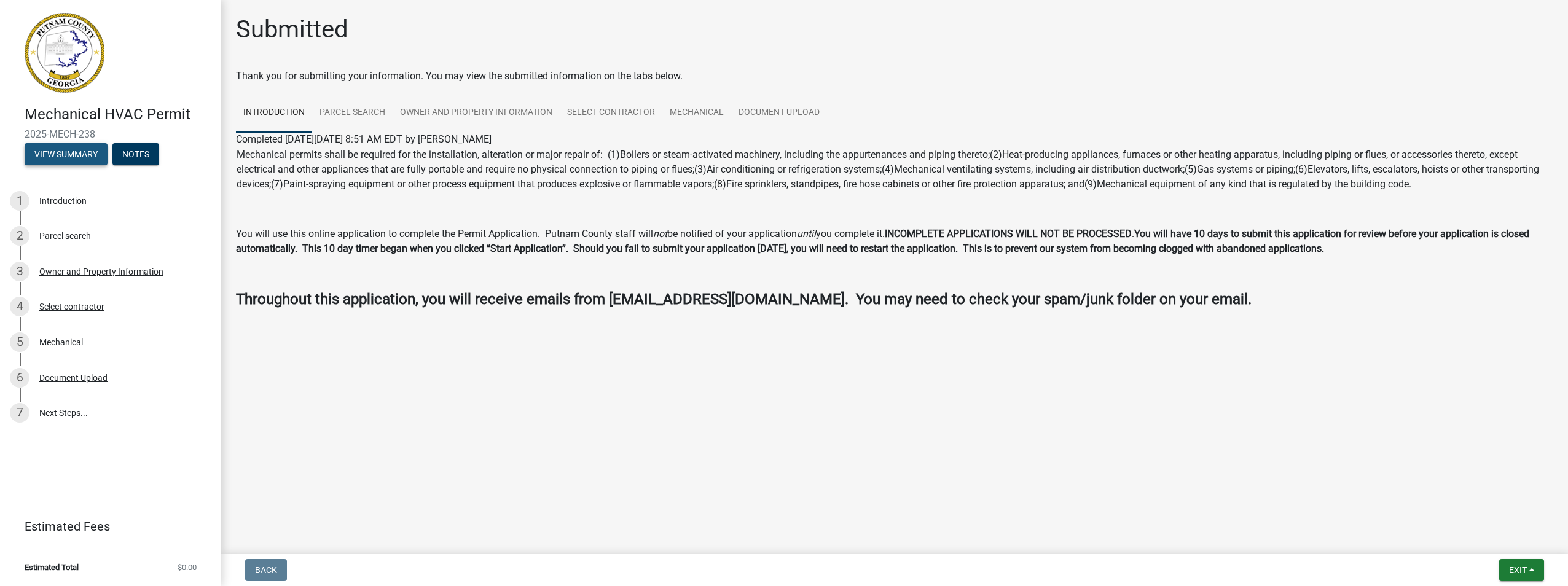
click at [85, 148] on button "View Summary" at bounding box center [66, 154] width 83 height 22
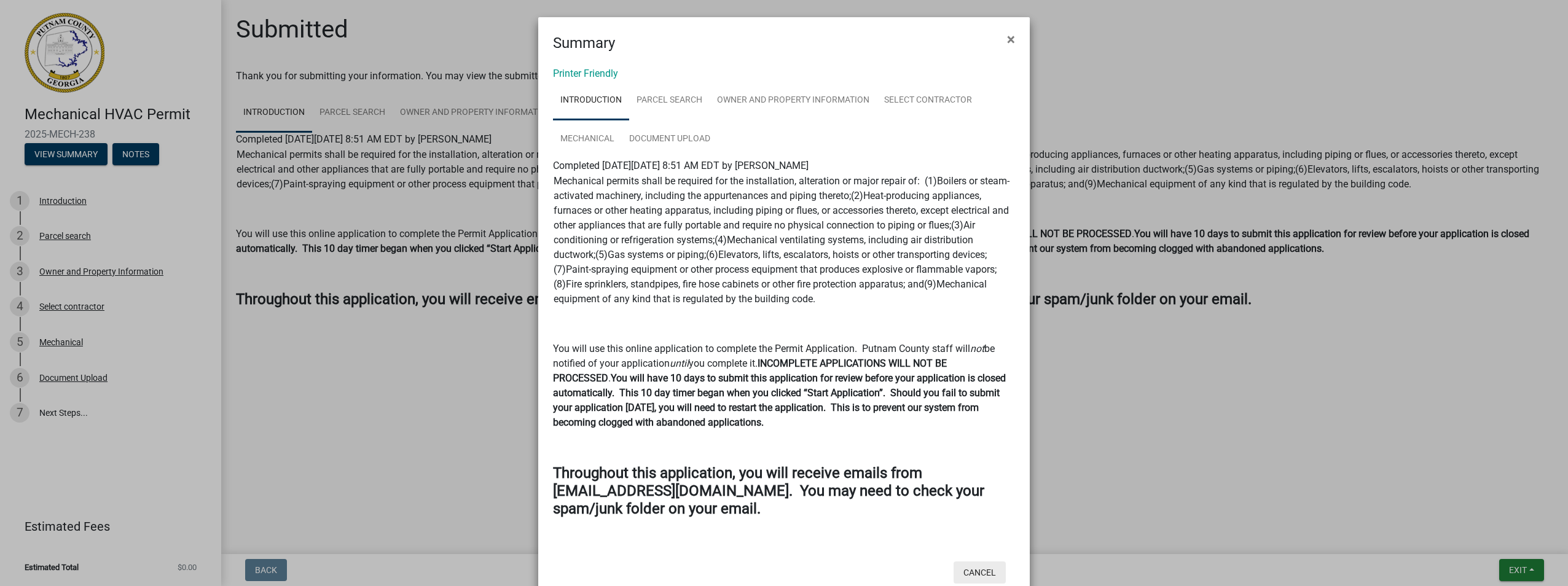
click at [967, 569] on button "Cancel" at bounding box center [979, 572] width 52 height 22
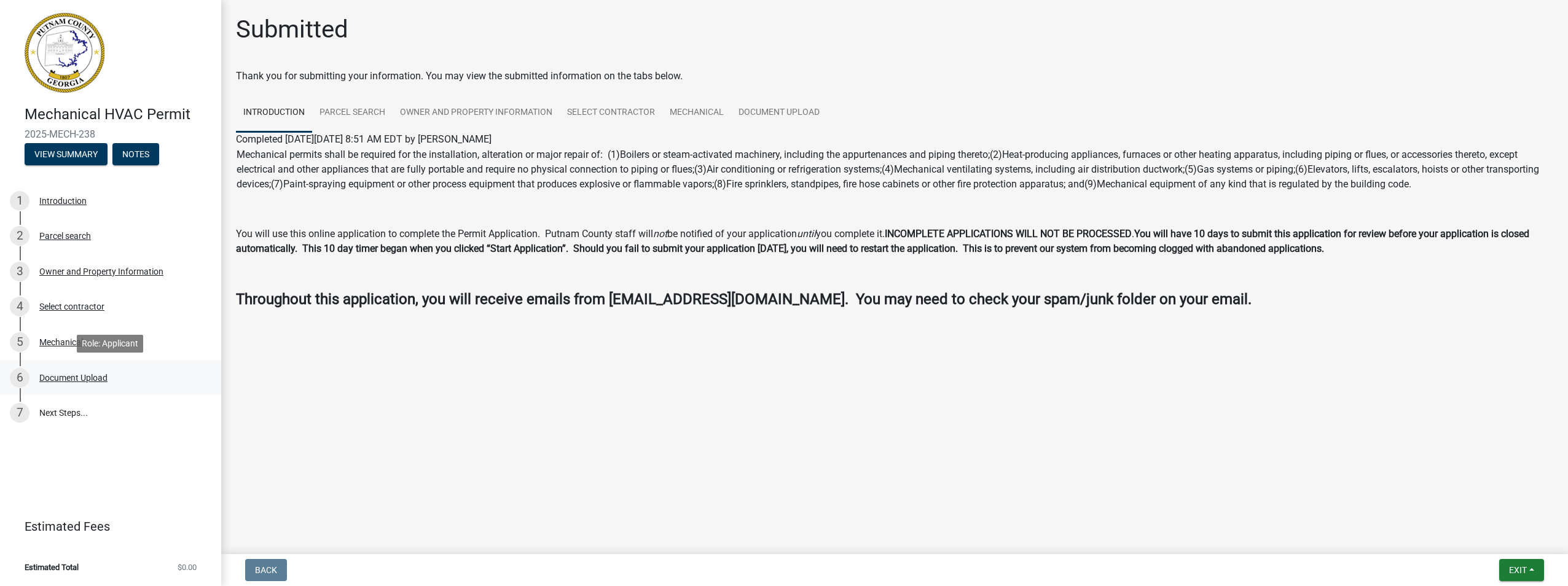
click at [82, 374] on div "Document Upload" at bounding box center [73, 377] width 69 height 8
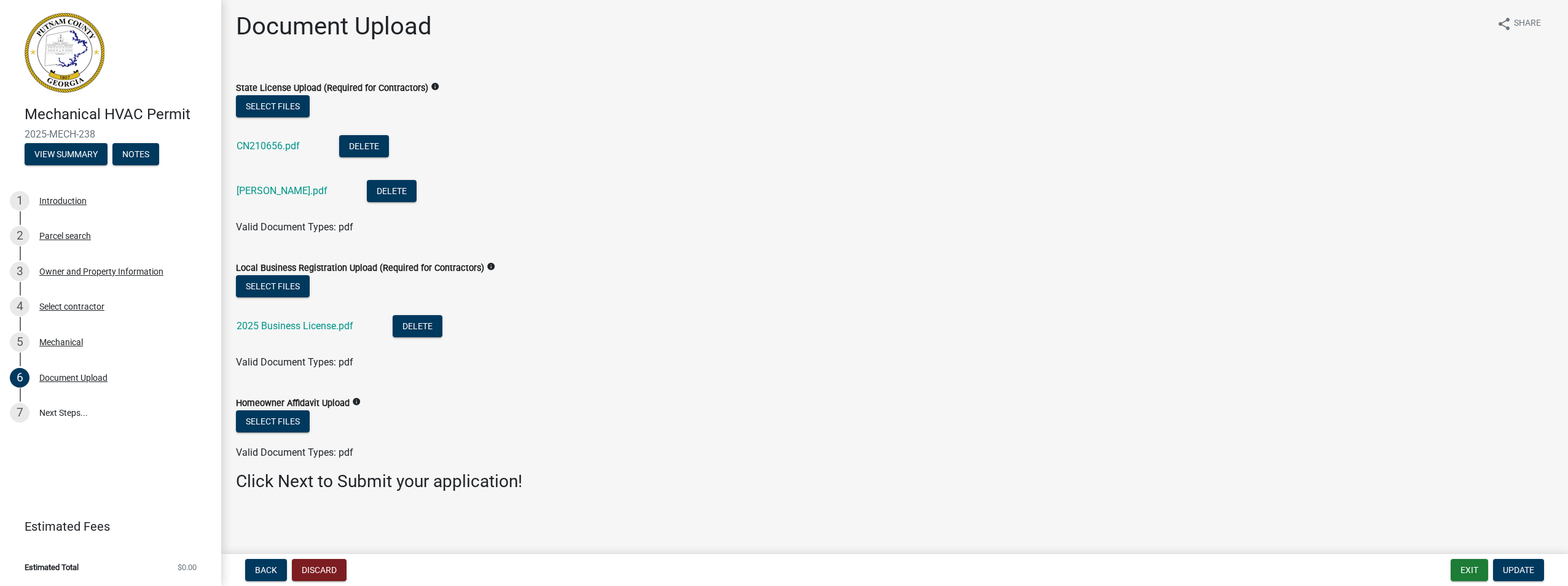
scroll to position [4, 0]
click at [303, 519] on main "Document Upload share Share State License Upload (Required for Contractors) inf…" at bounding box center [895, 274] width 1347 height 549
click at [296, 485] on h3 "Click Next to Submit your application!" at bounding box center [894, 481] width 1317 height 21
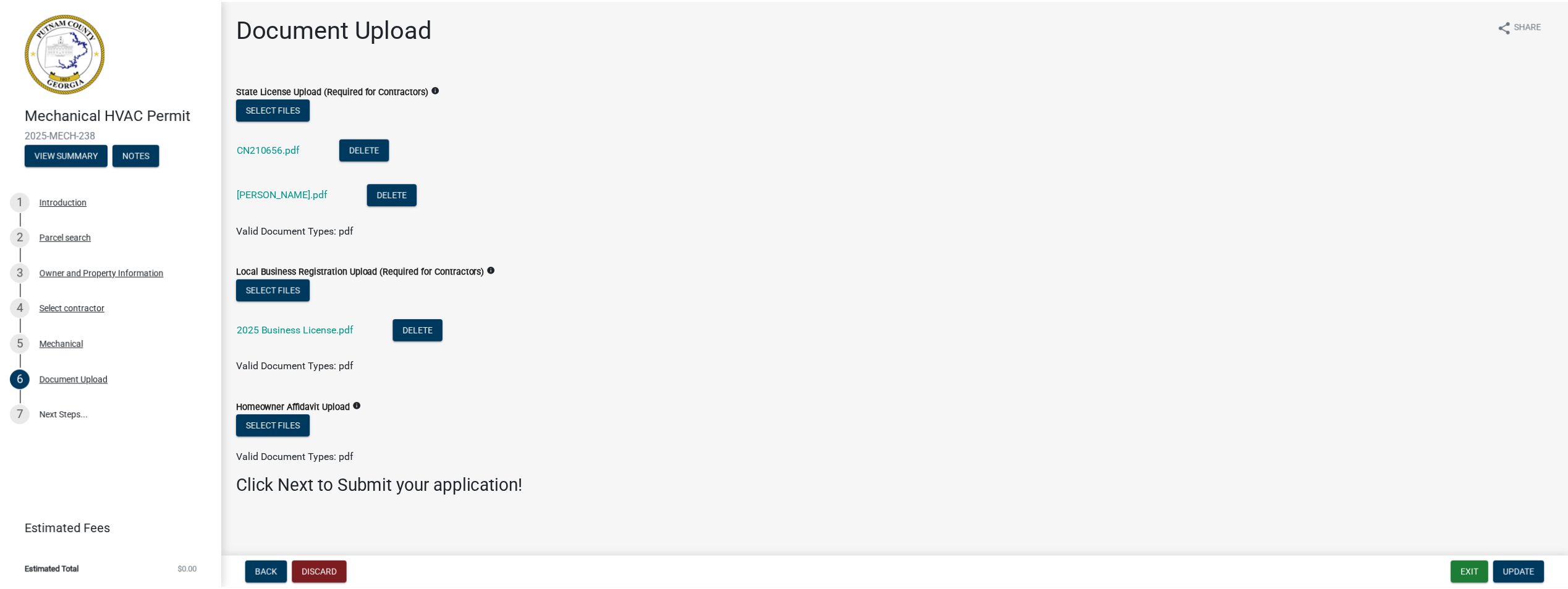
scroll to position [0, 0]
click at [57, 304] on div "Select contractor" at bounding box center [72, 307] width 65 height 8
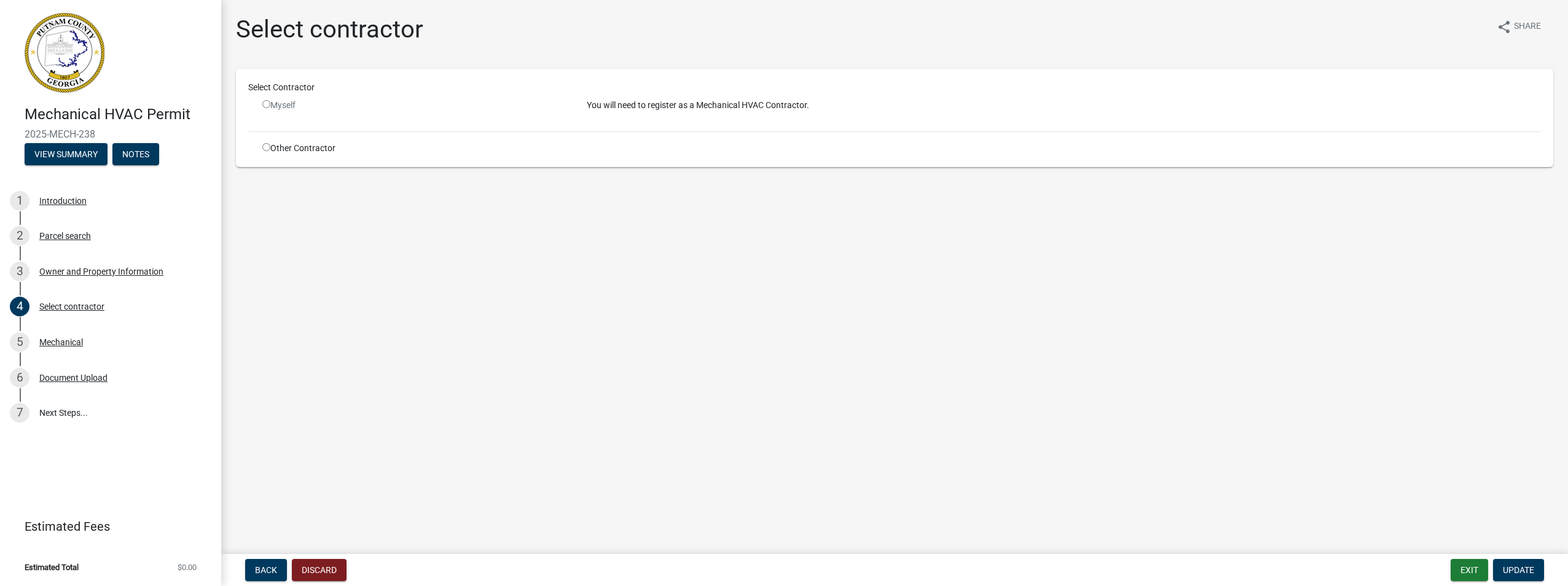
click at [266, 101] on input "radio" at bounding box center [266, 104] width 8 height 8
click at [267, 102] on input "radio" at bounding box center [266, 104] width 8 height 8
radio input "false"
click at [1515, 570] on span "Update" at bounding box center [1519, 570] width 32 height 10
click at [1467, 569] on button "Exit" at bounding box center [1469, 569] width 38 height 22
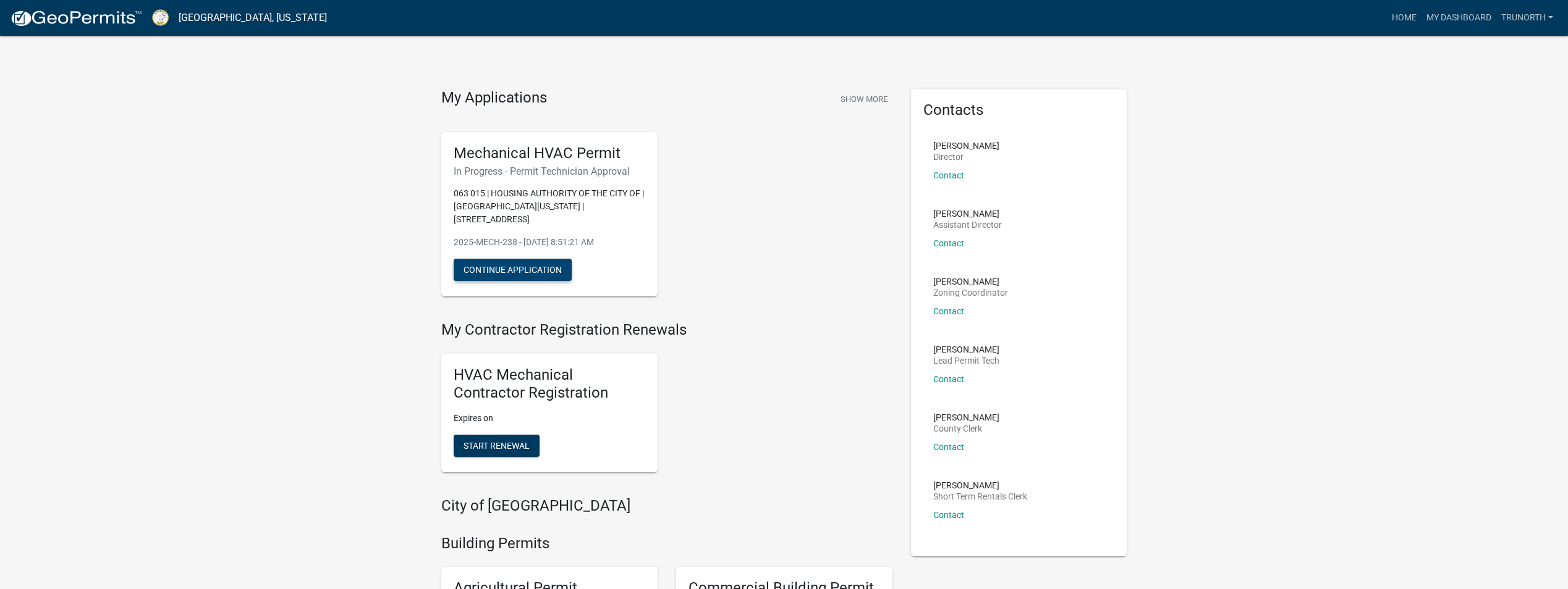
click at [534, 259] on button "Continue Application" at bounding box center [513, 270] width 118 height 22
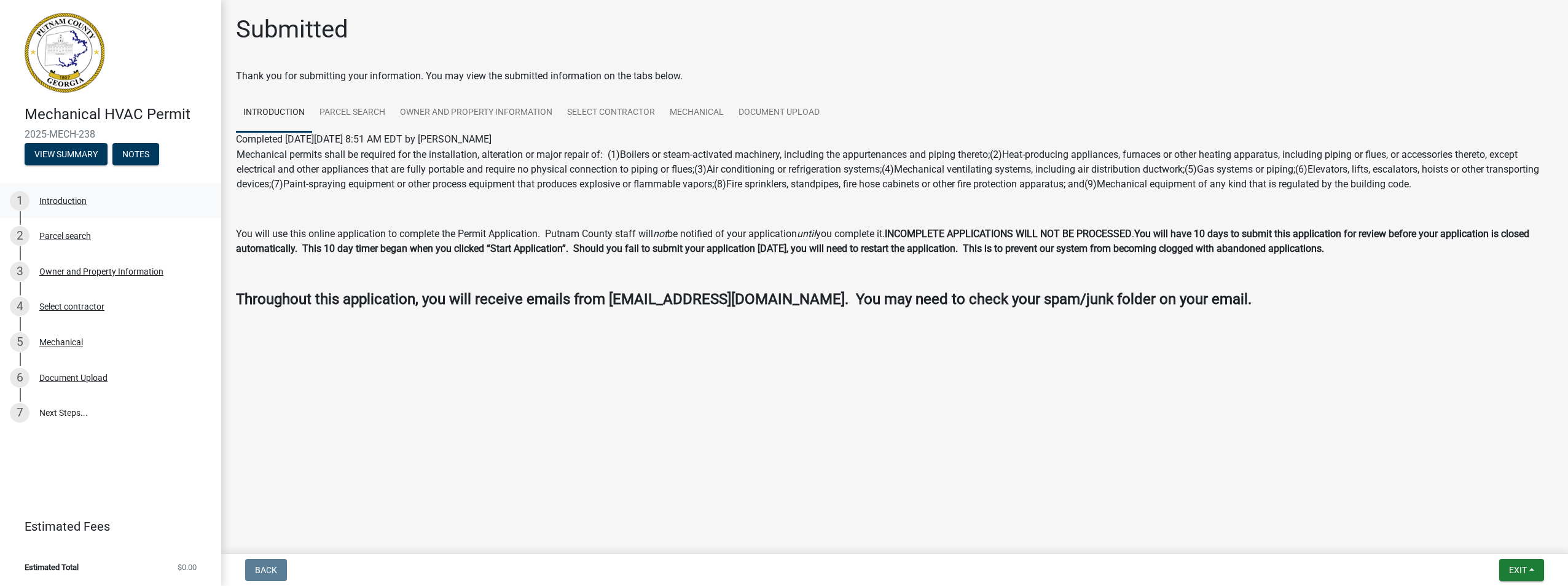
click at [61, 200] on div "Introduction" at bounding box center [63, 200] width 47 height 8
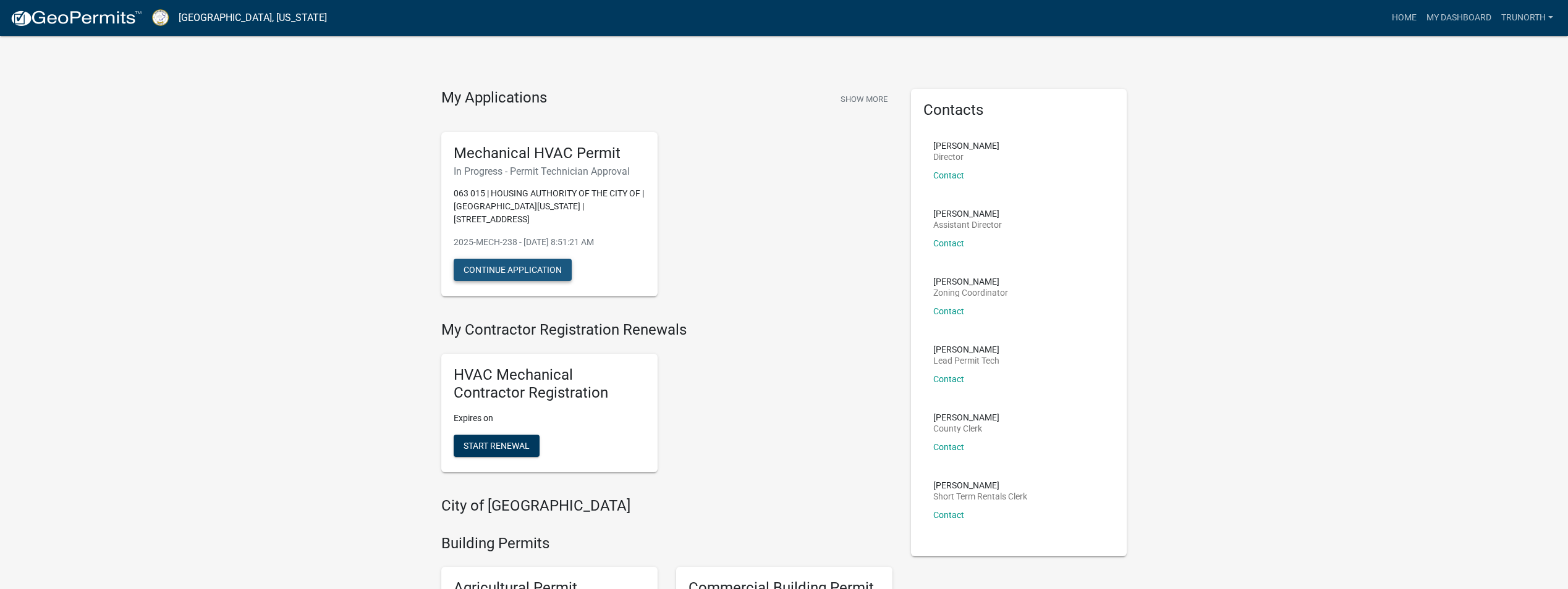
click at [486, 263] on button "Continue Application" at bounding box center [513, 270] width 118 height 22
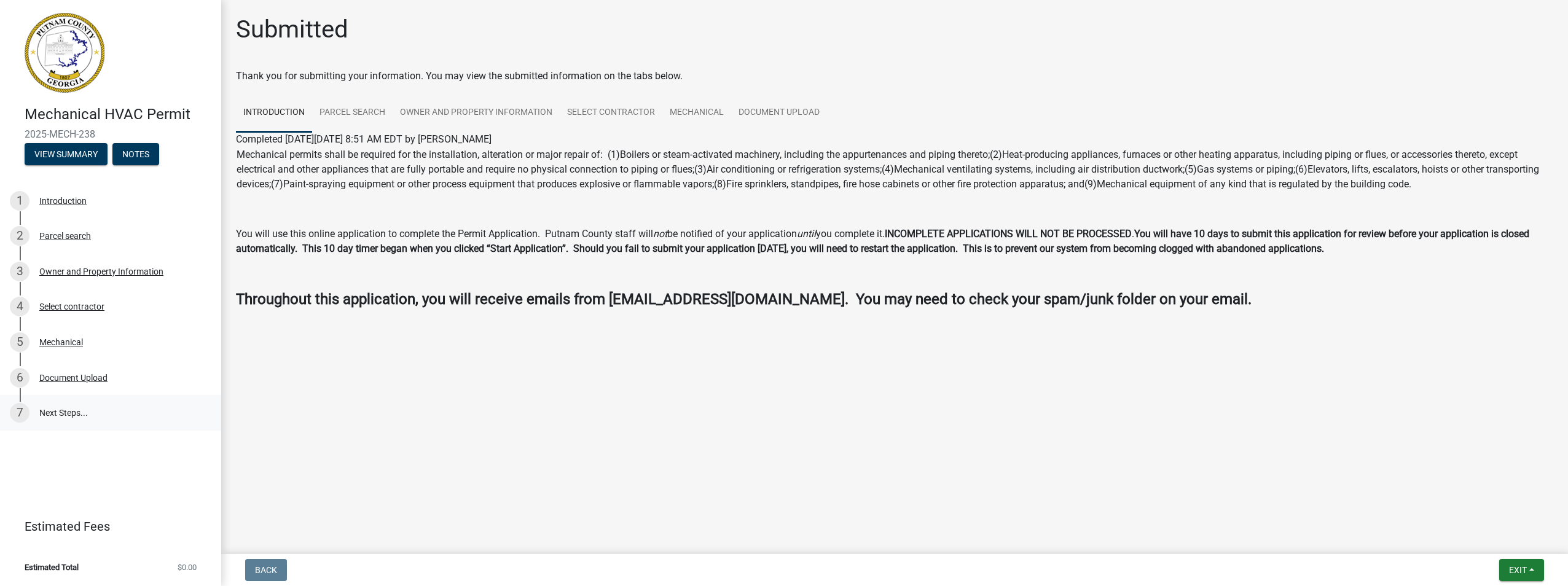
click at [63, 409] on link "7 Next Steps..." at bounding box center [111, 413] width 221 height 35
click at [17, 407] on div "7" at bounding box center [20, 413] width 20 height 20
click at [758, 111] on link "Document Upload" at bounding box center [779, 113] width 96 height 39
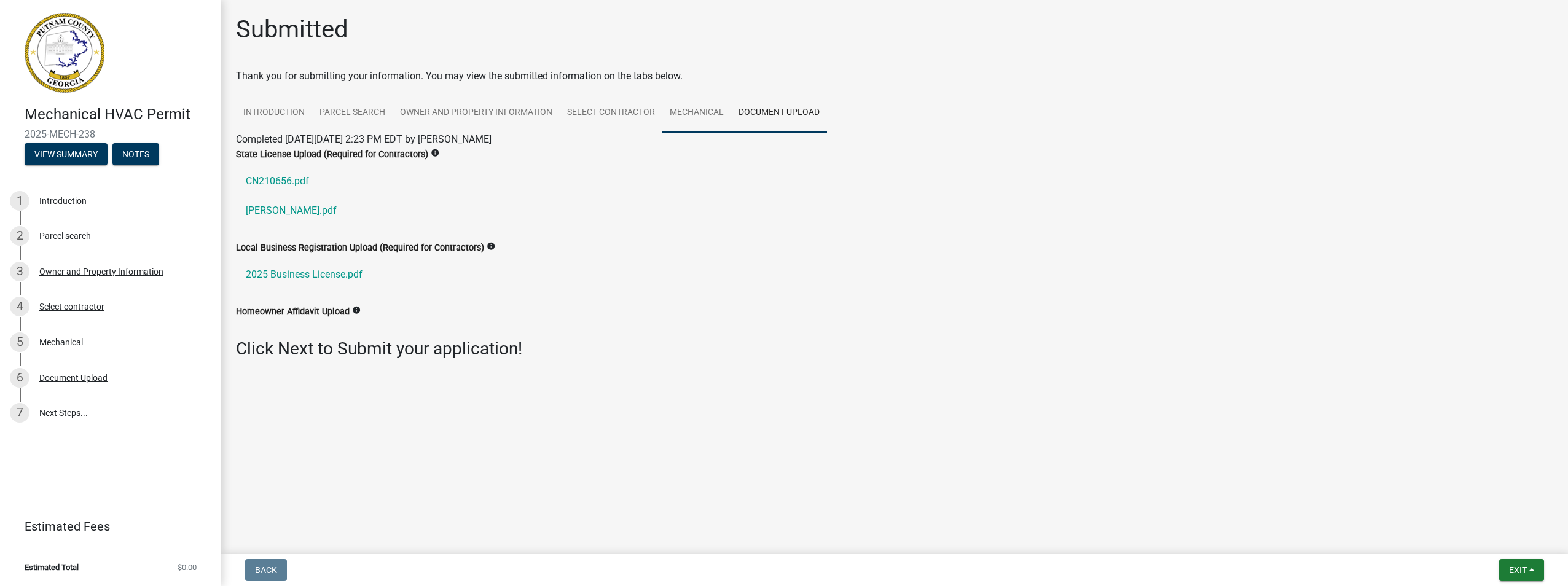
click at [700, 106] on link "Mechanical" at bounding box center [696, 113] width 69 height 39
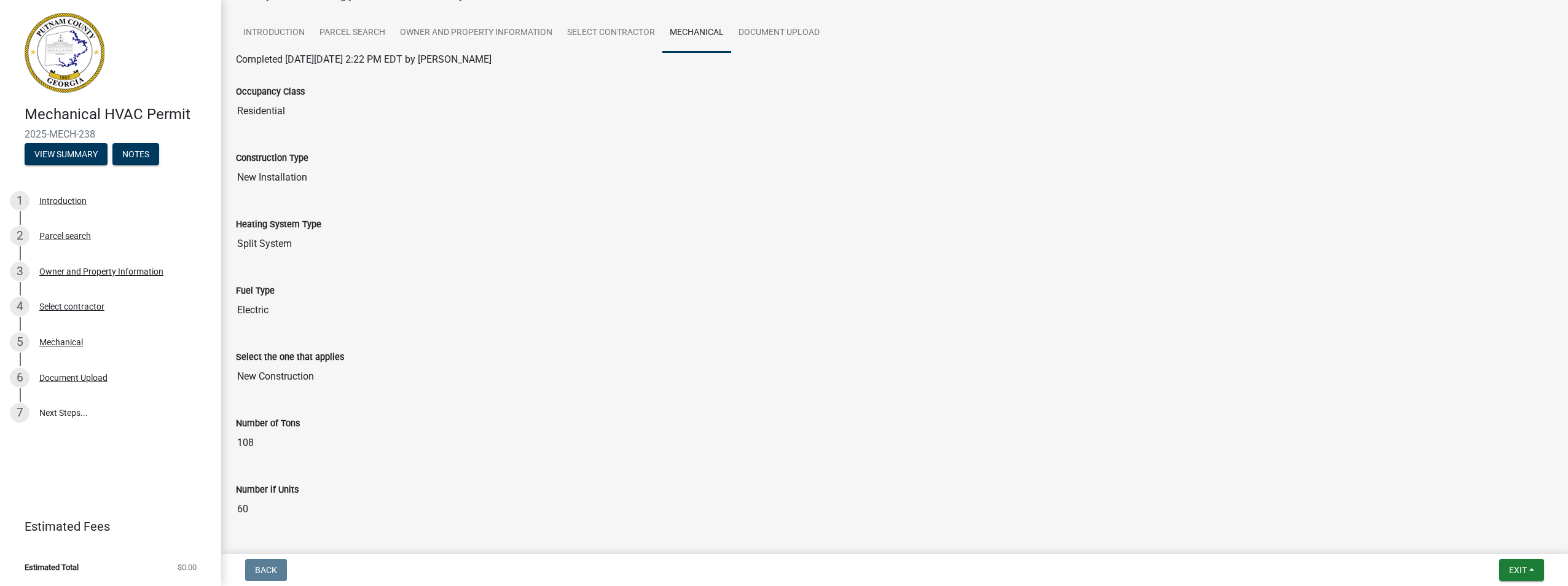
scroll to position [32, 0]
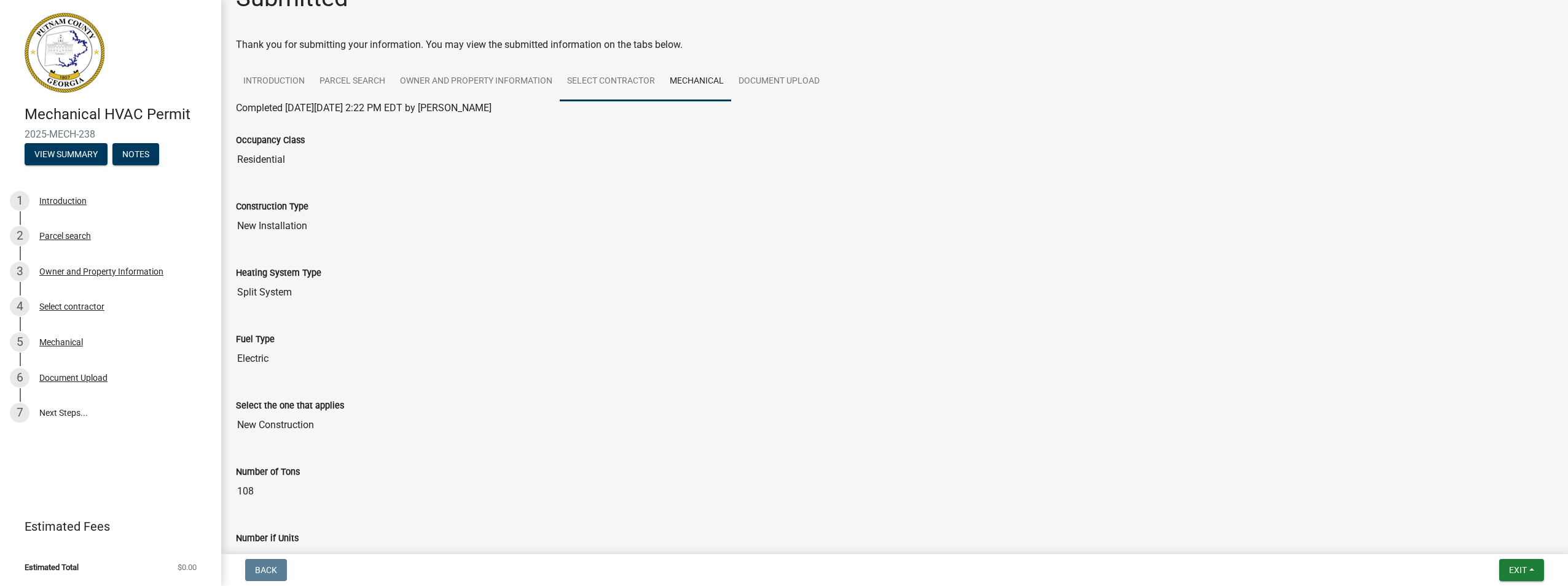
click at [599, 81] on link "Select contractor" at bounding box center [611, 81] width 102 height 39
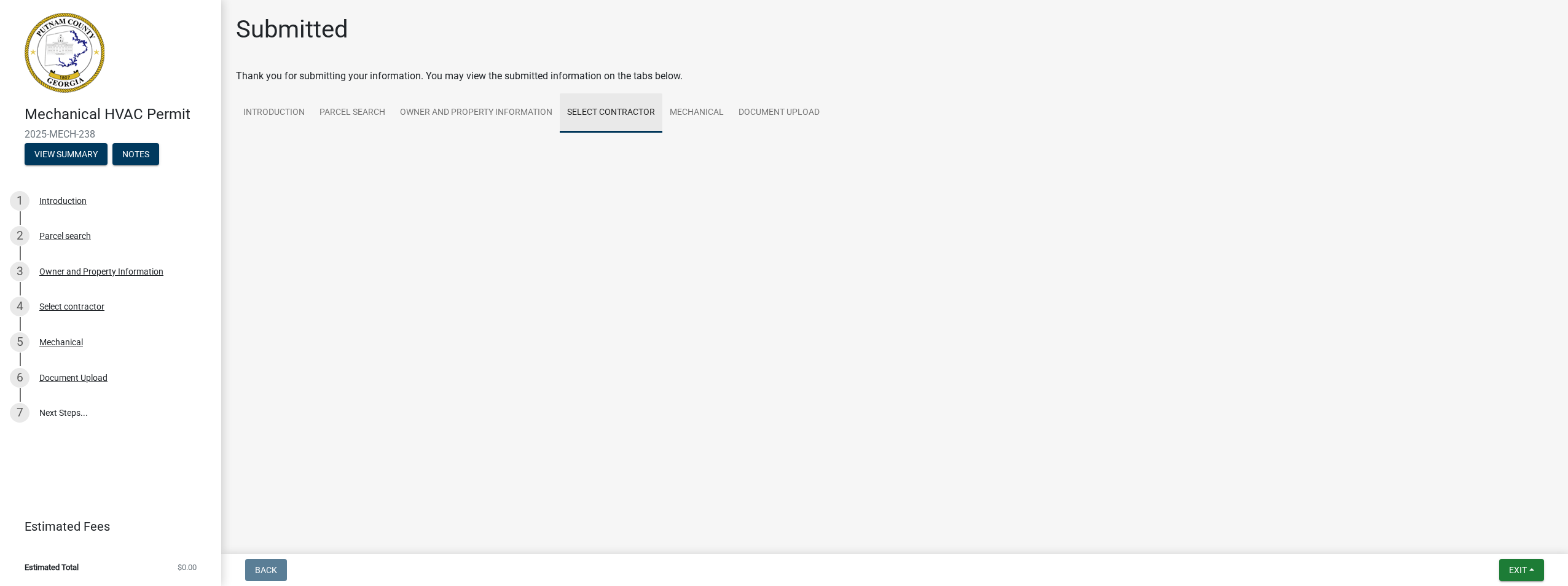
scroll to position [0, 0]
click at [522, 110] on link "Owner and Property Information" at bounding box center [476, 113] width 167 height 39
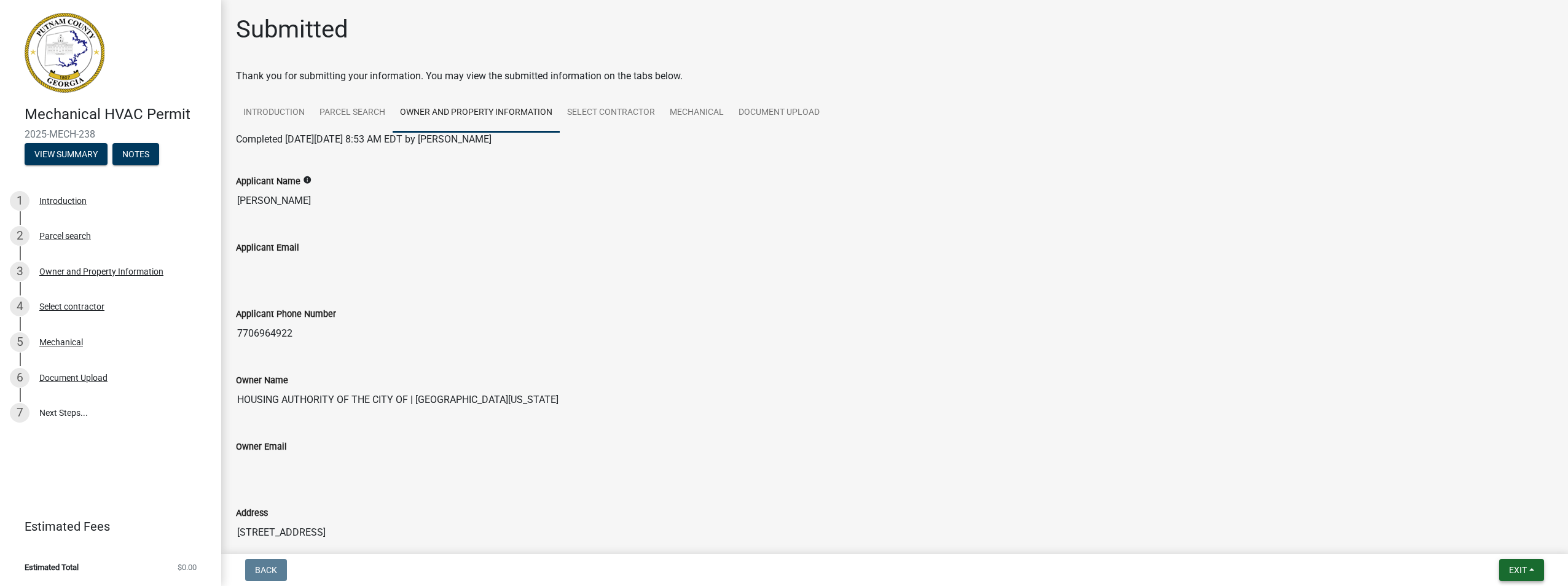
click at [1531, 573] on button "Exit" at bounding box center [1522, 569] width 45 height 22
click at [1499, 536] on button "Save & Exit" at bounding box center [1495, 538] width 99 height 29
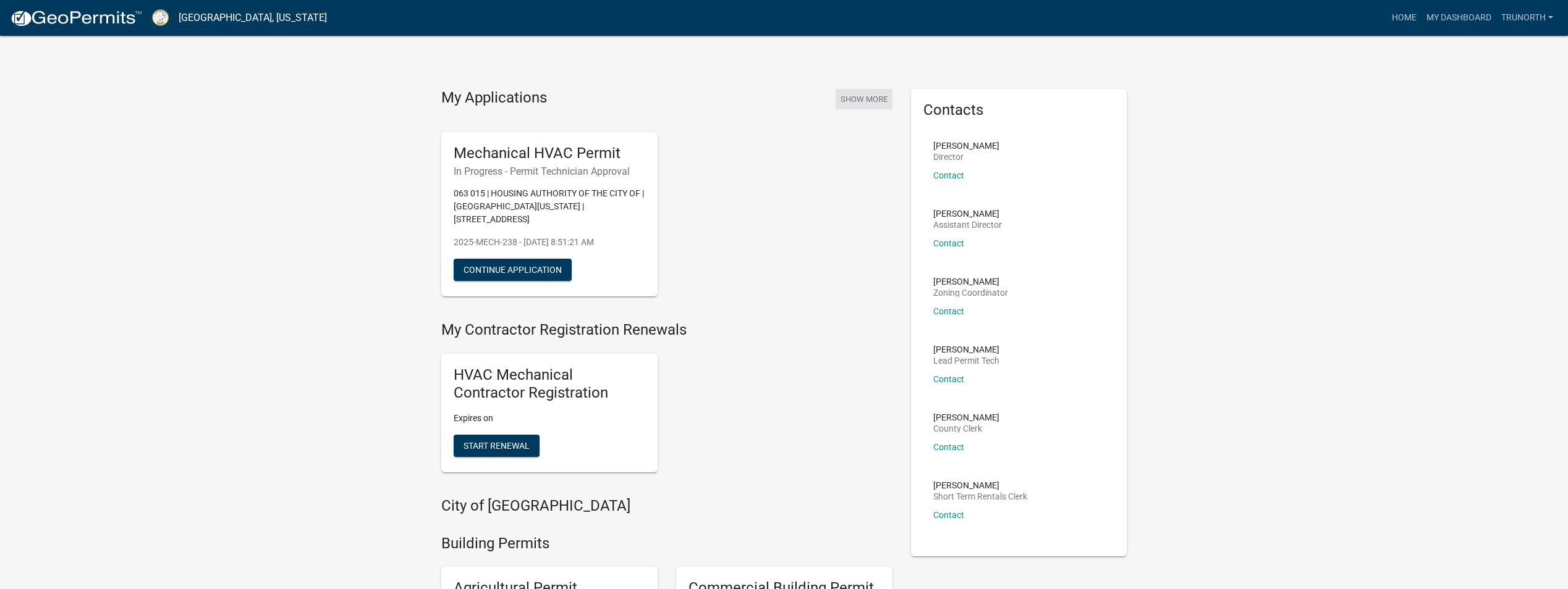
click at [856, 101] on button "Show More" at bounding box center [864, 98] width 57 height 20
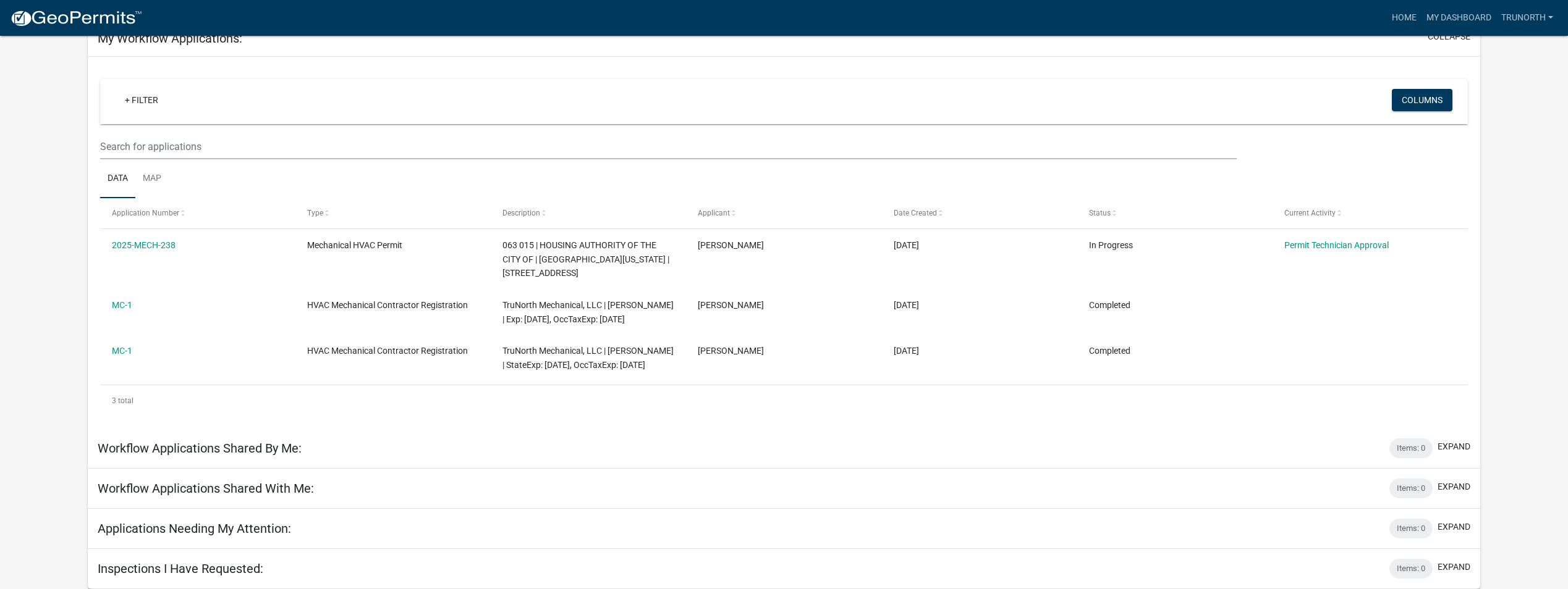
scroll to position [105, 0]
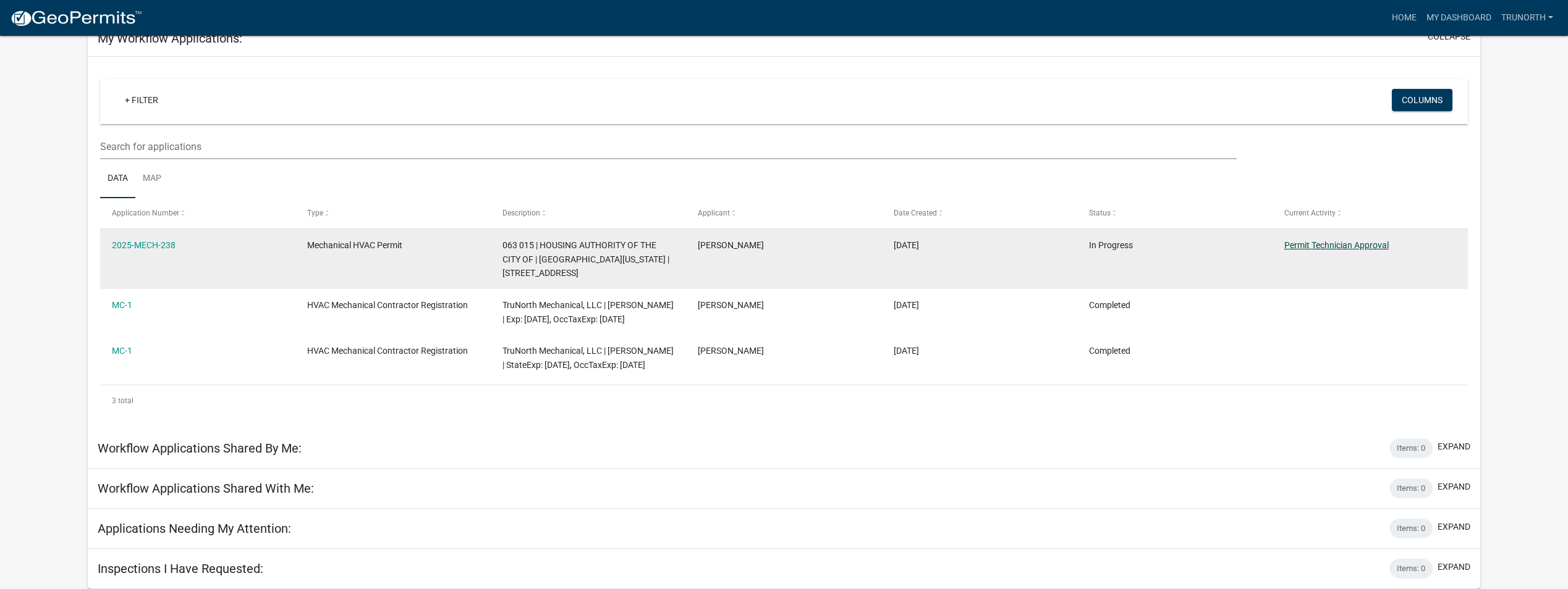
click at [1335, 240] on link "Permit Technician Approval" at bounding box center [1336, 245] width 105 height 10
